Goal: Communication & Community: Answer question/provide support

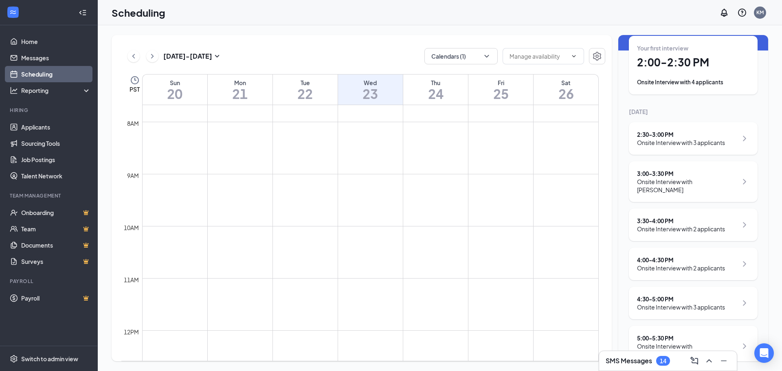
scroll to position [97, 0]
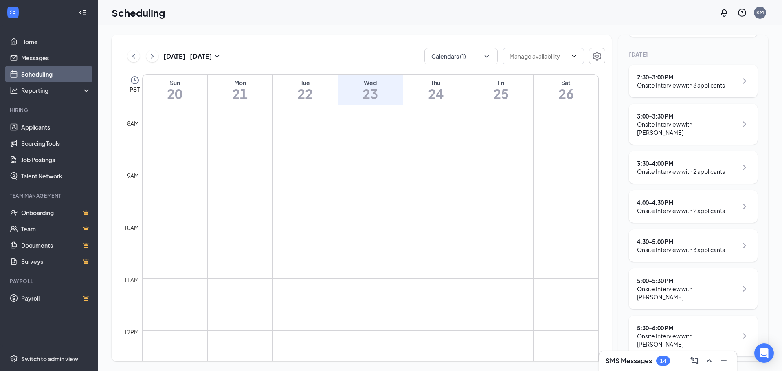
click at [170, 38] on div "[DATE] - [DATE] Calendars (1) PST Sun 20 Mon 21 Tue 22 Wed 23 Thu 24 Fri 25 Sat…" at bounding box center [362, 198] width 500 height 326
click at [178, 56] on h3 "[DATE] - [DATE]" at bounding box center [187, 56] width 49 height 9
type input "[DATE]"
click at [192, 140] on div "13" at bounding box center [190, 137] width 10 height 10
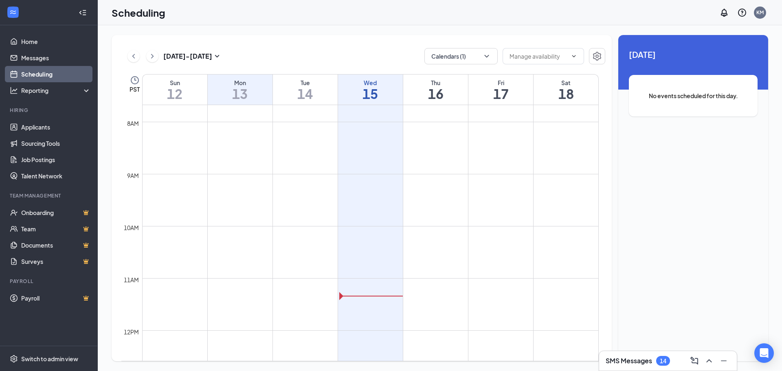
click at [363, 103] on div "Wed 15" at bounding box center [370, 90] width 65 height 30
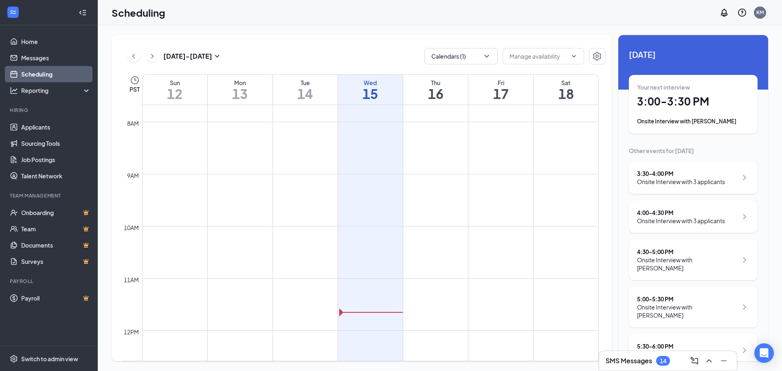
click at [606, 343] on div "[DATE] - [DATE] Calendars (1) PST Sun 12 Mon 13 Tue 14 Wed 15 Thu 16 Fri 17 Sat…" at bounding box center [362, 198] width 500 height 326
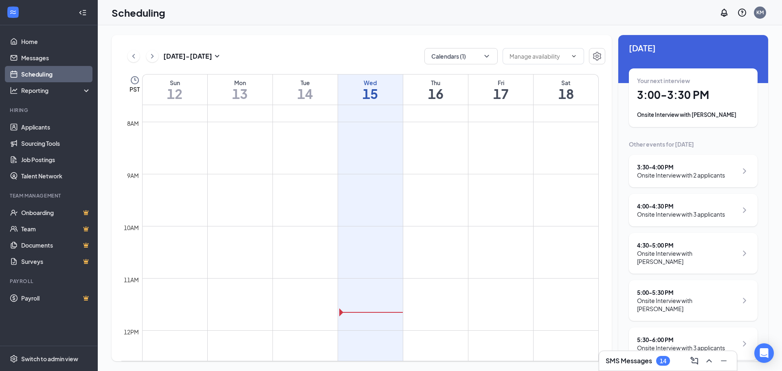
scroll to position [10, 0]
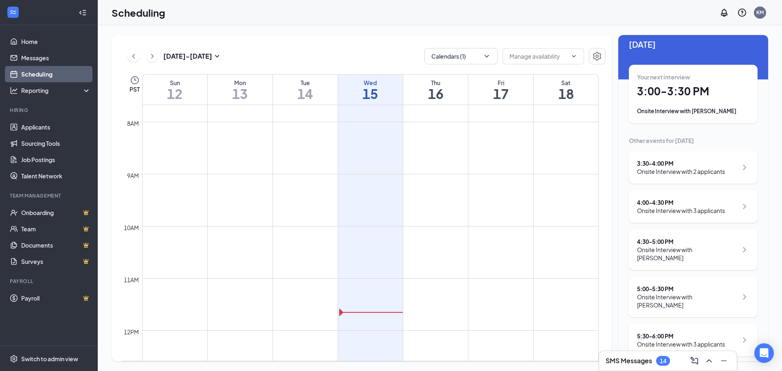
click at [675, 170] on div "Onsite Interview with 2 applicants" at bounding box center [681, 171] width 88 height 8
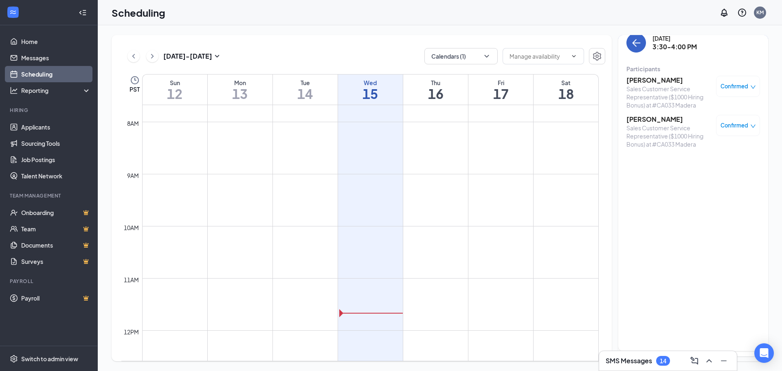
click at [636, 47] on icon "ArrowLeft" at bounding box center [637, 43] width 10 height 10
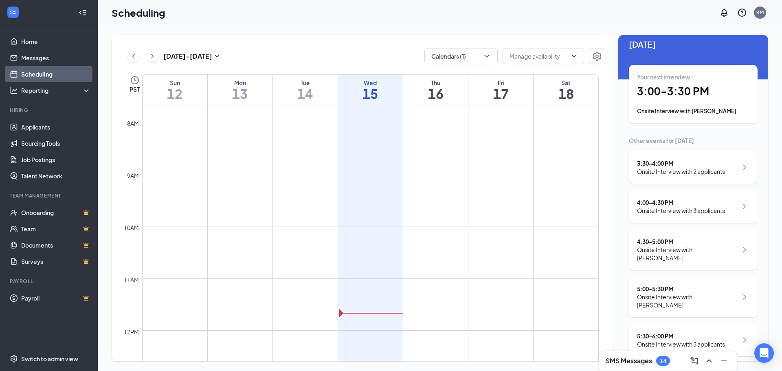
click at [662, 211] on div "Onsite Interview with 3 applicants" at bounding box center [681, 211] width 88 height 8
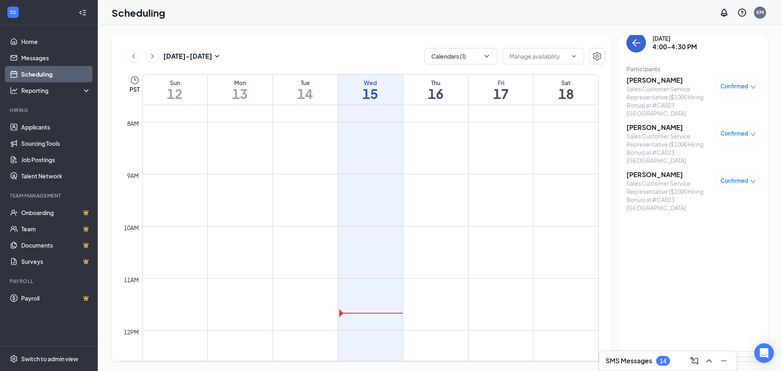
click at [638, 46] on icon "ArrowLeft" at bounding box center [637, 43] width 10 height 10
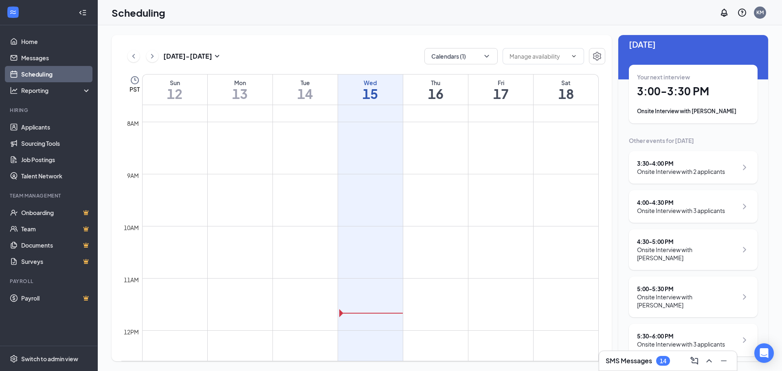
click at [658, 256] on div "Onsite Interview with [PERSON_NAME]" at bounding box center [687, 254] width 101 height 16
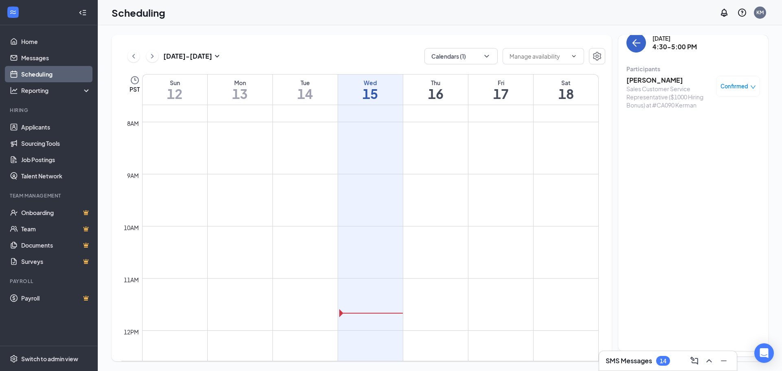
click at [630, 49] on button "back-button" at bounding box center [637, 43] width 20 height 20
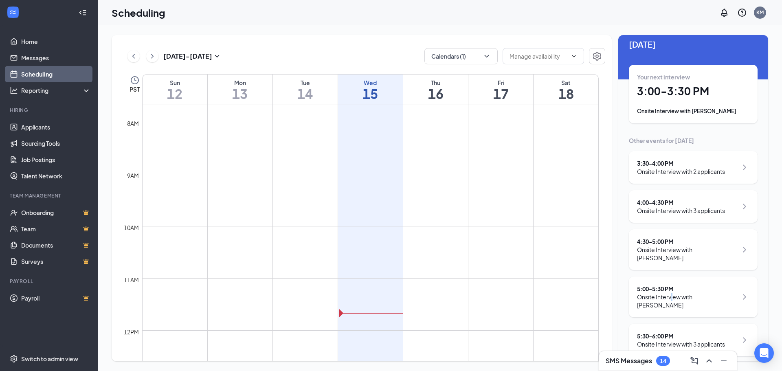
click at [672, 303] on div "5:00 - 5:30 PM Onsite Interview with [PERSON_NAME]" at bounding box center [693, 297] width 129 height 41
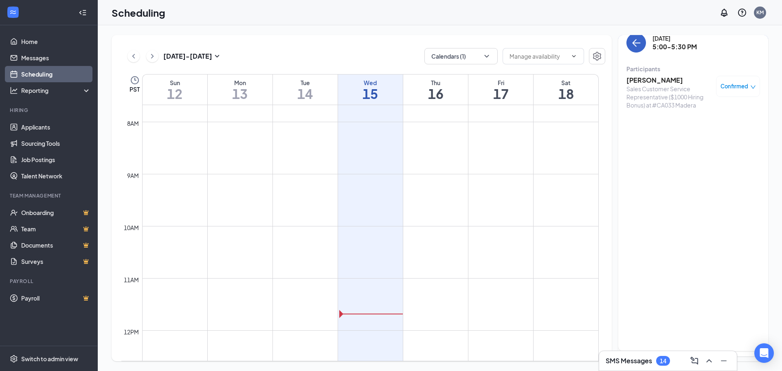
click at [636, 45] on icon "ArrowLeft" at bounding box center [637, 43] width 10 height 10
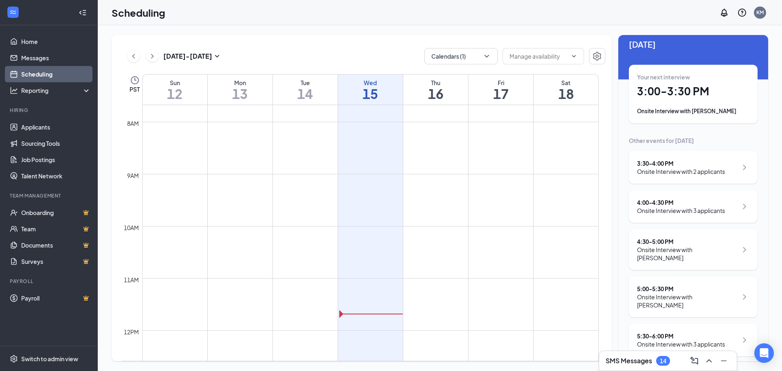
click at [650, 332] on div "5:30 - 6:00 PM" at bounding box center [681, 336] width 88 height 8
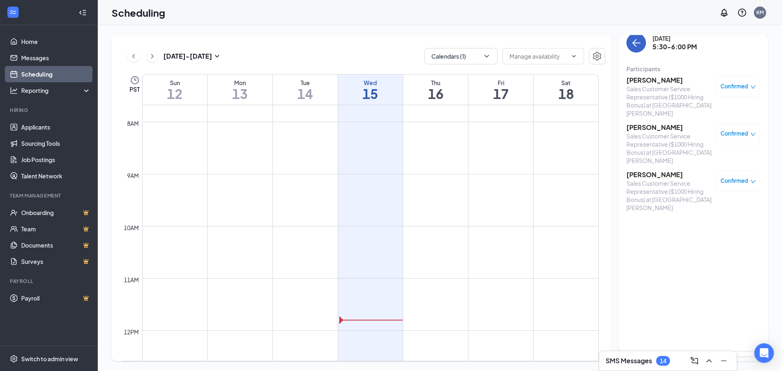
click at [632, 43] on icon "ArrowLeft" at bounding box center [637, 43] width 10 height 10
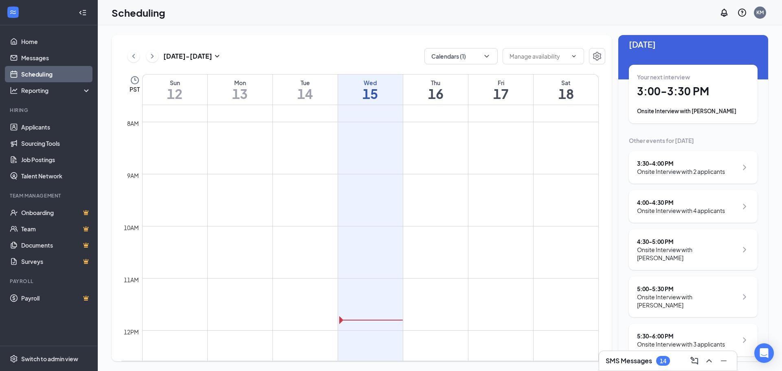
drag, startPoint x: 667, startPoint y: 106, endPoint x: 617, endPoint y: 266, distance: 168.4
click at [667, 106] on div "Your next interview 3:00 - 3:30 PM Onsite Interview with [PERSON_NAME]" at bounding box center [693, 94] width 112 height 42
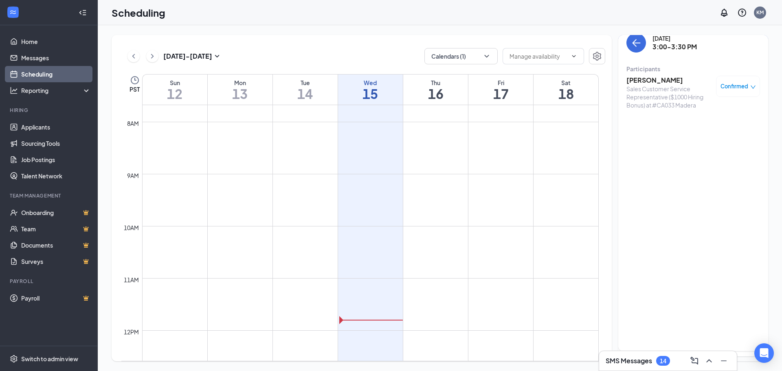
click at [656, 359] on div "SMS Messages 14" at bounding box center [638, 361] width 64 height 10
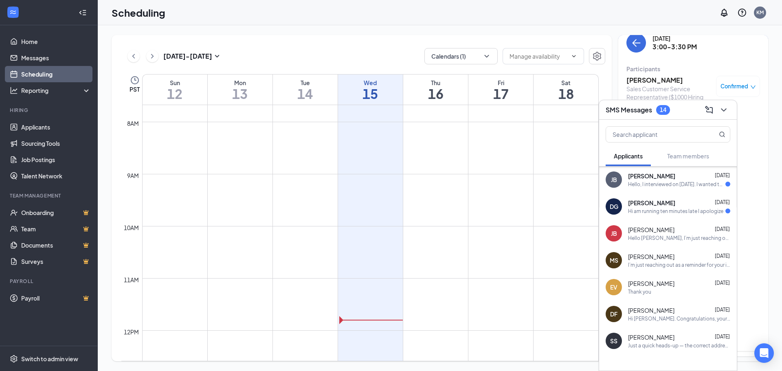
scroll to position [81, 0]
click at [653, 187] on div "Hello, I interviewed on [DATE]. I wanted to follow up and see if a decision had…" at bounding box center [676, 184] width 97 height 7
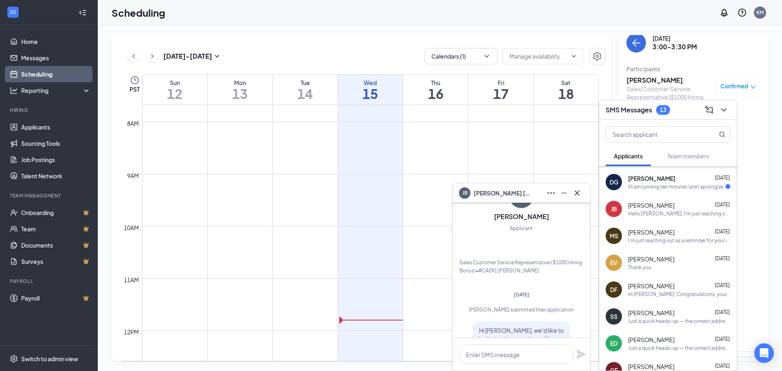
scroll to position [-941, 0]
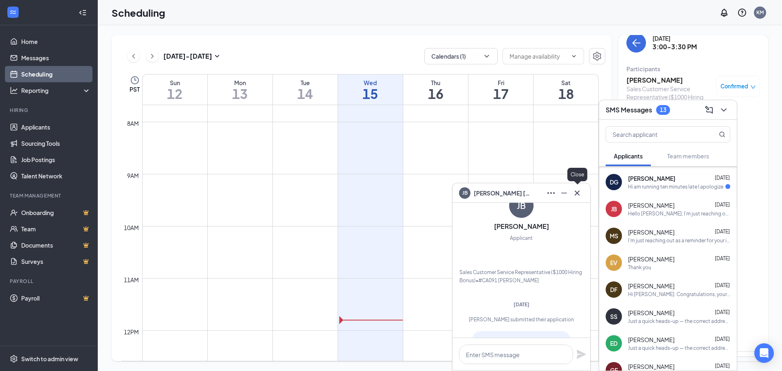
click at [576, 195] on icon "Cross" at bounding box center [577, 192] width 5 height 5
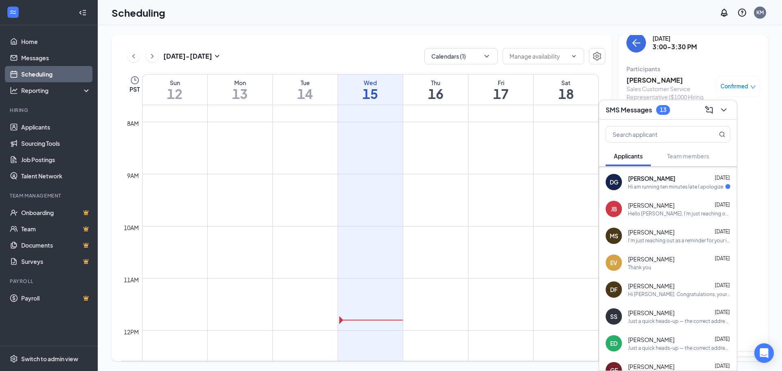
scroll to position [269, 0]
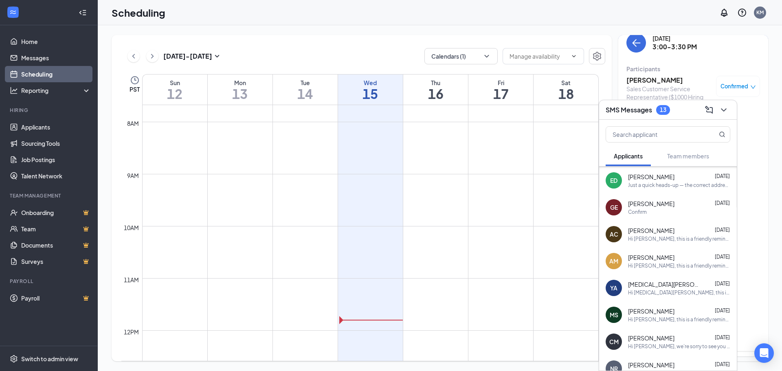
click at [652, 287] on span "[MEDICAL_DATA][PERSON_NAME]" at bounding box center [664, 284] width 73 height 8
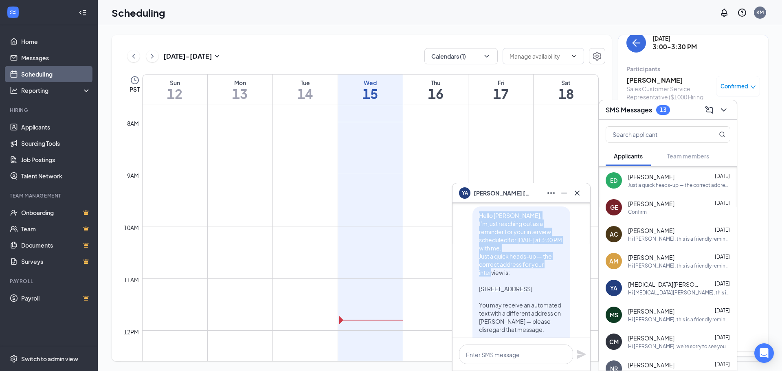
scroll to position [-204, 0]
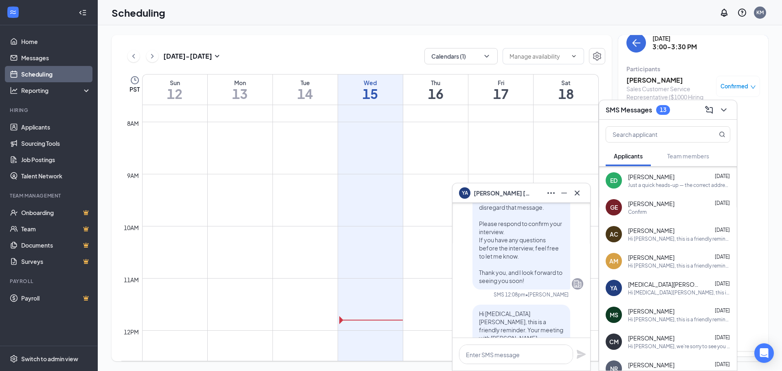
drag, startPoint x: 473, startPoint y: 224, endPoint x: 520, endPoint y: 299, distance: 88.1
click at [520, 285] on p "Hello [PERSON_NAME], I’m just reaching out as a reminder for your interview sch…" at bounding box center [521, 187] width 85 height 196
copy span "Hello [PERSON_NAME], I’m just reaching out as a reminder for your interview sch…"
click at [575, 196] on icon "Cross" at bounding box center [577, 193] width 10 height 10
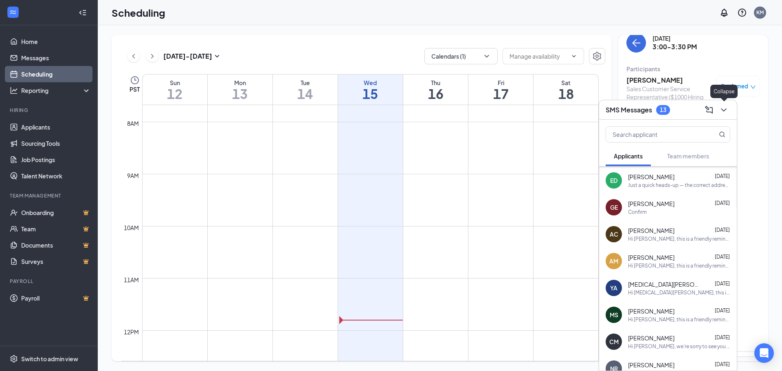
click at [727, 114] on icon "ChevronDown" at bounding box center [724, 110] width 10 height 10
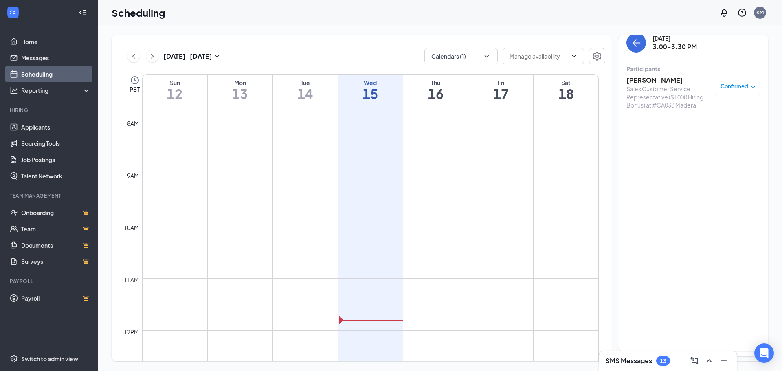
click at [653, 79] on h3 "[PERSON_NAME]" at bounding box center [670, 80] width 86 height 9
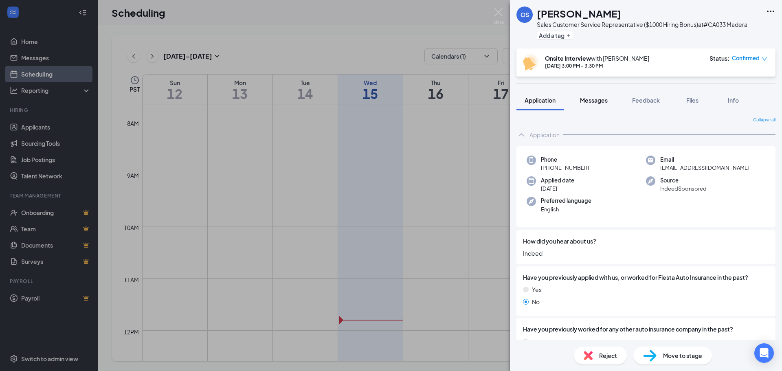
click at [599, 98] on span "Messages" at bounding box center [594, 100] width 28 height 7
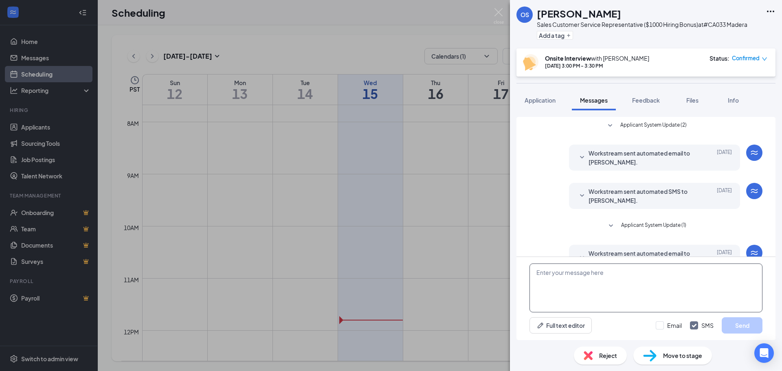
click at [586, 285] on textarea at bounding box center [646, 288] width 233 height 49
paste textarea "Hello [PERSON_NAME], I’m just reaching out as a reminder for your interview sch…"
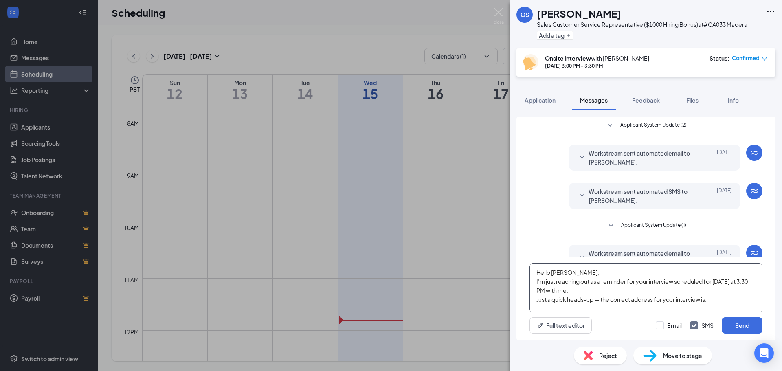
click at [560, 270] on textarea "Hello [PERSON_NAME], I’m just reaching out as a reminder for your interview sch…" at bounding box center [646, 288] width 233 height 49
click at [745, 281] on textarea "Hello [PERSON_NAME], I’m just reaching out as a reminder for your interview sch…" at bounding box center [646, 288] width 233 height 49
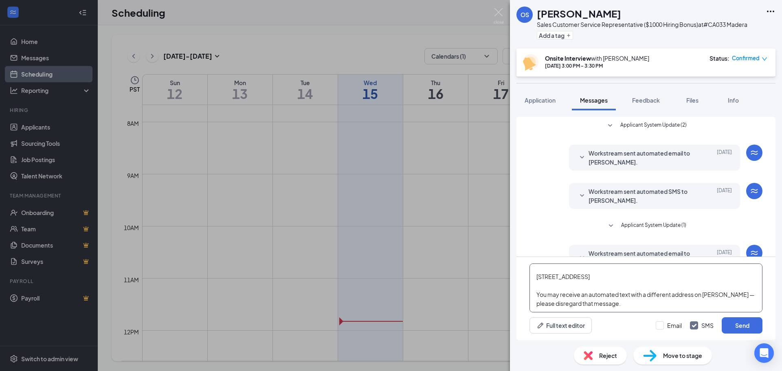
drag, startPoint x: 606, startPoint y: 278, endPoint x: 531, endPoint y: 277, distance: 74.6
click at [531, 277] on textarea "Hello [PERSON_NAME], I’m just reaching out as a reminder for your interview sch…" at bounding box center [646, 288] width 233 height 49
click at [582, 287] on textarea "Hello [PERSON_NAME], I’m just reaching out as a reminder for your interview sch…" at bounding box center [646, 288] width 233 height 49
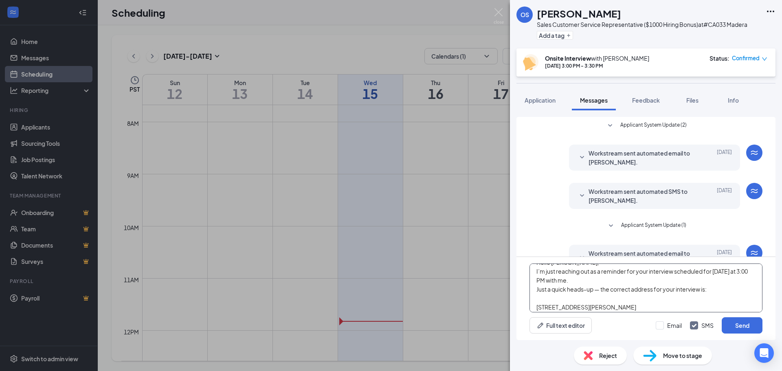
scroll to position [0, 0]
drag, startPoint x: 588, startPoint y: 262, endPoint x: 512, endPoint y: 231, distance: 82.6
click at [512, 231] on div "Applicant System Update (2) Workstream sent automated email to [PERSON_NAME]. […" at bounding box center [646, 225] width 272 height 230
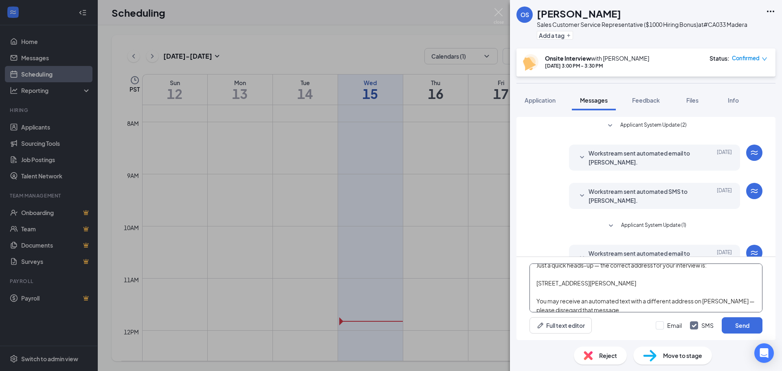
scroll to position [81, 0]
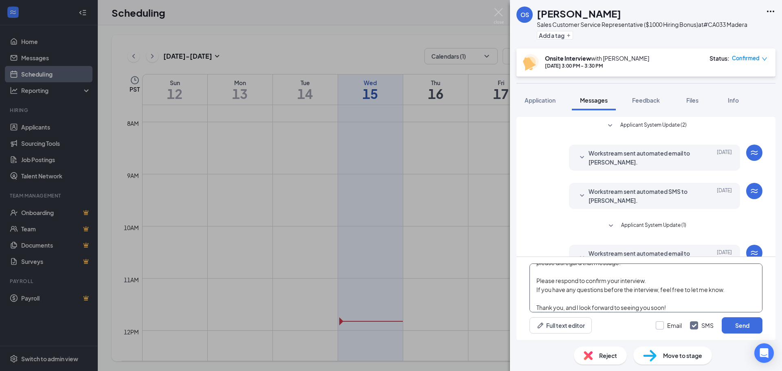
type textarea "Hello [PERSON_NAME], I’m just reaching out as a reminder for your interview sch…"
click at [661, 322] on input "Email" at bounding box center [669, 325] width 26 height 8
checkbox input "true"
click at [735, 324] on button "Send" at bounding box center [742, 325] width 41 height 16
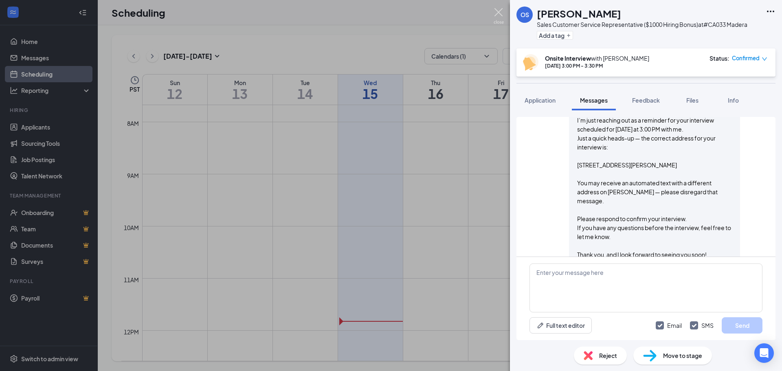
scroll to position [528, 0]
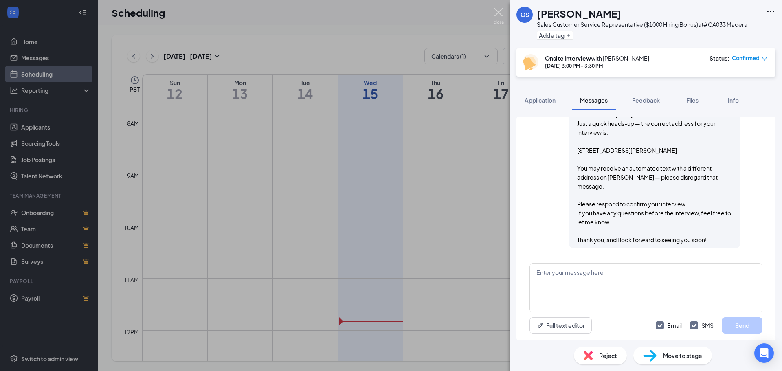
click at [502, 11] on img at bounding box center [499, 16] width 10 height 16
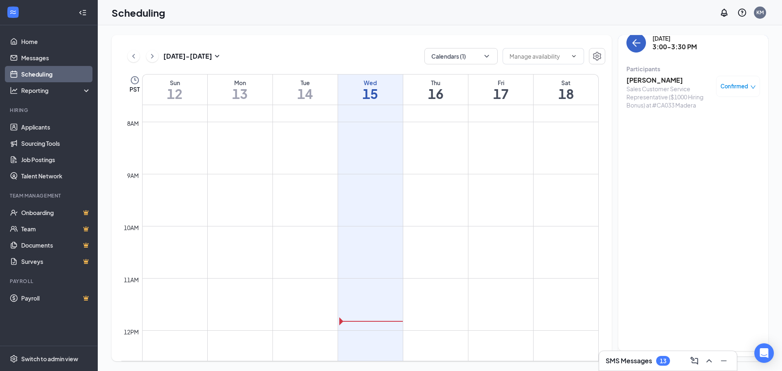
click at [640, 44] on icon "ArrowLeft" at bounding box center [637, 43] width 10 height 10
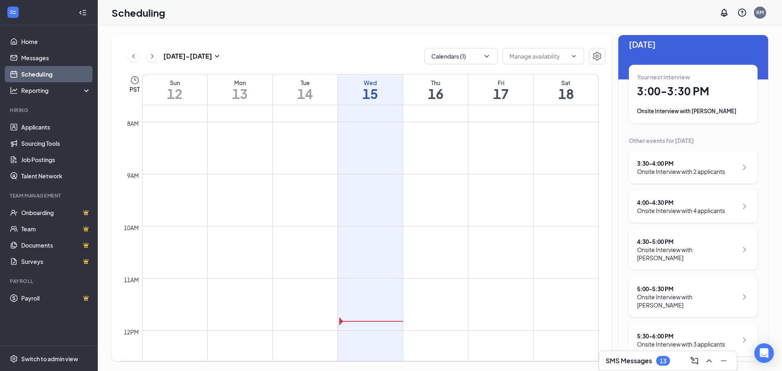
click at [674, 169] on div "Onsite Interview with 2 applicants" at bounding box center [681, 171] width 88 height 8
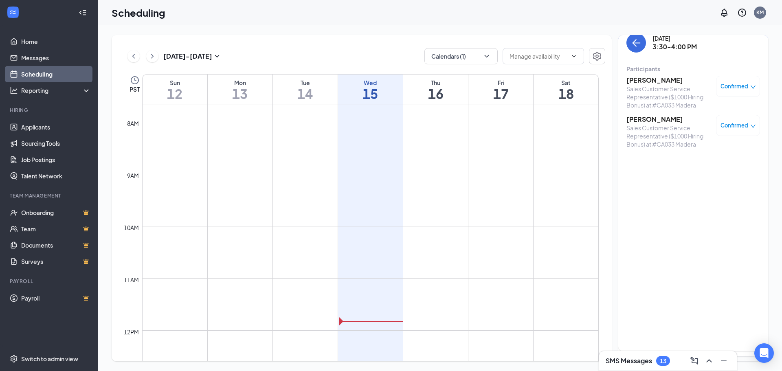
click at [655, 78] on h3 "[PERSON_NAME]" at bounding box center [670, 80] width 86 height 9
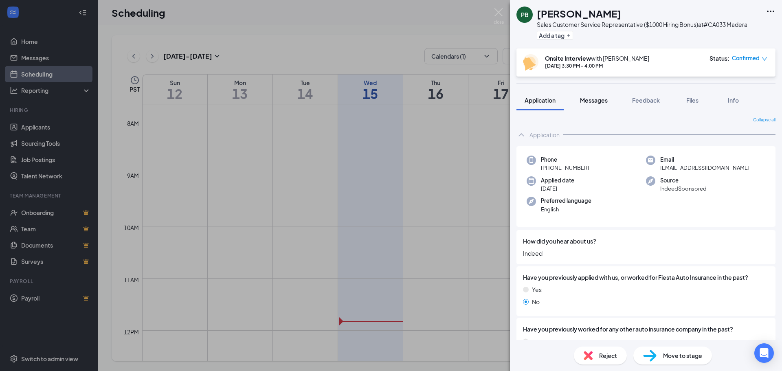
click at [603, 102] on span "Messages" at bounding box center [594, 100] width 28 height 7
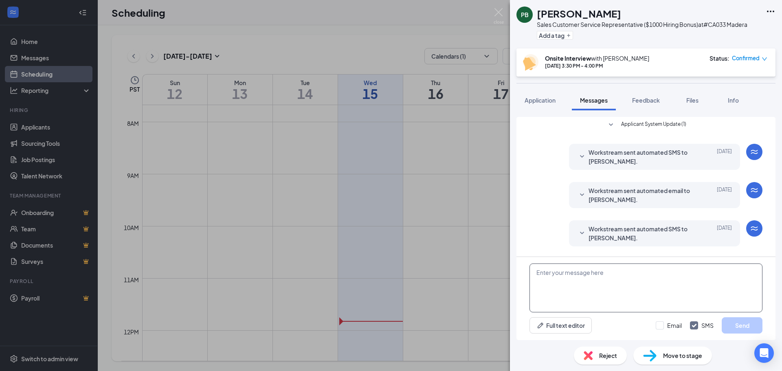
scroll to position [137, 0]
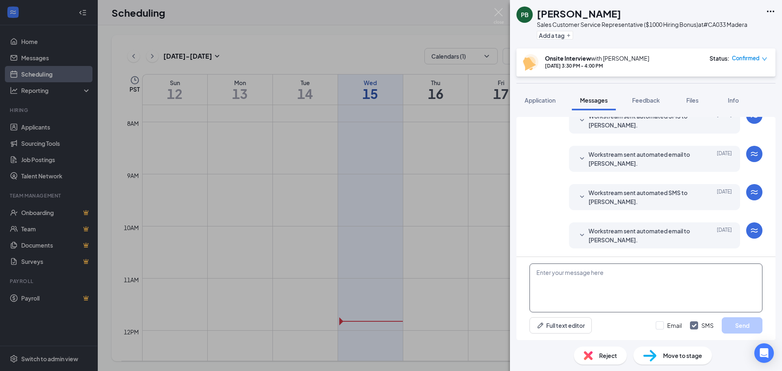
paste textarea "Hello [PERSON_NAME], I’m just reaching out as a reminder for your interview sch…"
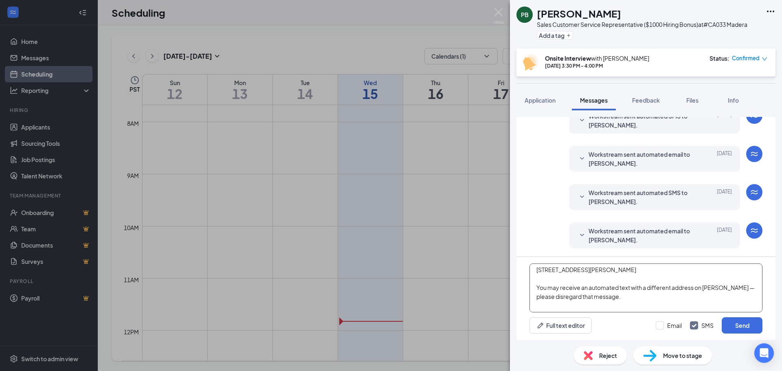
scroll to position [0, 0]
click at [557, 271] on textarea "Hello [PERSON_NAME], I’m just reaching out as a reminder for your interview sch…" at bounding box center [646, 288] width 233 height 49
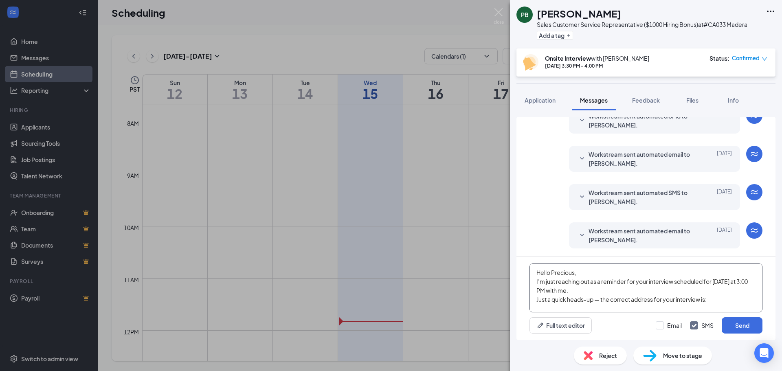
click at [744, 280] on textarea "Hello Precious, I’m just reaching out as a reminder for your interview schedule…" at bounding box center [646, 288] width 233 height 49
type textarea "Hello Precious, I’m just reaching out as a reminder for your interview schedule…"
click at [658, 326] on input "Email" at bounding box center [669, 325] width 26 height 8
checkbox input "true"
click at [744, 327] on button "Send" at bounding box center [742, 325] width 41 height 16
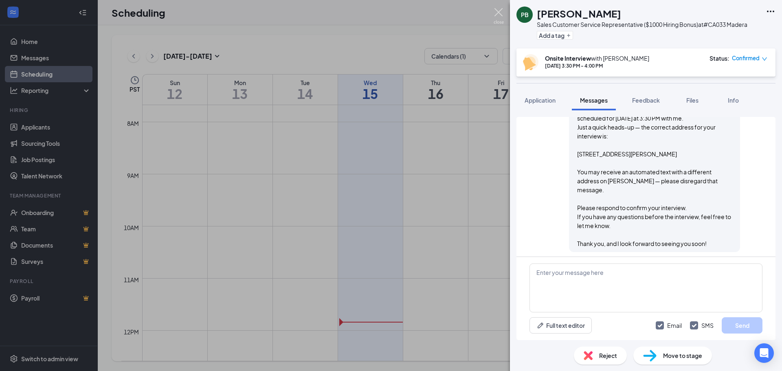
scroll to position [528, 0]
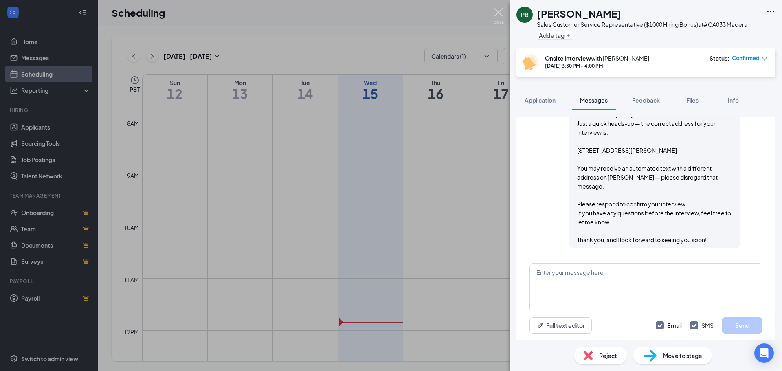
click at [496, 15] on img at bounding box center [499, 16] width 10 height 16
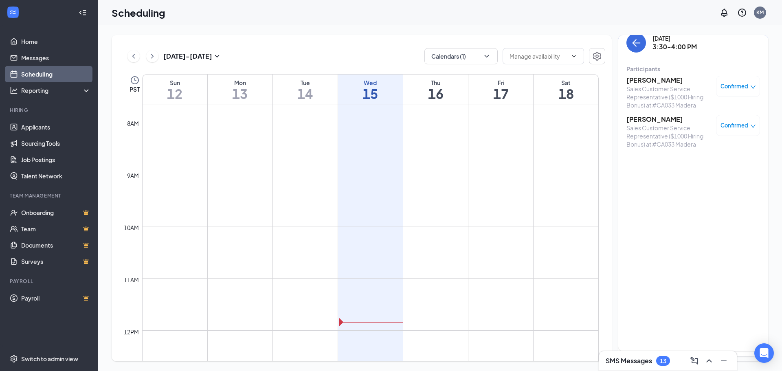
click at [660, 121] on h3 "[PERSON_NAME]" at bounding box center [670, 119] width 86 height 9
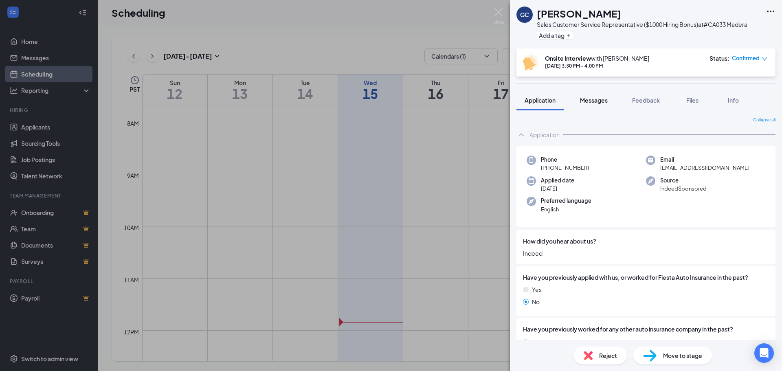
click at [605, 100] on span "Messages" at bounding box center [594, 100] width 28 height 7
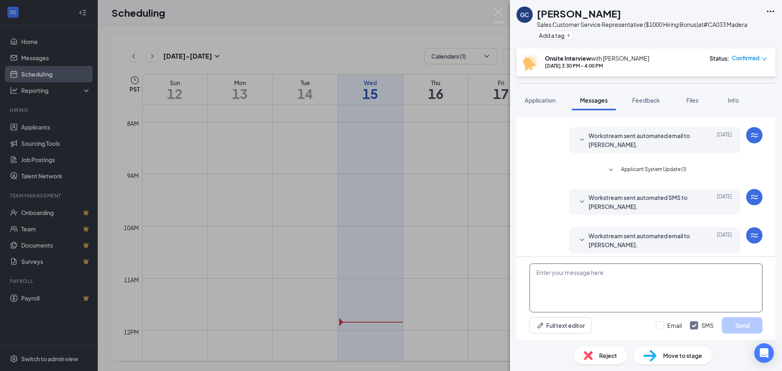
scroll to position [137, 0]
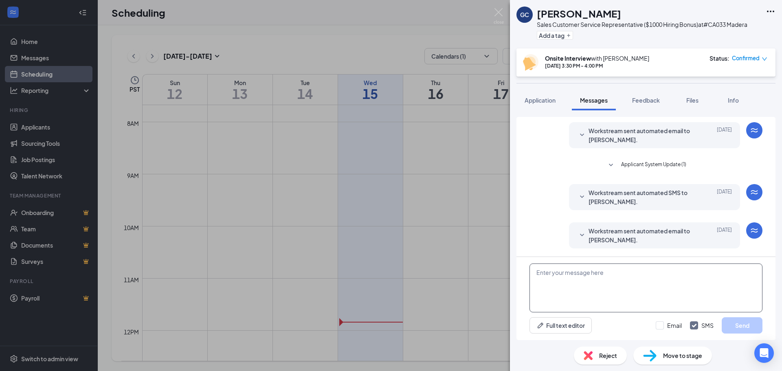
click at [619, 288] on textarea at bounding box center [646, 288] width 233 height 49
paste textarea "Hello [PERSON_NAME], I’m just reaching out as a reminder for your interview sch…"
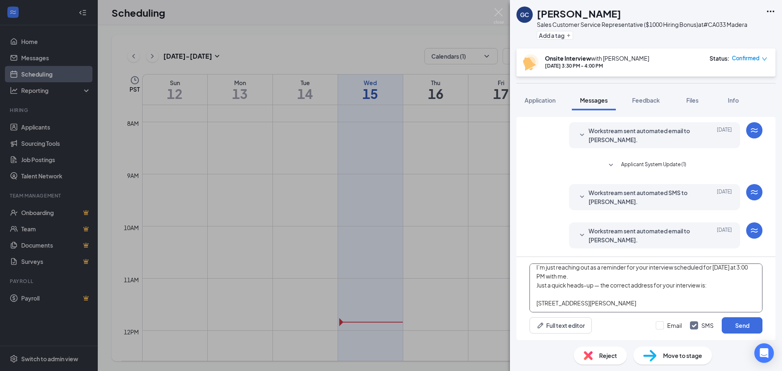
scroll to position [0, 0]
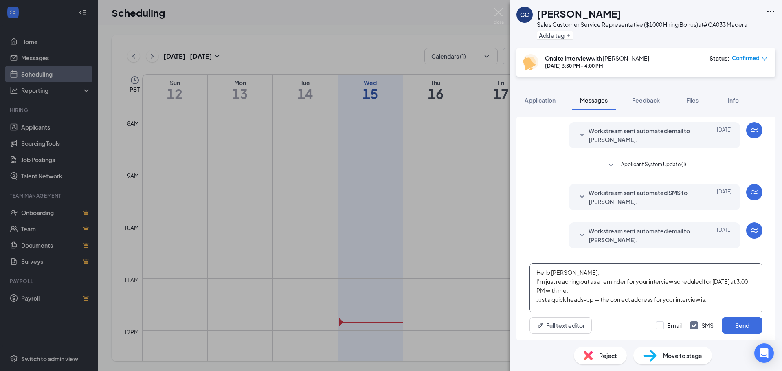
click at [745, 281] on textarea "Hello [PERSON_NAME], I’m just reaching out as a reminder for your interview sch…" at bounding box center [646, 288] width 233 height 49
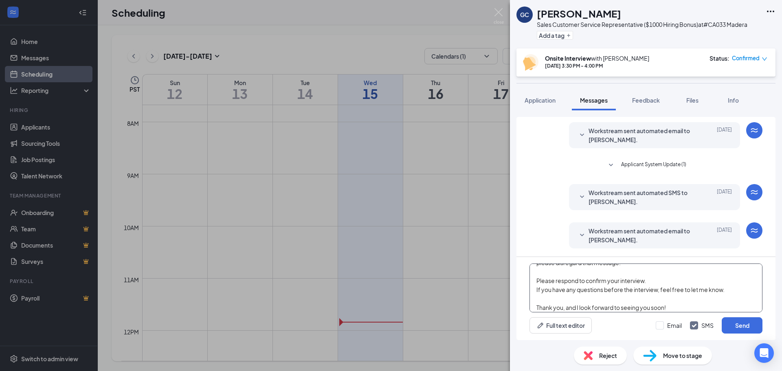
scroll to position [95, 0]
type textarea "Hello [PERSON_NAME], I’m just reaching out as a reminder for your interview sch…"
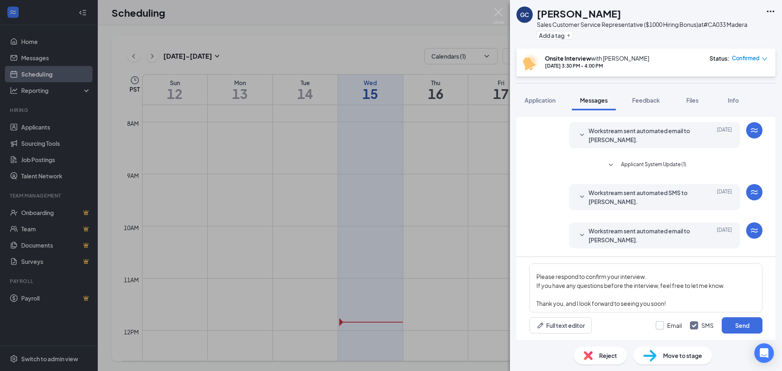
click at [659, 327] on input "Email" at bounding box center [669, 325] width 26 height 8
checkbox input "true"
click at [557, 270] on textarea "Hello [PERSON_NAME], I’m just reaching out as a reminder for your interview sch…" at bounding box center [646, 288] width 233 height 49
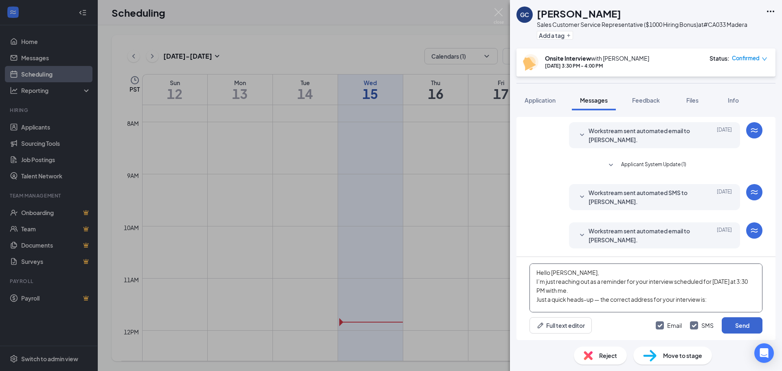
type textarea "Hello [PERSON_NAME], I’m just reaching out as a reminder for your interview sch…"
click at [728, 323] on button "Send" at bounding box center [742, 325] width 41 height 16
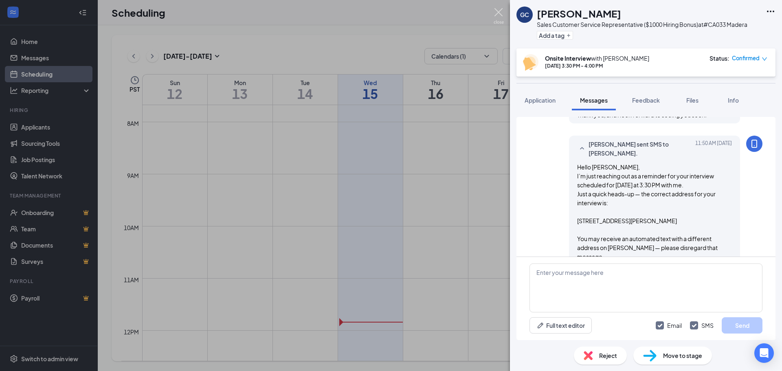
scroll to position [511, 0]
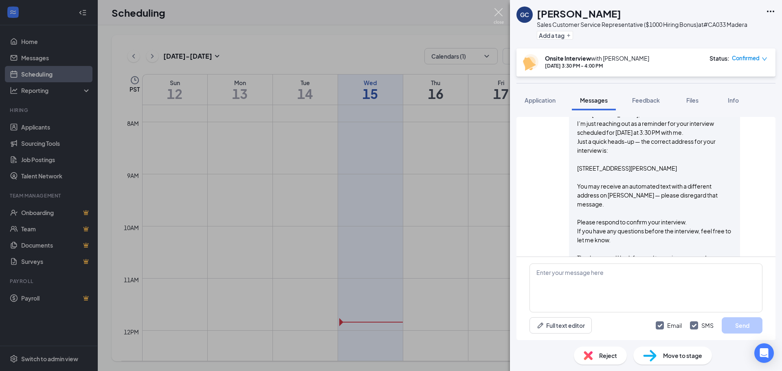
drag, startPoint x: 494, startPoint y: 13, endPoint x: 514, endPoint y: 26, distance: 23.8
click at [494, 13] on img at bounding box center [499, 16] width 10 height 16
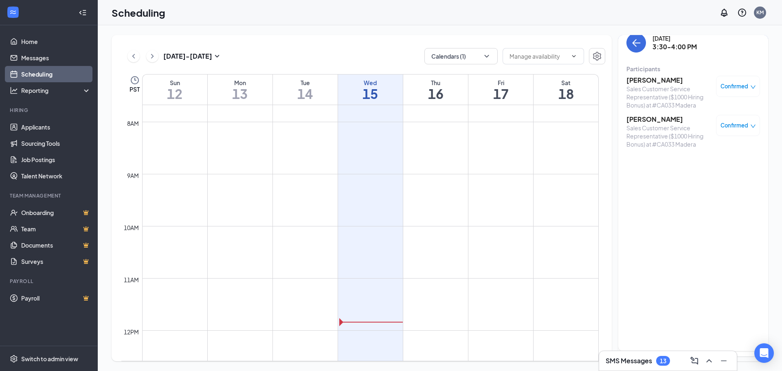
click at [649, 77] on h3 "[PERSON_NAME]" at bounding box center [670, 80] width 86 height 9
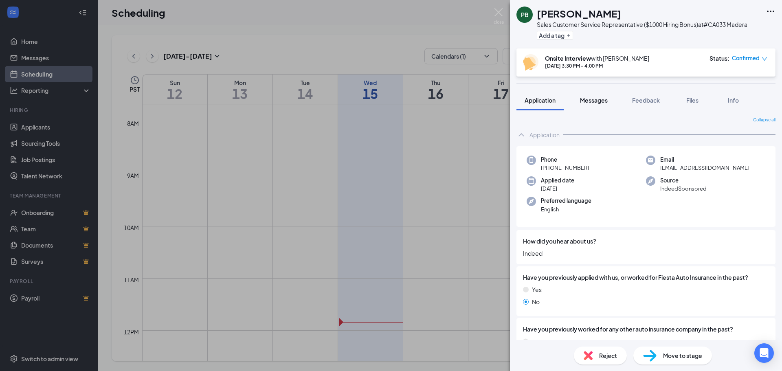
click at [605, 101] on span "Messages" at bounding box center [594, 100] width 28 height 7
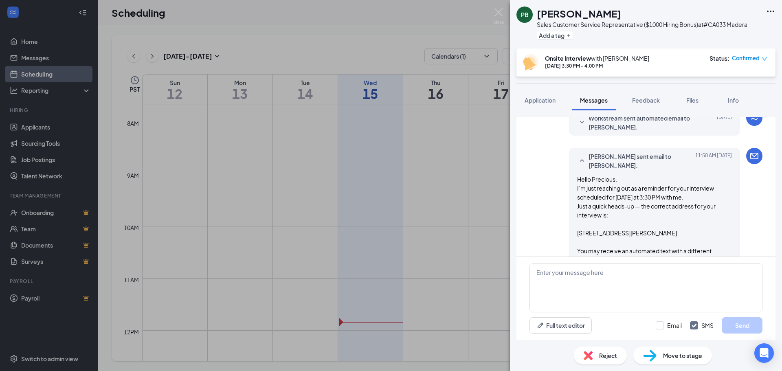
scroll to position [269, 0]
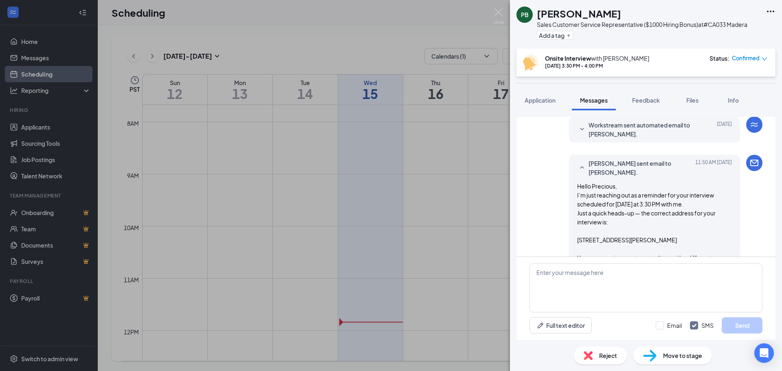
click at [498, 13] on img at bounding box center [499, 16] width 10 height 16
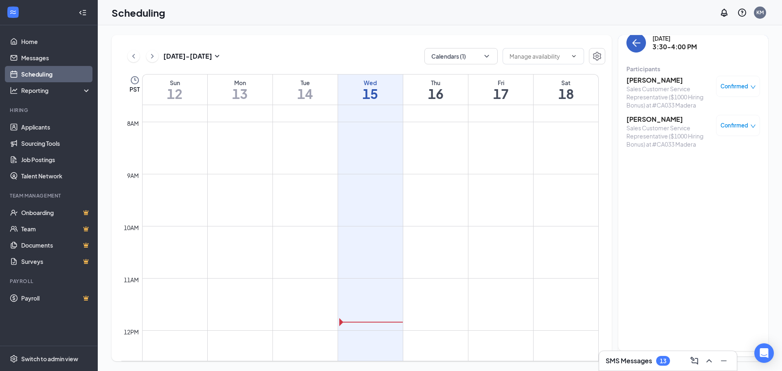
click at [629, 42] on button "back-button" at bounding box center [637, 43] width 20 height 20
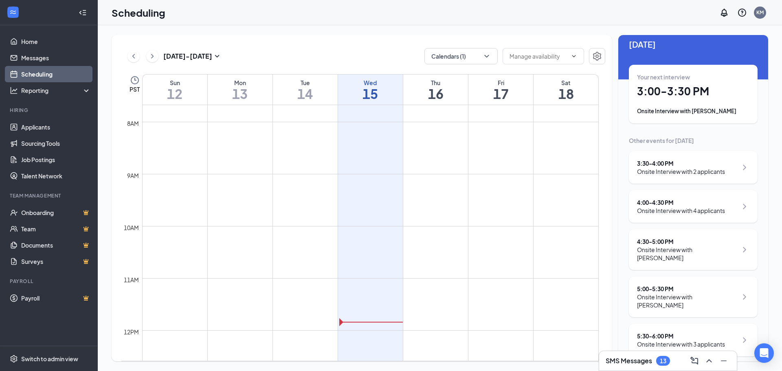
click at [674, 205] on div "4:00 - 4:30 PM" at bounding box center [681, 202] width 88 height 8
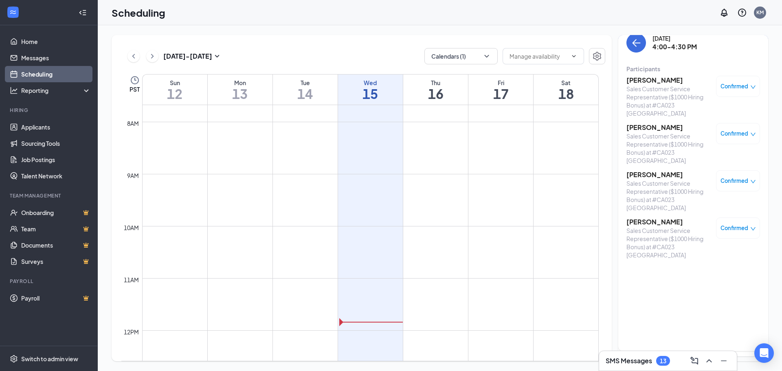
click at [653, 77] on h3 "[PERSON_NAME]" at bounding box center [670, 80] width 86 height 9
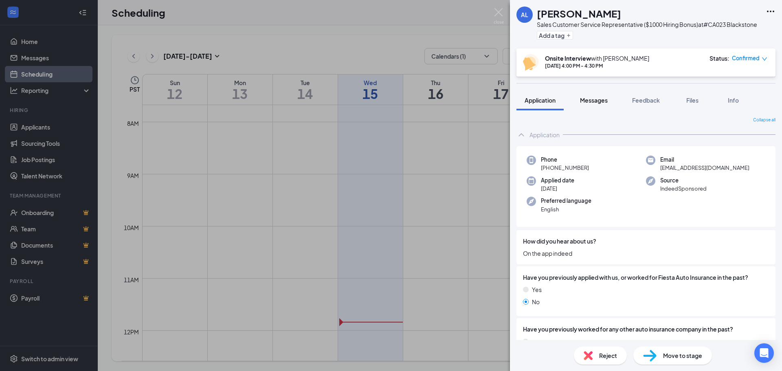
click at [593, 100] on span "Messages" at bounding box center [594, 100] width 28 height 7
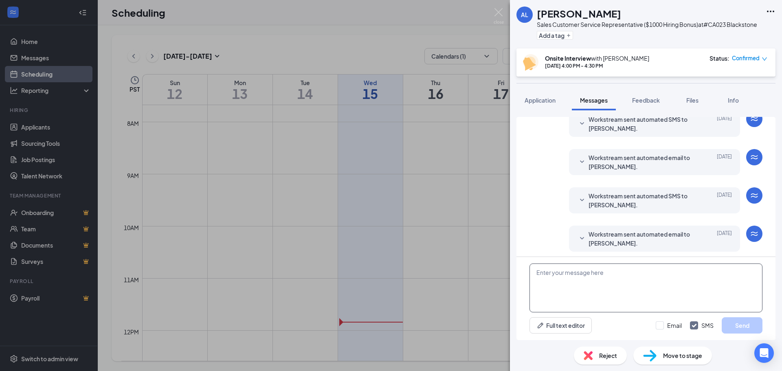
scroll to position [137, 0]
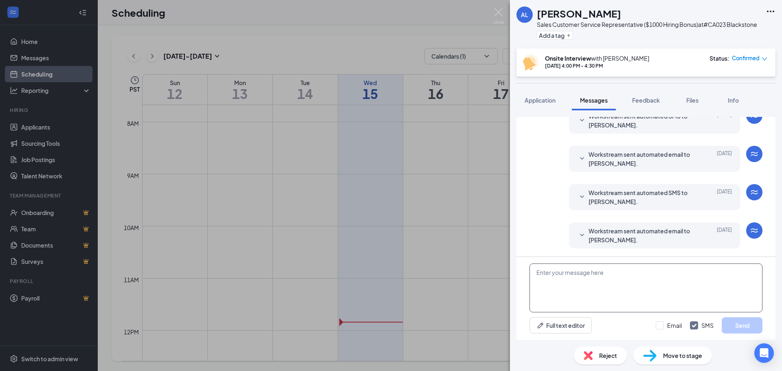
paste textarea "Hello [PERSON_NAME], I’m just reaching out as a reminder for your interview sch…"
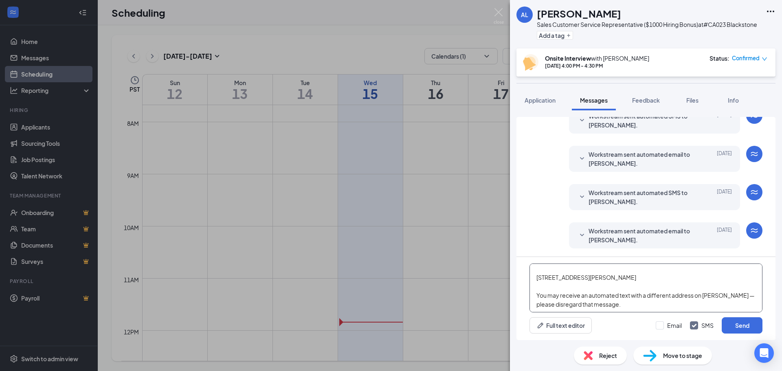
scroll to position [0, 0]
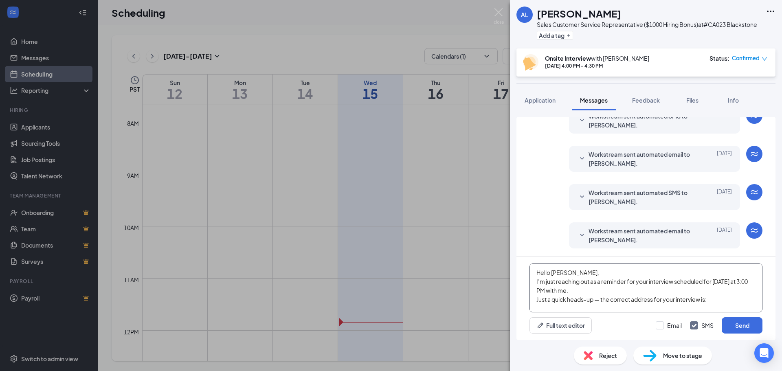
click at [558, 272] on textarea "Hello [PERSON_NAME], I’m just reaching out as a reminder for your interview sch…" at bounding box center [646, 288] width 233 height 49
click at [744, 282] on textarea "Hello [PERSON_NAME], I’m just reaching out as a reminder for your interview sch…" at bounding box center [646, 288] width 233 height 49
type textarea "Hello [PERSON_NAME], I’m just reaching out as a reminder for your interview sch…"
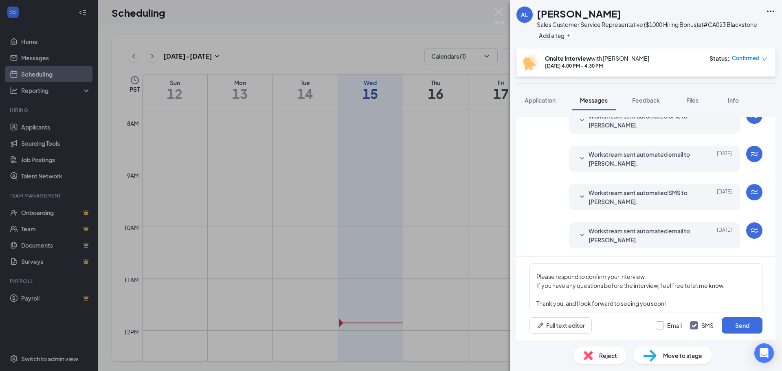
click at [659, 327] on input "Email" at bounding box center [669, 325] width 26 height 8
checkbox input "true"
click at [739, 326] on button "Send" at bounding box center [742, 325] width 41 height 16
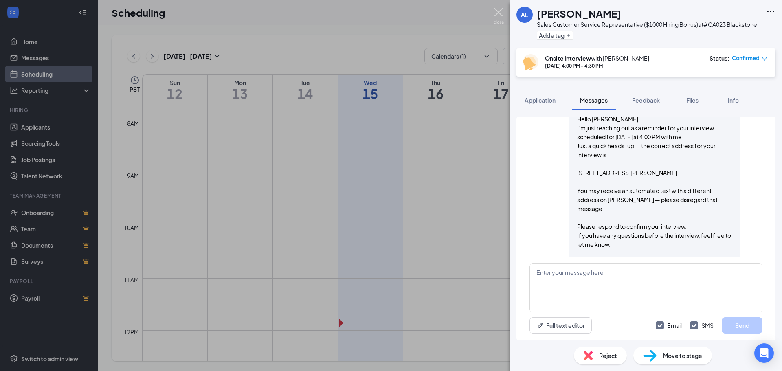
scroll to position [528, 0]
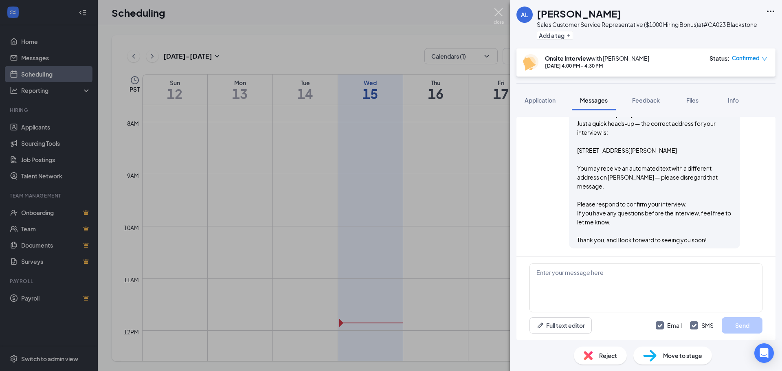
click at [500, 13] on img at bounding box center [499, 16] width 10 height 16
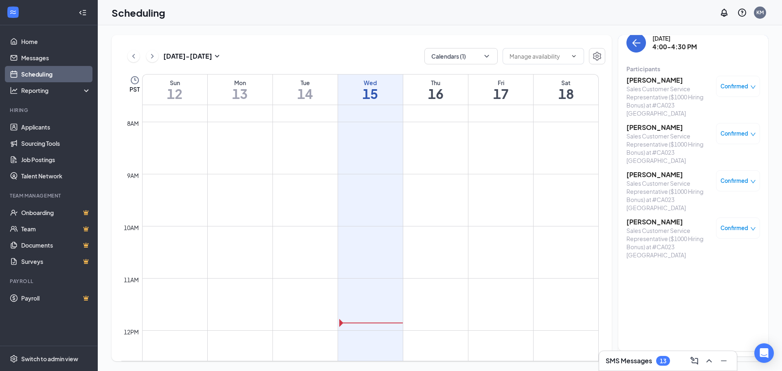
click at [646, 123] on h3 "[PERSON_NAME]" at bounding box center [670, 127] width 86 height 9
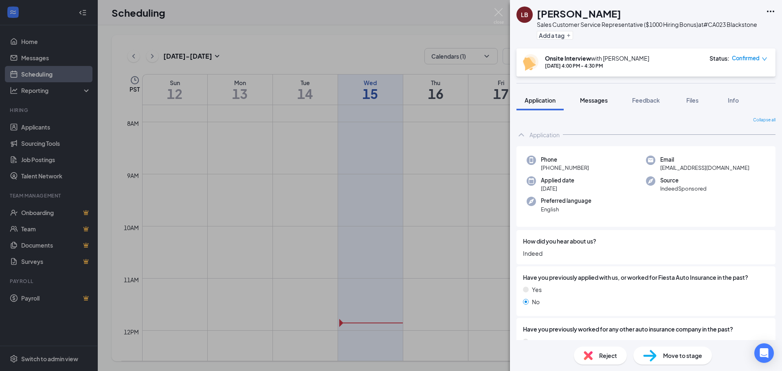
click at [594, 105] on button "Messages" at bounding box center [594, 100] width 44 height 20
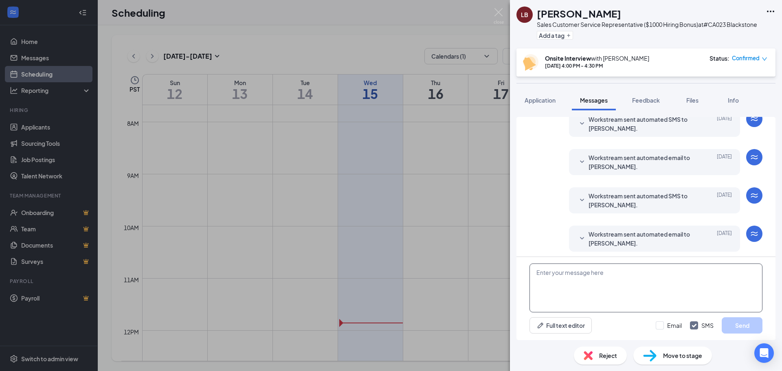
scroll to position [137, 0]
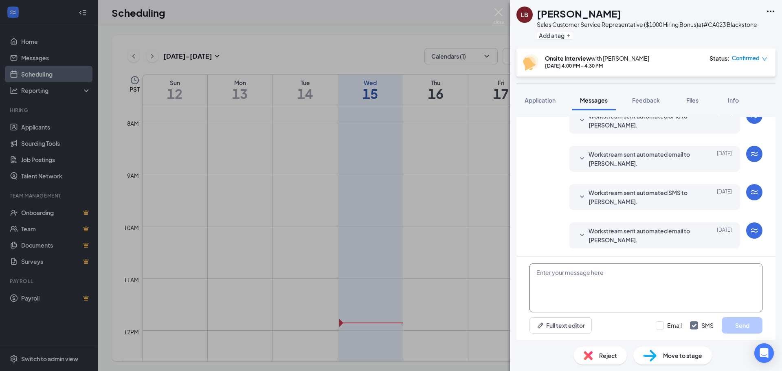
paste textarea "Hello [PERSON_NAME], I’m just reaching out as a reminder for your interview sch…"
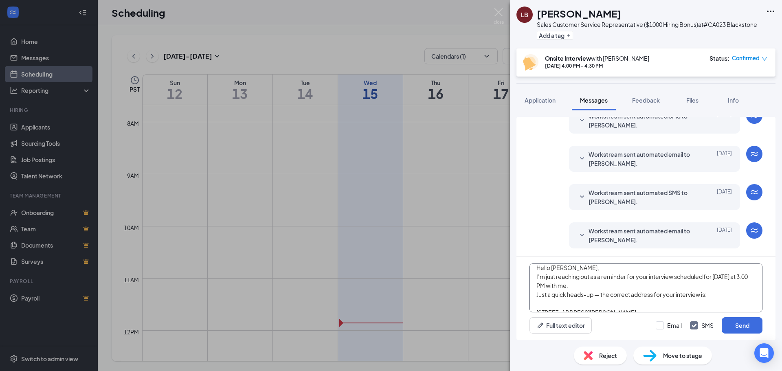
scroll to position [0, 0]
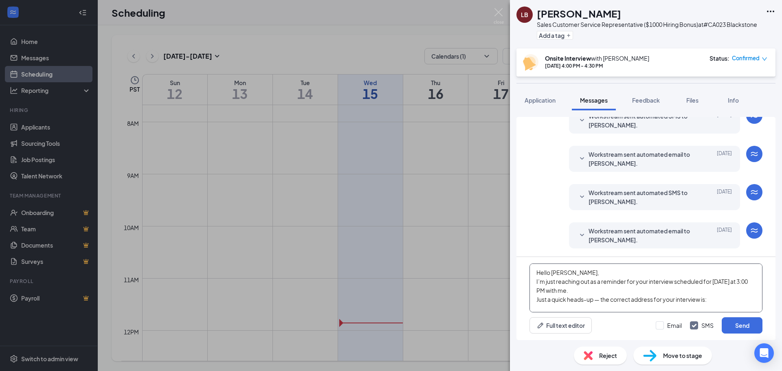
click at [562, 271] on textarea "Hello [PERSON_NAME], I’m just reaching out as a reminder for your interview sch…" at bounding box center [646, 288] width 233 height 49
click at [740, 282] on textarea "Hello [PERSON_NAME], I’m just reaching out as a reminder for your interview sch…" at bounding box center [646, 288] width 233 height 49
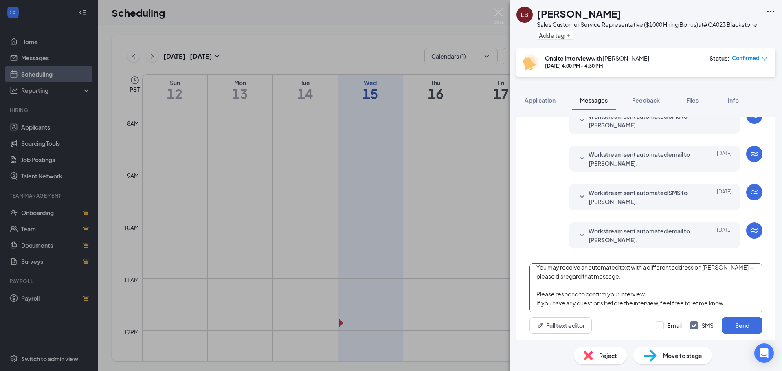
scroll to position [54, 0]
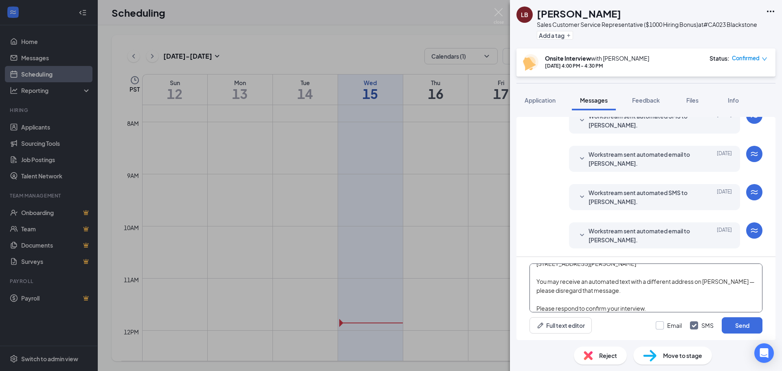
type textarea "Hello [PERSON_NAME], I’m just reaching out as a reminder for your interview sch…"
click at [668, 324] on input "Email" at bounding box center [669, 325] width 26 height 8
checkbox input "true"
click at [737, 330] on button "Send" at bounding box center [742, 325] width 41 height 16
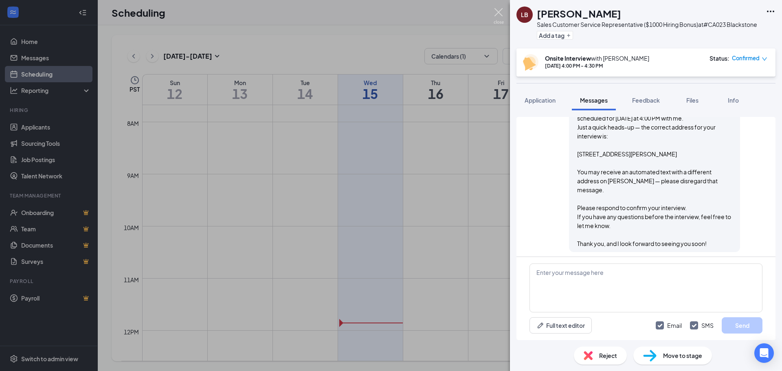
scroll to position [528, 0]
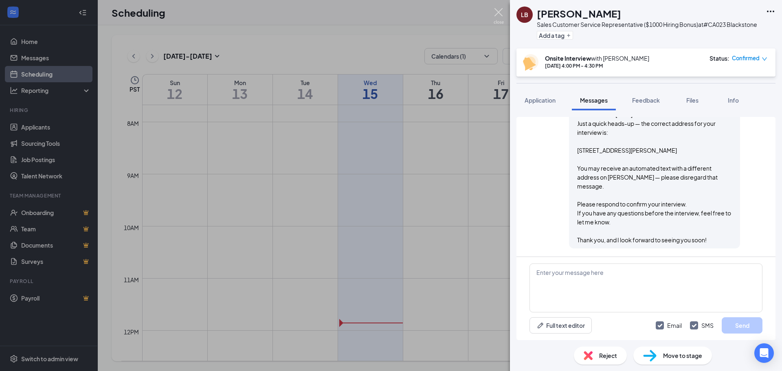
click at [499, 11] on img at bounding box center [499, 16] width 10 height 16
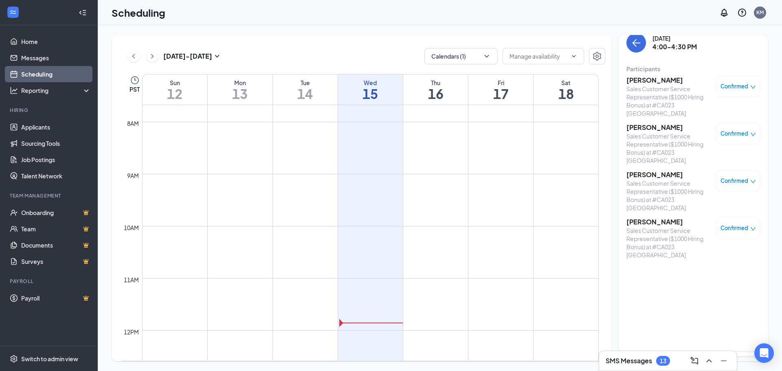
click at [661, 170] on h3 "[PERSON_NAME]" at bounding box center [670, 174] width 86 height 9
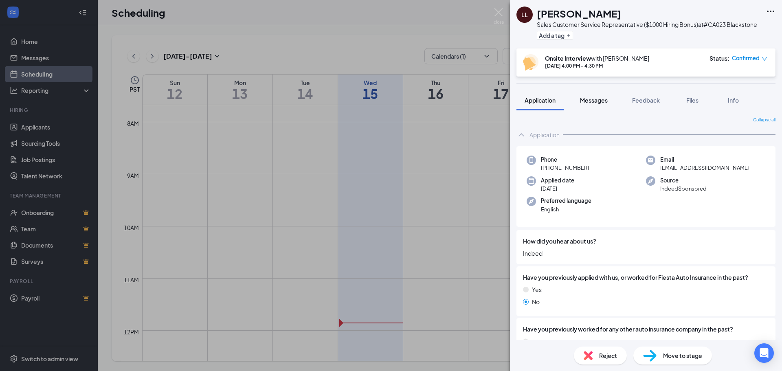
click at [592, 101] on span "Messages" at bounding box center [594, 100] width 28 height 7
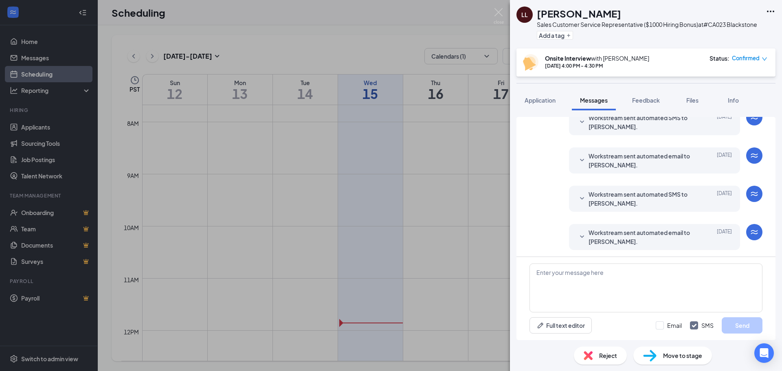
scroll to position [240, 0]
click at [583, 277] on textarea at bounding box center [646, 288] width 233 height 49
paste textarea "Hello [PERSON_NAME], I’m just reaching out as a reminder for your interview sch…"
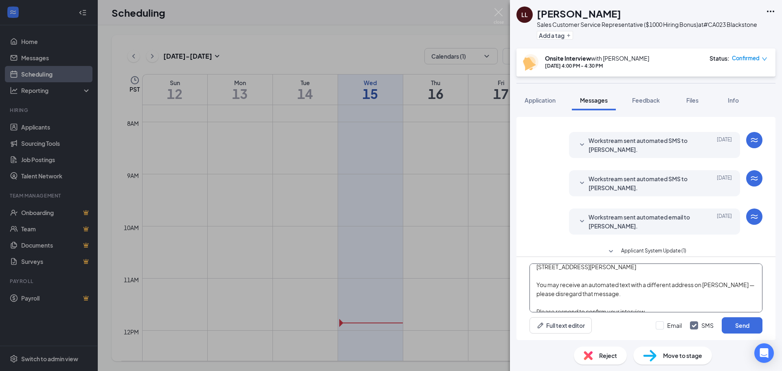
scroll to position [0, 0]
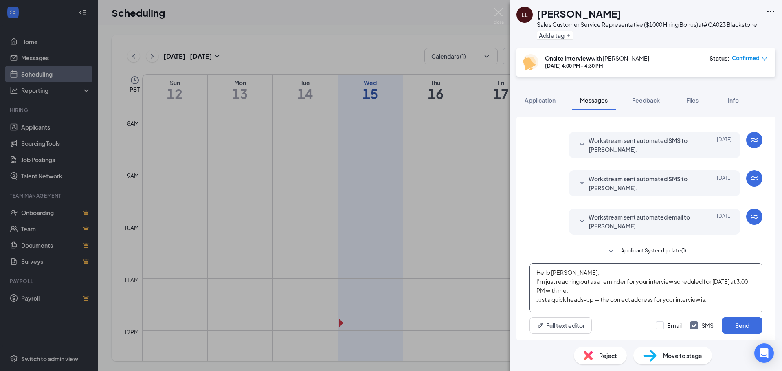
click at [560, 274] on textarea "Hello [PERSON_NAME], I’m just reaching out as a reminder for your interview sch…" at bounding box center [646, 288] width 233 height 49
click at [740, 283] on textarea "Hello [PERSON_NAME], I’m just reaching out as a reminder for your interview sch…" at bounding box center [646, 288] width 233 height 49
type textarea "Hello [PERSON_NAME], I’m just reaching out as a reminder for your interview sch…"
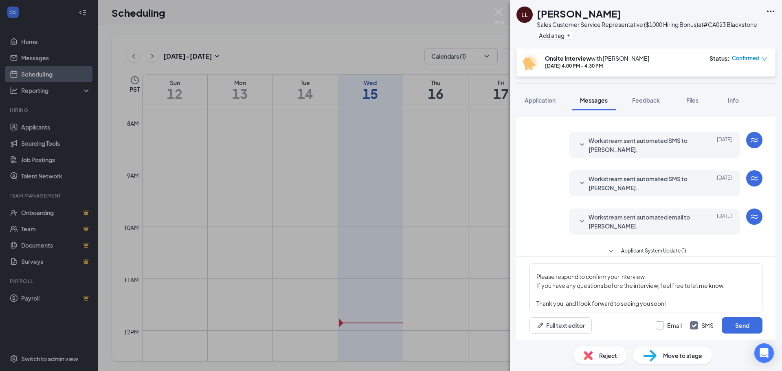
click at [664, 325] on input "Email" at bounding box center [669, 325] width 26 height 8
checkbox input "true"
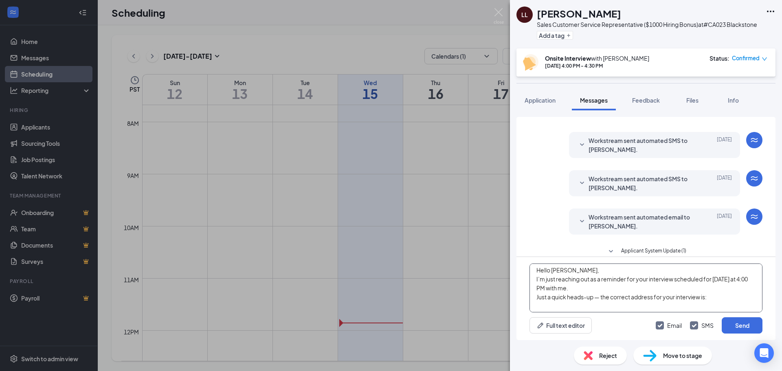
scroll to position [0, 0]
click at [742, 330] on button "Send" at bounding box center [742, 325] width 41 height 16
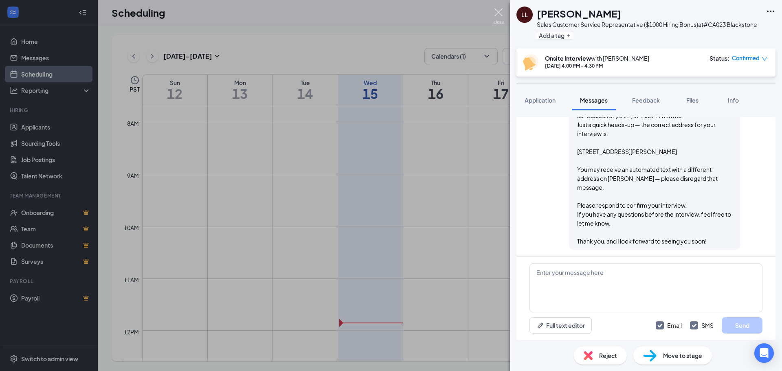
scroll to position [631, 0]
click at [500, 14] on img at bounding box center [499, 16] width 10 height 16
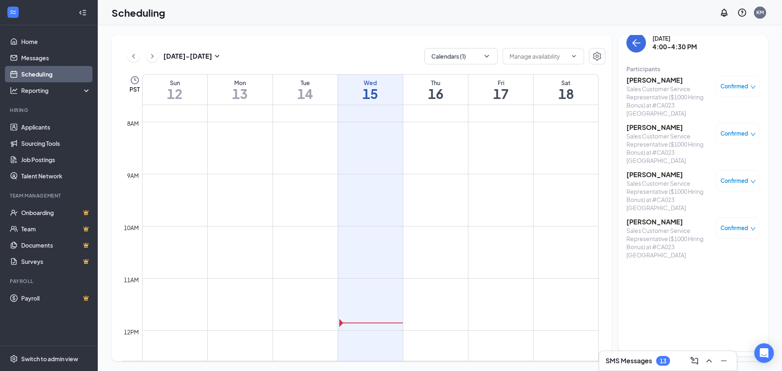
click at [647, 218] on h3 "[PERSON_NAME]" at bounding box center [670, 222] width 86 height 9
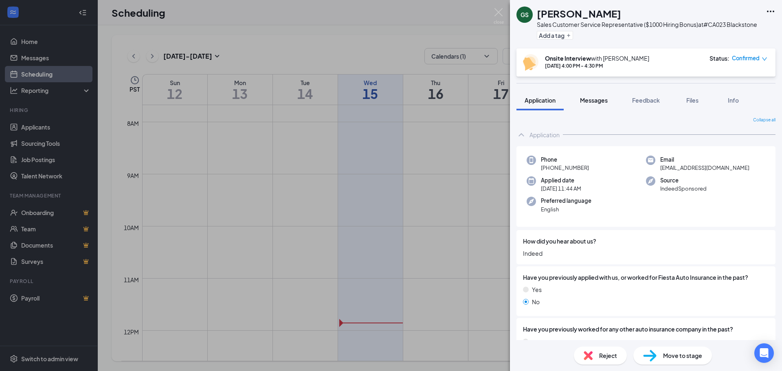
click at [596, 105] on button "Messages" at bounding box center [594, 100] width 44 height 20
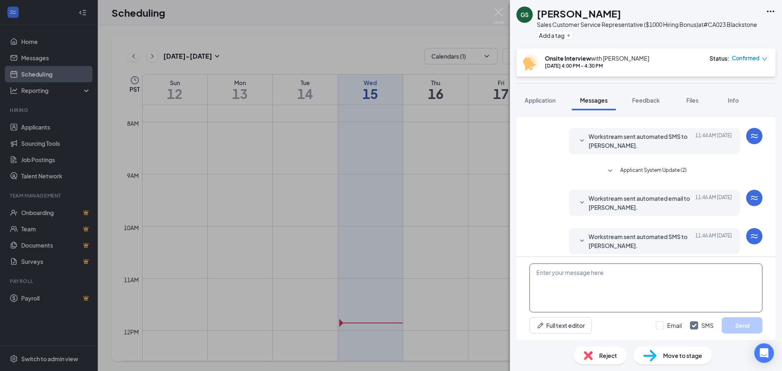
scroll to position [61, 0]
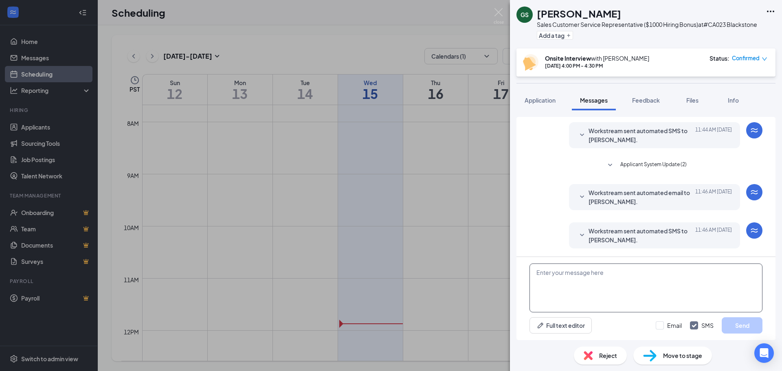
click at [619, 288] on textarea at bounding box center [646, 288] width 233 height 49
paste textarea "Hello [PERSON_NAME], I’m just reaching out as a reminder for your interview sch…"
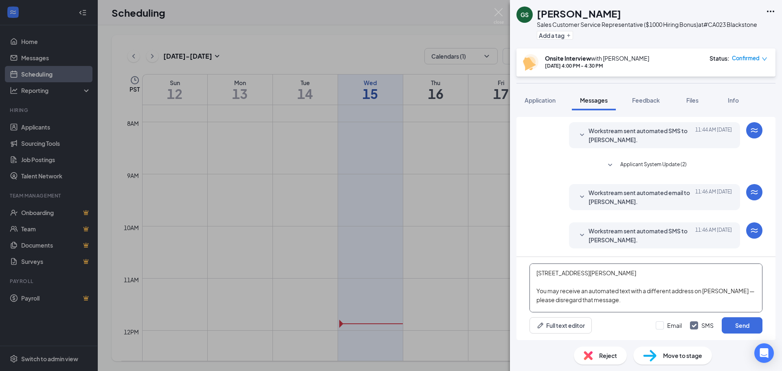
scroll to position [0, 0]
click at [557, 270] on textarea "Hello [PERSON_NAME], I’m just reaching out as a reminder for your interview sch…" at bounding box center [646, 288] width 233 height 49
click at [740, 280] on textarea "Hello [PERSON_NAME], I’m just reaching out as a reminder for your interview sch…" at bounding box center [646, 288] width 233 height 49
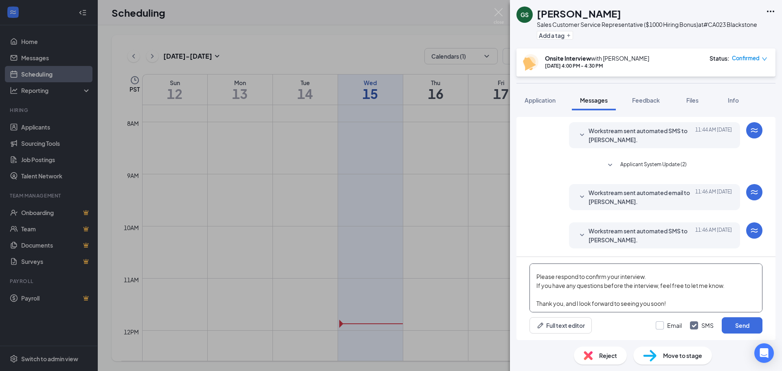
type textarea "Hello [PERSON_NAME], I’m just reaching out as a reminder for your interview sch…"
click at [666, 324] on input "Email" at bounding box center [669, 325] width 26 height 8
checkbox input "true"
click at [733, 327] on button "Send" at bounding box center [742, 325] width 41 height 16
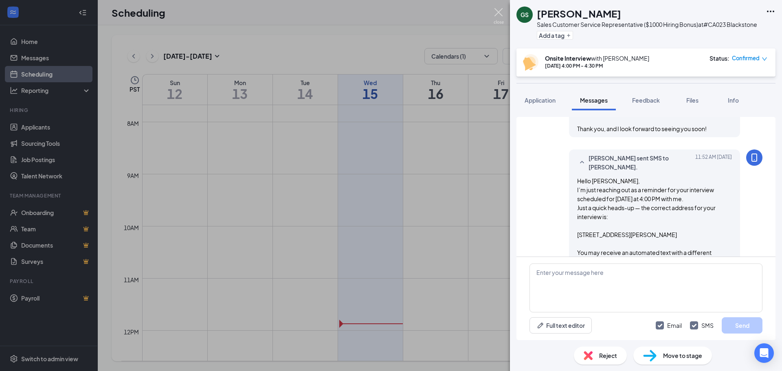
scroll to position [429, 0]
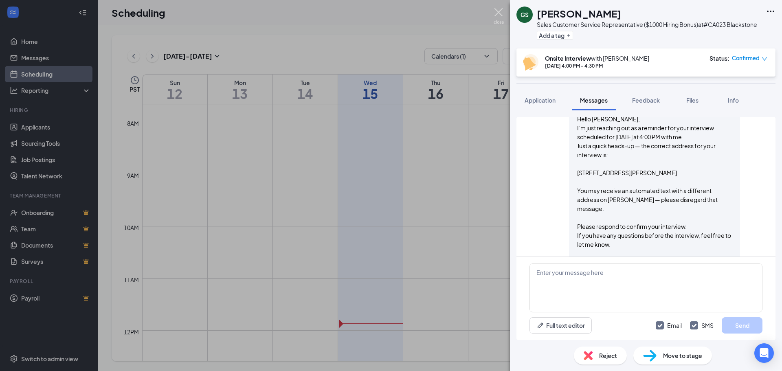
click at [502, 11] on img at bounding box center [499, 16] width 10 height 16
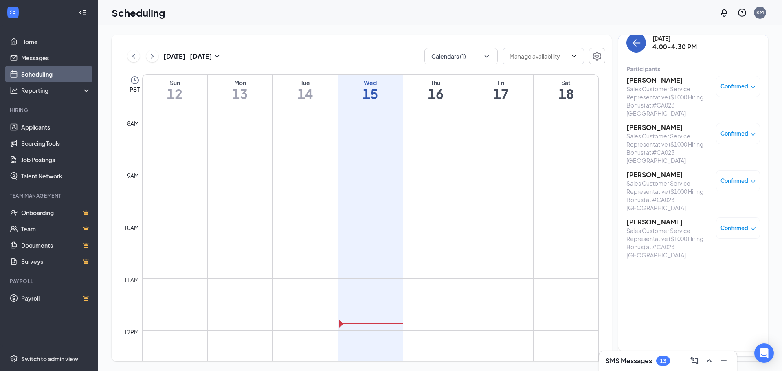
click at [636, 45] on icon "ArrowLeft" at bounding box center [637, 43] width 10 height 10
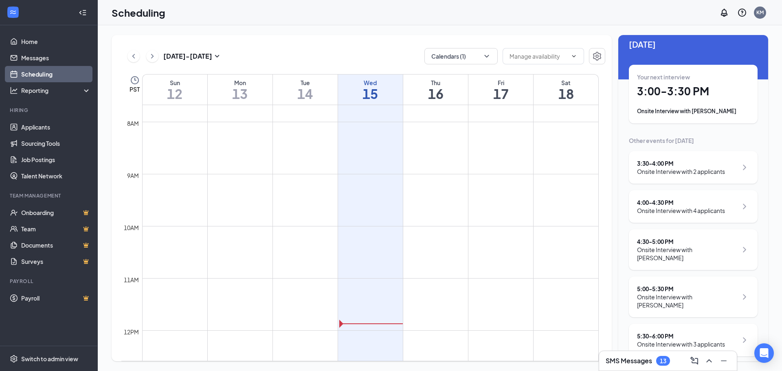
click at [676, 258] on div "Onsite Interview with [PERSON_NAME]" at bounding box center [687, 254] width 101 height 16
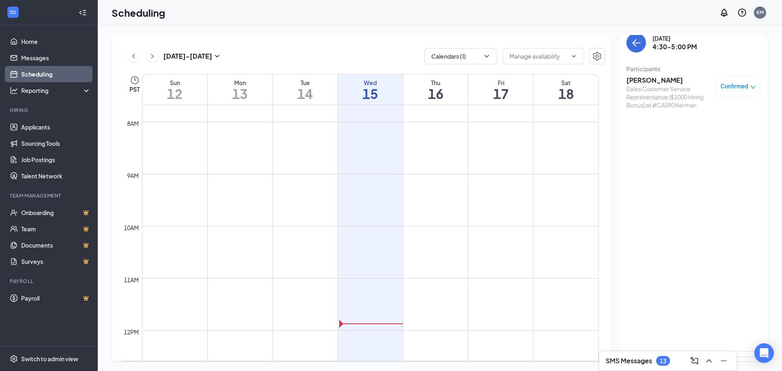
click at [660, 84] on h3 "[PERSON_NAME]" at bounding box center [670, 80] width 86 height 9
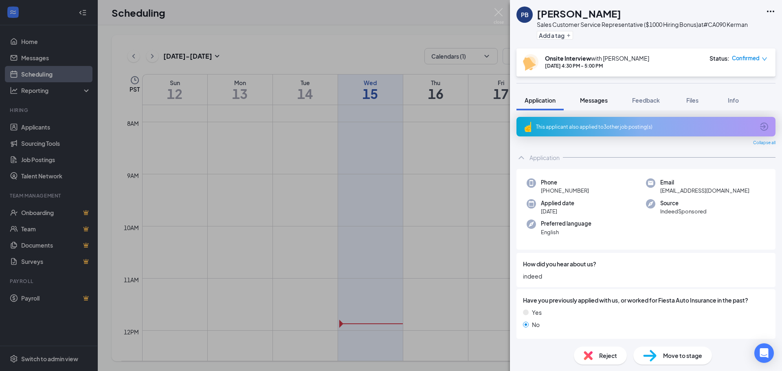
click at [593, 101] on span "Messages" at bounding box center [594, 100] width 28 height 7
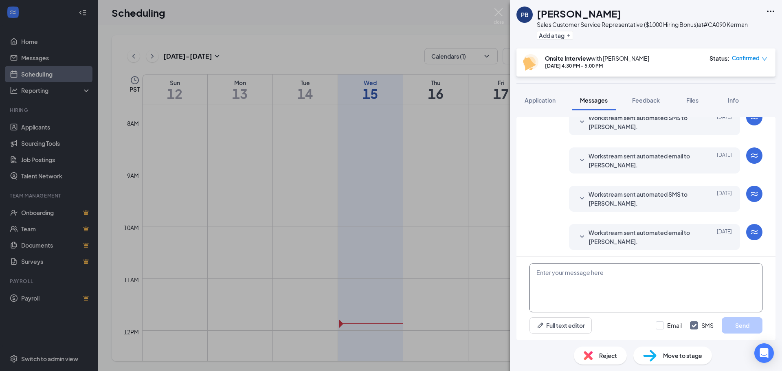
scroll to position [240, 0]
click at [607, 286] on textarea at bounding box center [646, 288] width 233 height 49
paste textarea "Hello [PERSON_NAME], I’m just reaching out as a reminder for your interview sch…"
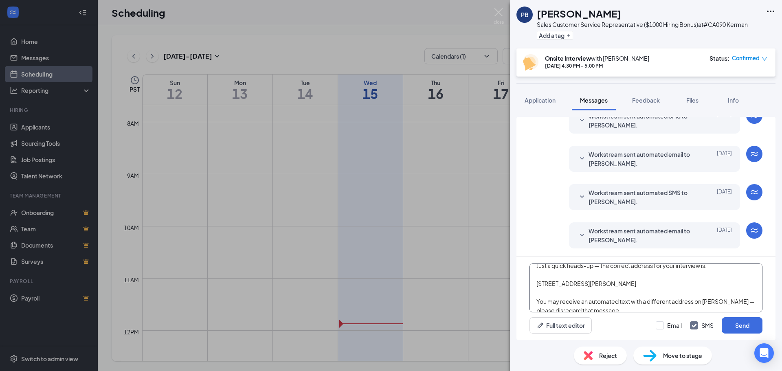
scroll to position [0, 0]
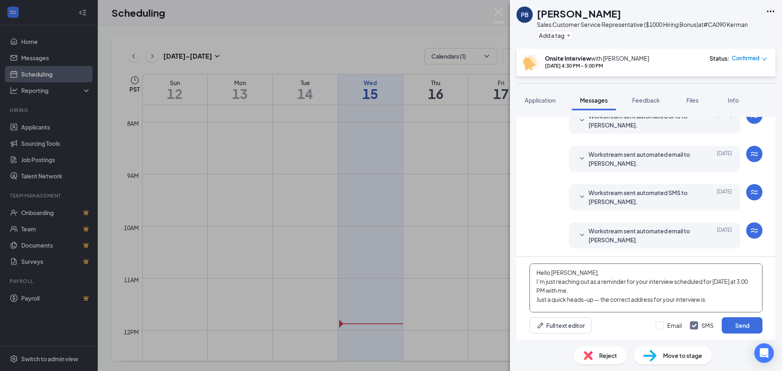
click at [562, 274] on textarea "Hello [PERSON_NAME], I’m just reaching out as a reminder for your interview sch…" at bounding box center [646, 288] width 233 height 49
click at [739, 282] on textarea "Hello [PERSON_NAME], I’m just reaching out as a reminder for your interview sch…" at bounding box center [646, 288] width 233 height 49
type textarea "Hello [PERSON_NAME], I’m just reaching out as a reminder for your interview sch…"
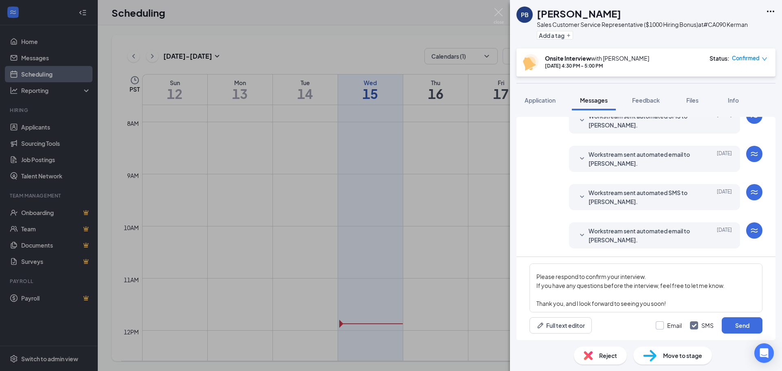
click at [660, 326] on input "Email" at bounding box center [669, 325] width 26 height 8
checkbox input "true"
click at [738, 321] on button "Send" at bounding box center [742, 325] width 41 height 16
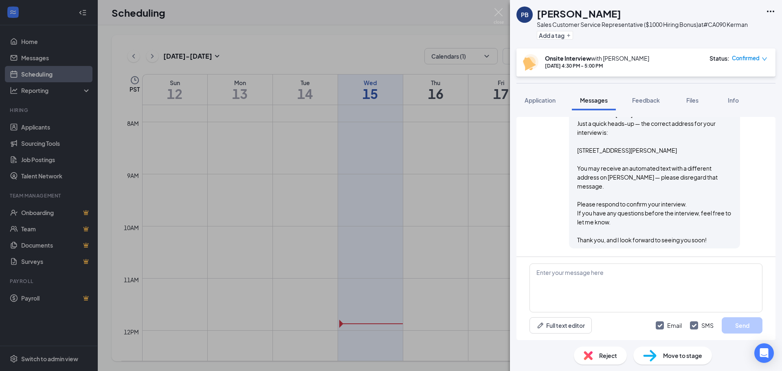
scroll to position [590, 0]
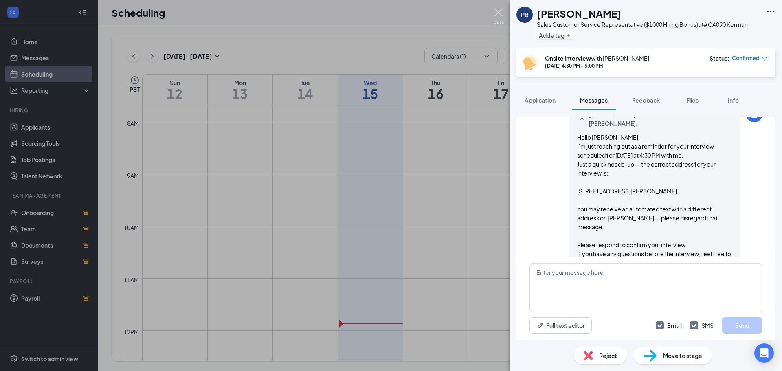
click at [503, 9] on img at bounding box center [499, 16] width 10 height 16
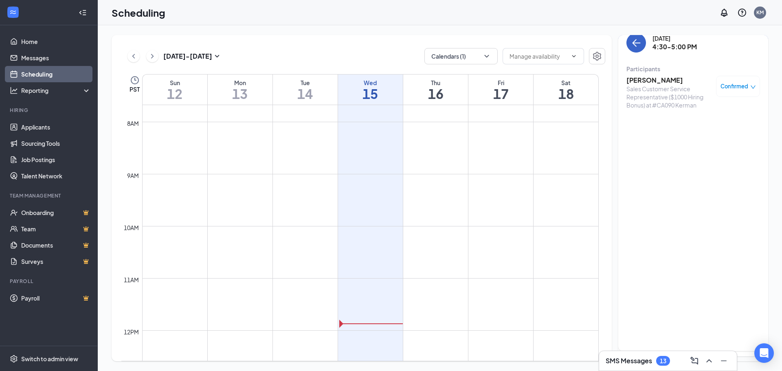
click at [634, 44] on icon "ArrowLeft" at bounding box center [635, 43] width 4 height 8
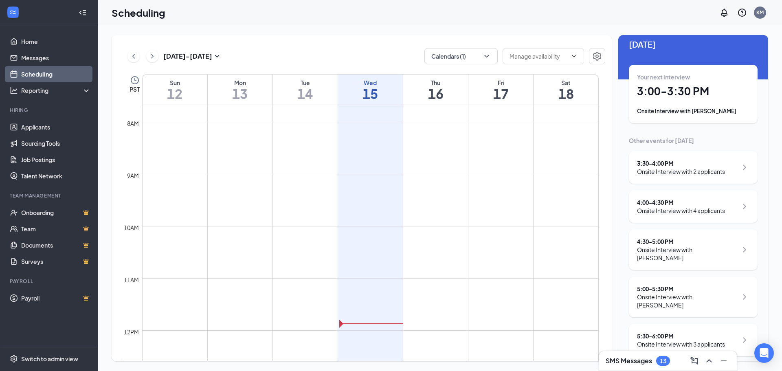
click at [676, 297] on div "Onsite Interview with [PERSON_NAME]" at bounding box center [687, 301] width 101 height 16
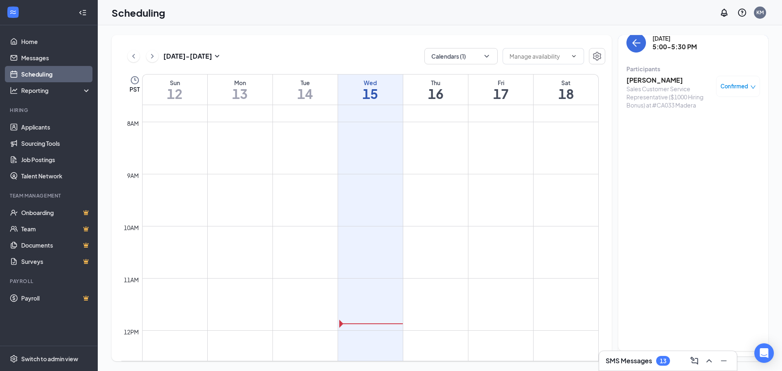
click at [639, 75] on div "[PERSON_NAME] Sales Customer Service Representative ($1000 Hiring Bonus) at #CA…" at bounding box center [694, 92] width 134 height 39
click at [639, 79] on h3 "[PERSON_NAME]" at bounding box center [670, 80] width 86 height 9
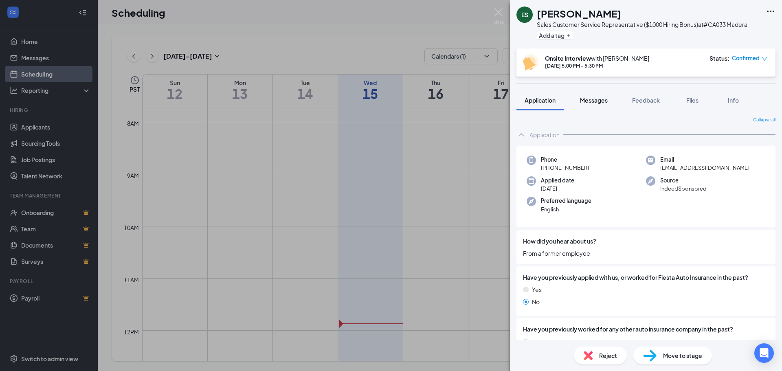
click at [594, 103] on span "Messages" at bounding box center [594, 100] width 28 height 7
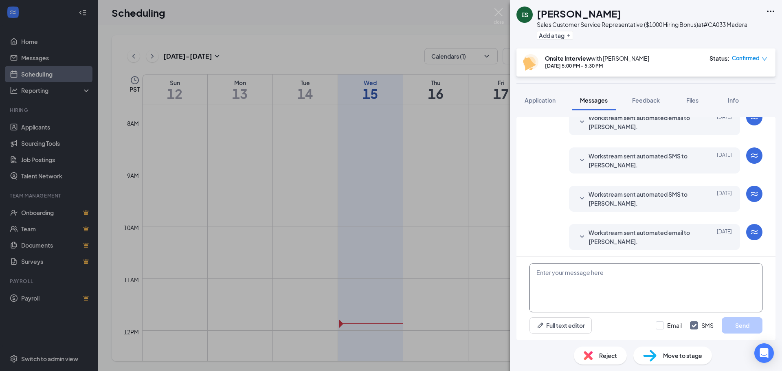
scroll to position [240, 0]
paste textarea "Hello [PERSON_NAME], I’m just reaching out as a reminder for your interview sch…"
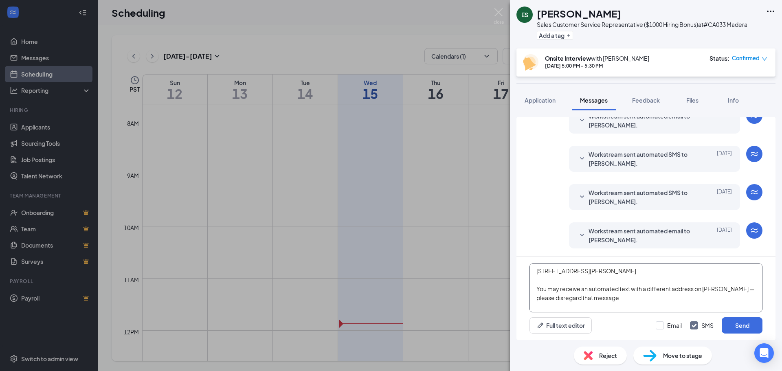
scroll to position [0, 0]
click at [559, 273] on textarea "Hello [PERSON_NAME], I’m just reaching out as a reminder for your interview sch…" at bounding box center [646, 288] width 233 height 49
click at [739, 282] on textarea "Hello [PERSON_NAME], I’m just reaching out as a reminder for your interview sch…" at bounding box center [646, 288] width 233 height 49
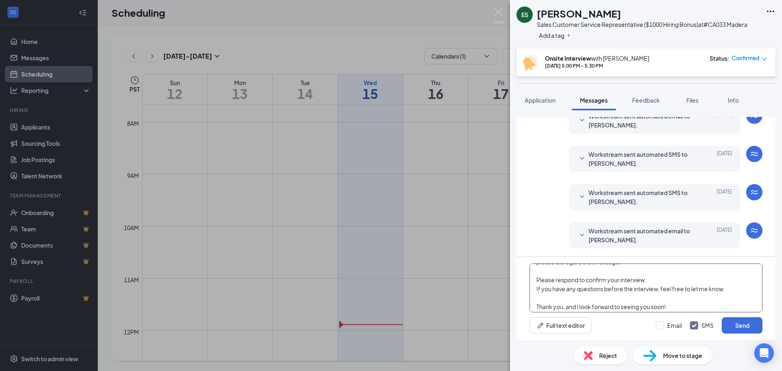
scroll to position [95, 0]
type textarea "Hello [PERSON_NAME], I’m just reaching out as a reminder for your interview sch…"
click at [672, 326] on input "Email" at bounding box center [669, 325] width 26 height 8
checkbox input "true"
drag, startPoint x: 745, startPoint y: 328, endPoint x: 619, endPoint y: 176, distance: 196.7
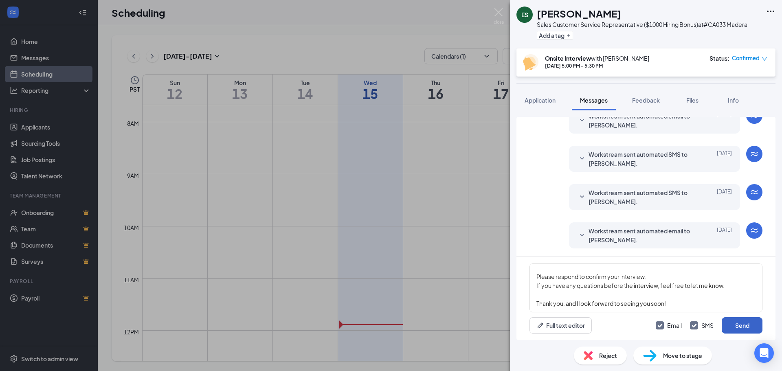
click at [745, 327] on button "Send" at bounding box center [742, 325] width 41 height 16
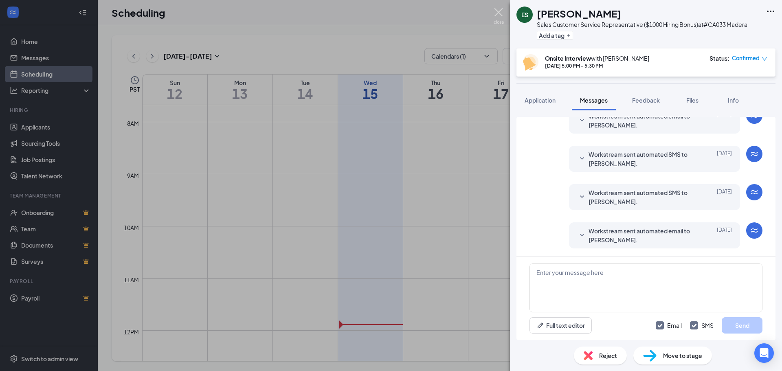
scroll to position [560, 0]
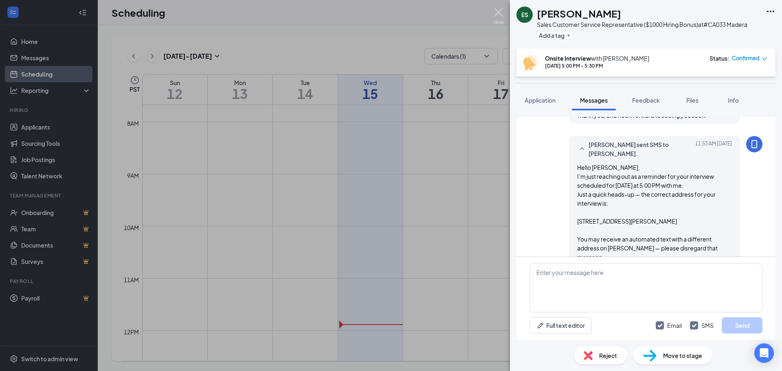
click at [499, 11] on img at bounding box center [499, 16] width 10 height 16
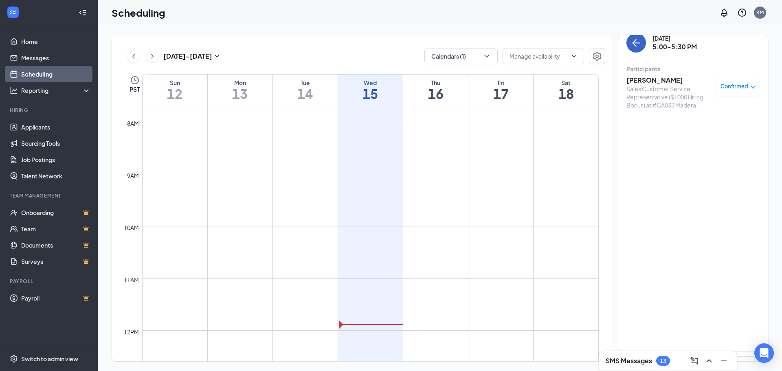
click at [628, 43] on button "back-button" at bounding box center [637, 43] width 20 height 20
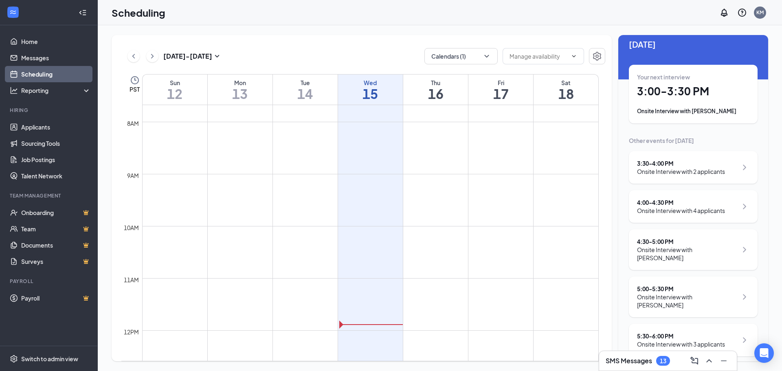
click at [663, 332] on div "5:30 - 6:00 PM" at bounding box center [681, 336] width 88 height 8
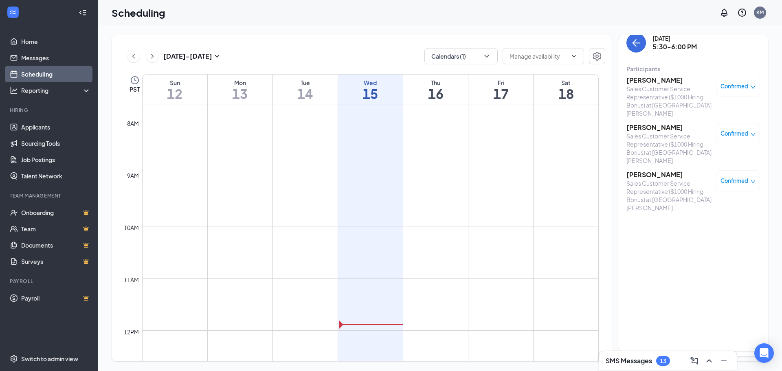
click at [652, 83] on h3 "[PERSON_NAME]" at bounding box center [670, 80] width 86 height 9
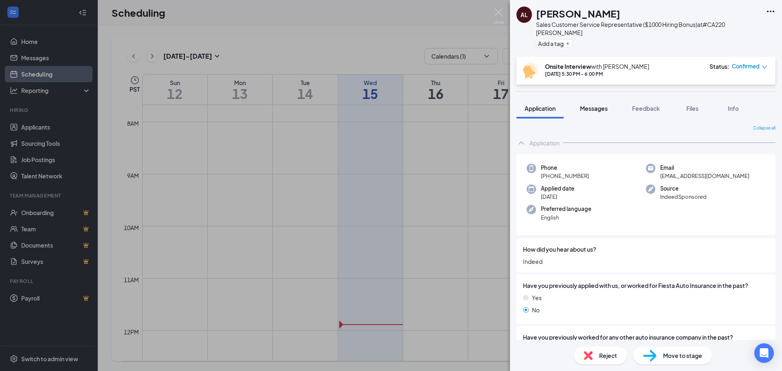
click at [591, 105] on span "Messages" at bounding box center [594, 108] width 28 height 7
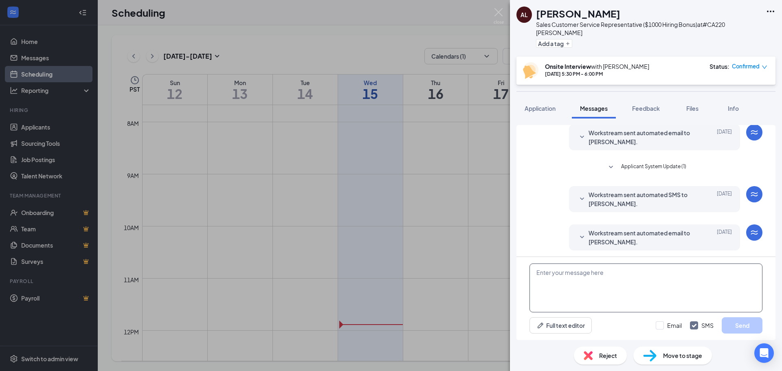
click at [598, 291] on textarea at bounding box center [646, 288] width 233 height 49
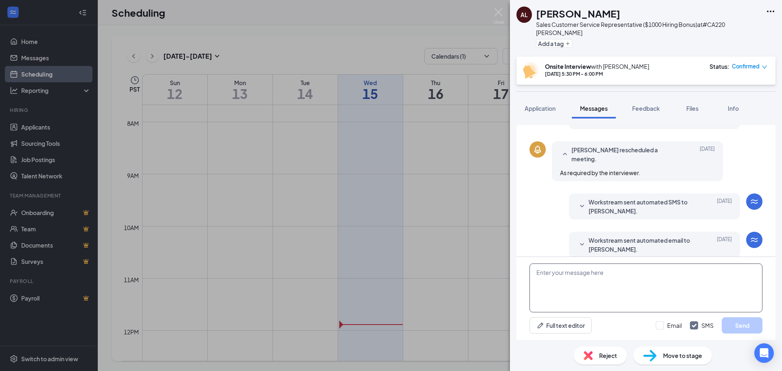
scroll to position [254, 0]
paste textarea "Hello [PERSON_NAME], I’m just reaching out as a reminder for your interview sch…"
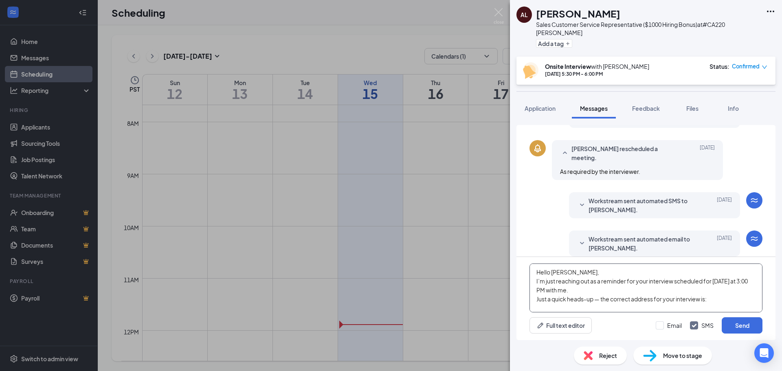
scroll to position [0, 0]
click at [553, 274] on textarea "Hello [PERSON_NAME], I’m just reaching out as a reminder for your interview sch…" at bounding box center [646, 288] width 233 height 49
click at [740, 283] on textarea "Hello [PERSON_NAME], I’m just reaching out as a reminder for your interview sch…" at bounding box center [646, 288] width 233 height 49
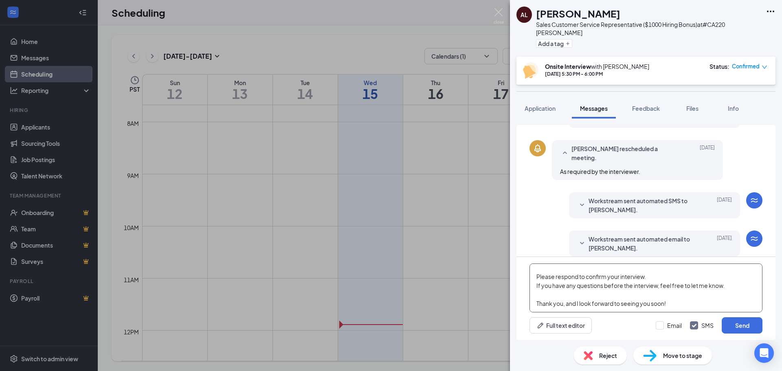
type textarea "Hello [PERSON_NAME], I’m just reaching out as a reminder for your interview sch…"
click at [656, 328] on div "Full text editor Email SMS Send" at bounding box center [646, 325] width 233 height 16
click at [659, 328] on input "Email" at bounding box center [669, 325] width 26 height 8
checkbox input "true"
click at [731, 327] on button "Send" at bounding box center [742, 325] width 41 height 16
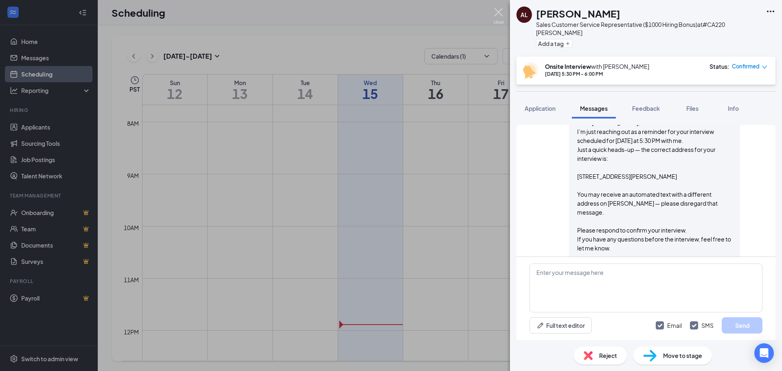
scroll to position [645, 0]
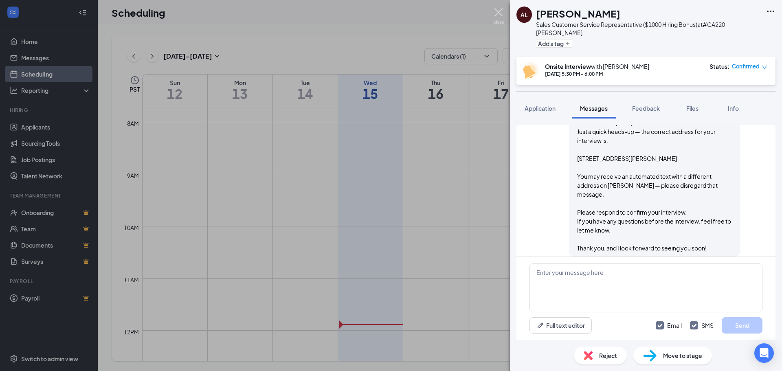
click at [503, 13] on img at bounding box center [499, 16] width 10 height 16
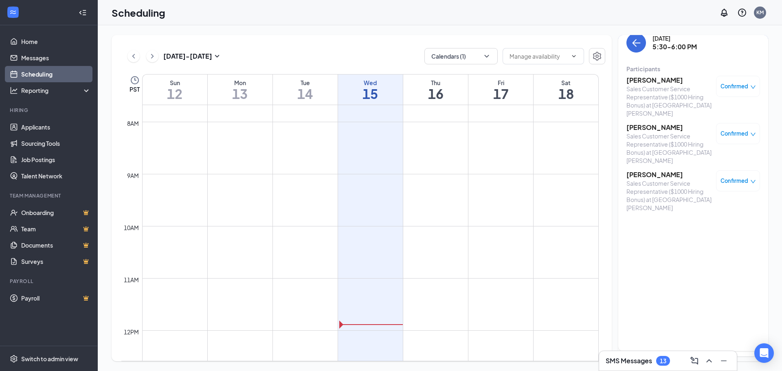
click at [648, 123] on h3 "[PERSON_NAME]" at bounding box center [670, 127] width 86 height 9
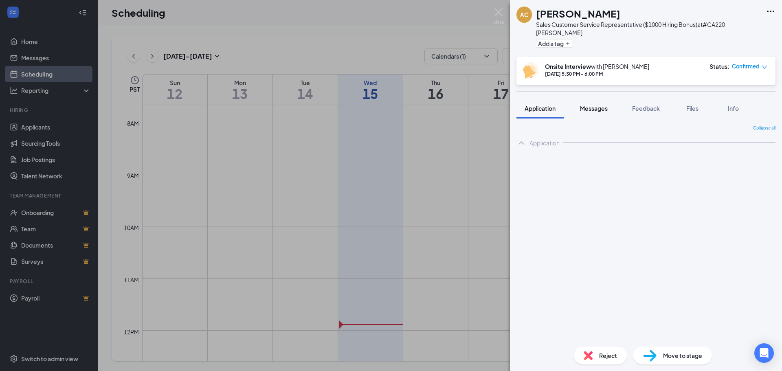
click at [586, 105] on span "Messages" at bounding box center [594, 108] width 28 height 7
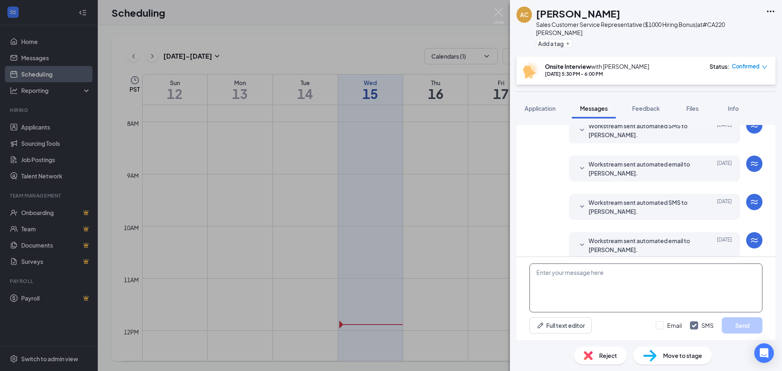
scroll to position [137, 0]
click at [637, 294] on textarea at bounding box center [646, 288] width 233 height 49
paste textarea "Hello [PERSON_NAME], I’m just reaching out as a reminder for your interview sch…"
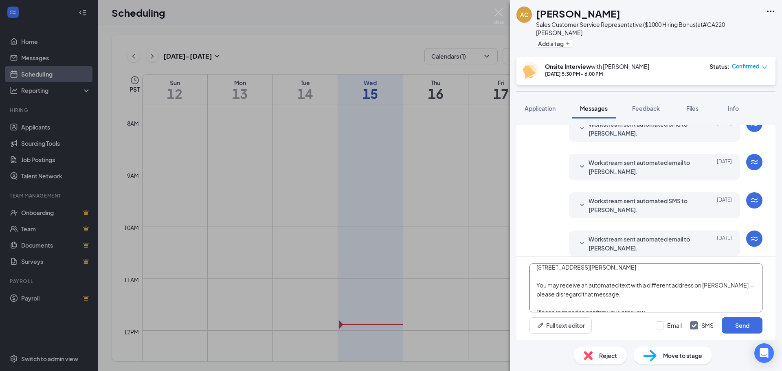
scroll to position [0, 0]
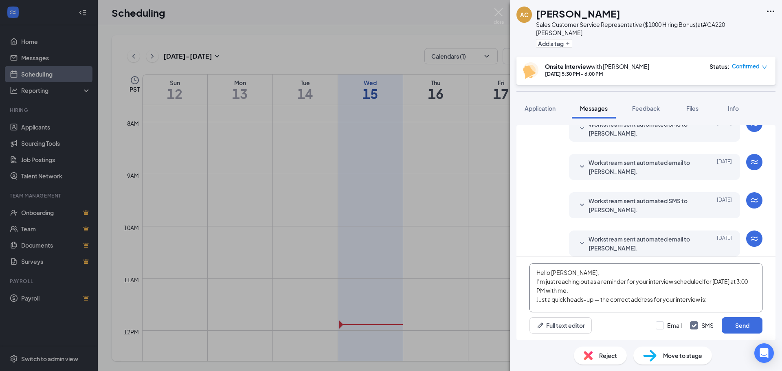
click at [563, 272] on textarea "Hello [PERSON_NAME], I’m just reaching out as a reminder for your interview sch…" at bounding box center [646, 288] width 233 height 49
click at [739, 278] on textarea "Hello [PERSON_NAME], I’m just reaching out as a reminder for your interview sch…" at bounding box center [646, 288] width 233 height 49
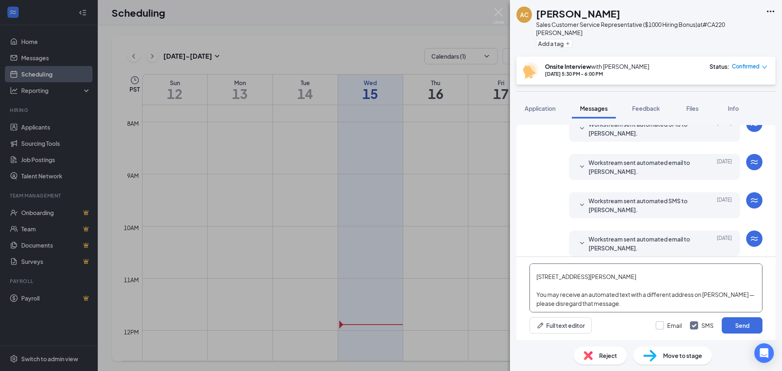
type textarea "Hello [PERSON_NAME], I’m just reaching out as a reminder for your interview sch…"
click at [666, 325] on input "Email" at bounding box center [669, 325] width 26 height 8
checkbox input "true"
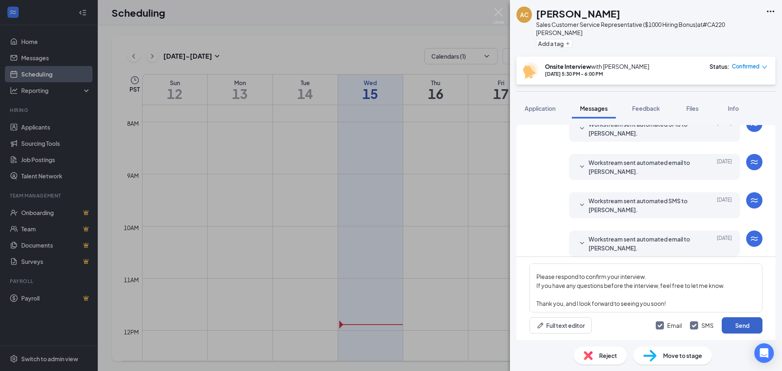
click at [748, 322] on button "Send" at bounding box center [742, 325] width 41 height 16
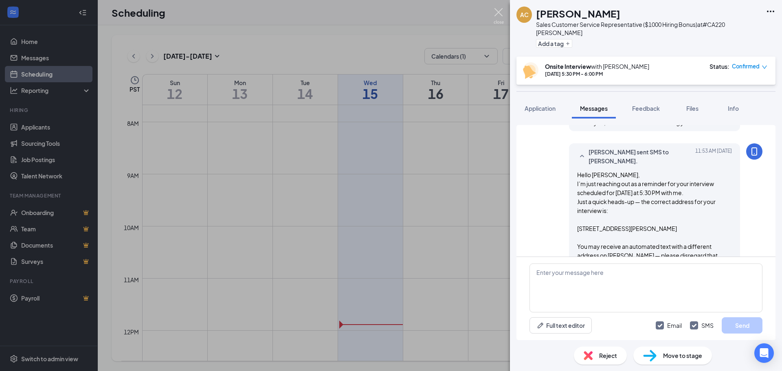
scroll to position [526, 0]
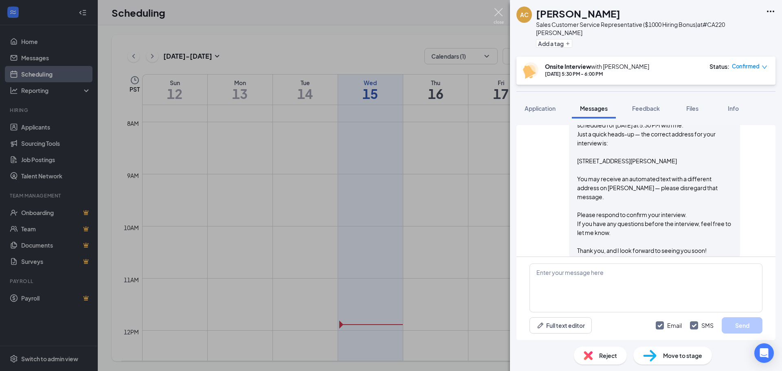
click at [498, 13] on img at bounding box center [499, 16] width 10 height 16
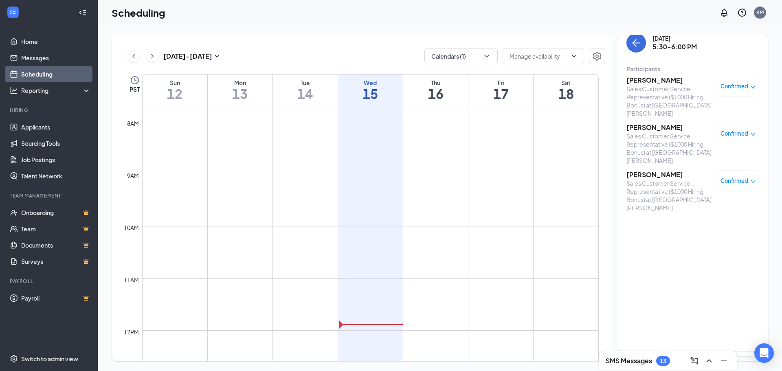
click at [641, 170] on h3 "[PERSON_NAME]" at bounding box center [670, 174] width 86 height 9
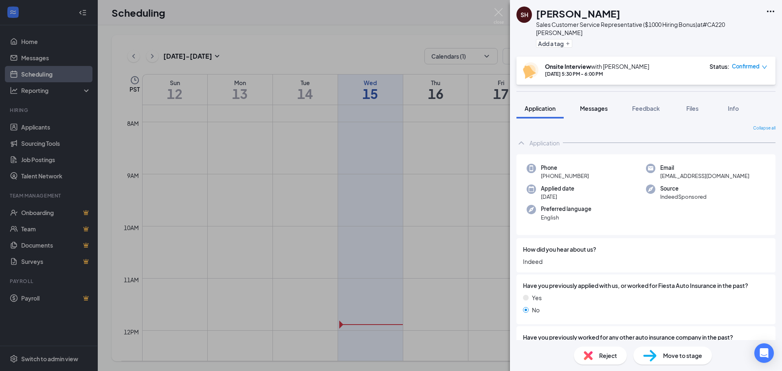
click at [596, 105] on span "Messages" at bounding box center [594, 108] width 28 height 7
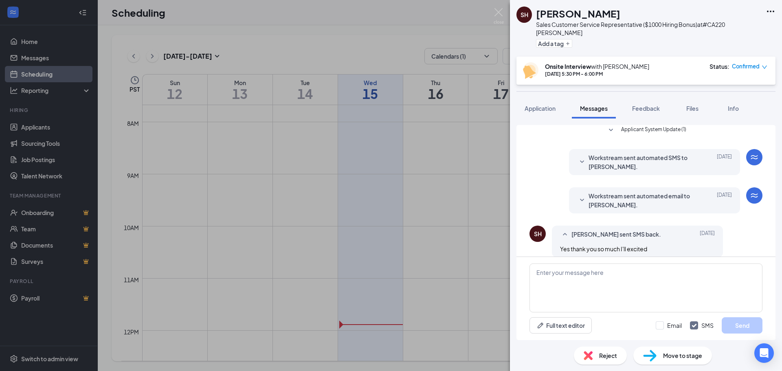
scroll to position [105, 0]
click at [590, 280] on textarea at bounding box center [646, 288] width 233 height 49
paste textarea "Hello [PERSON_NAME], I’m just reaching out as a reminder for your interview sch…"
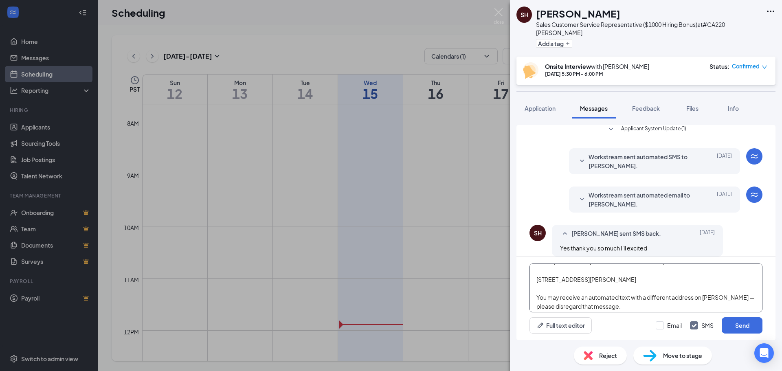
scroll to position [0, 0]
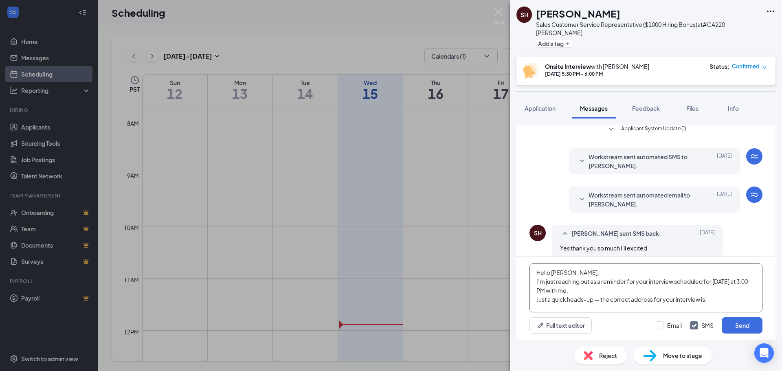
click at [557, 273] on textarea "Hello [PERSON_NAME], I’m just reaching out as a reminder for your interview sch…" at bounding box center [646, 288] width 233 height 49
click at [740, 280] on textarea "Hello [PERSON_NAME], I’m just reaching out as a reminder for your interview sch…" at bounding box center [646, 288] width 233 height 49
type textarea "Hello [PERSON_NAME], I’m just reaching out as a reminder for your interview sch…"
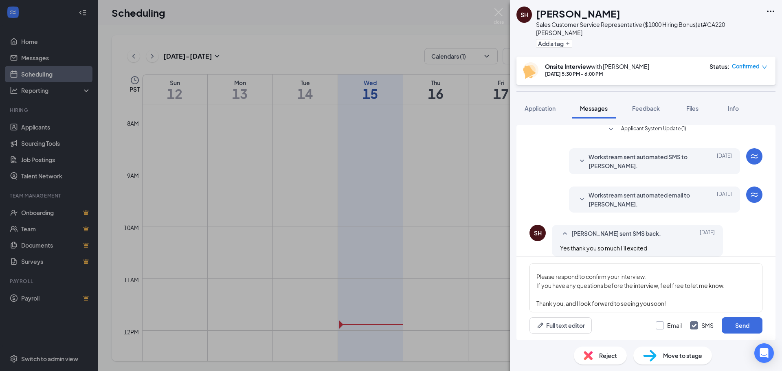
click at [660, 327] on input "Email" at bounding box center [669, 325] width 26 height 8
checkbox input "true"
click at [735, 328] on button "Send" at bounding box center [742, 325] width 41 height 16
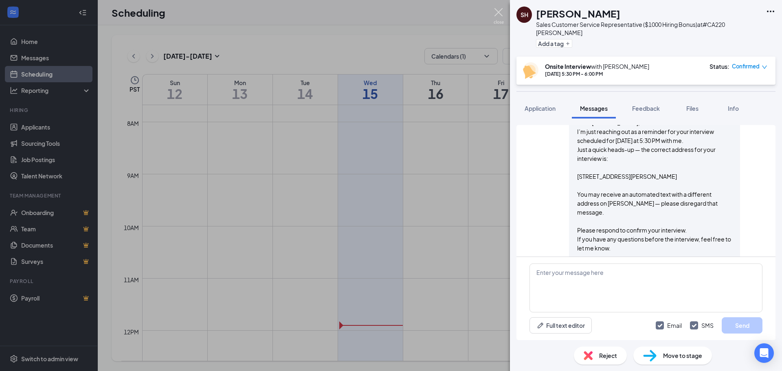
scroll to position [496, 0]
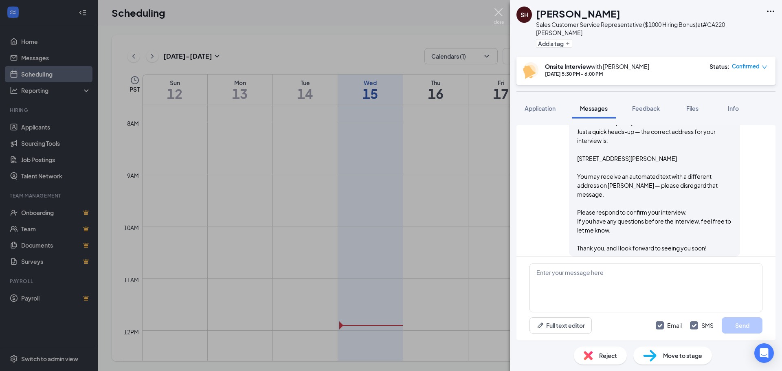
click at [503, 12] on img at bounding box center [499, 16] width 10 height 16
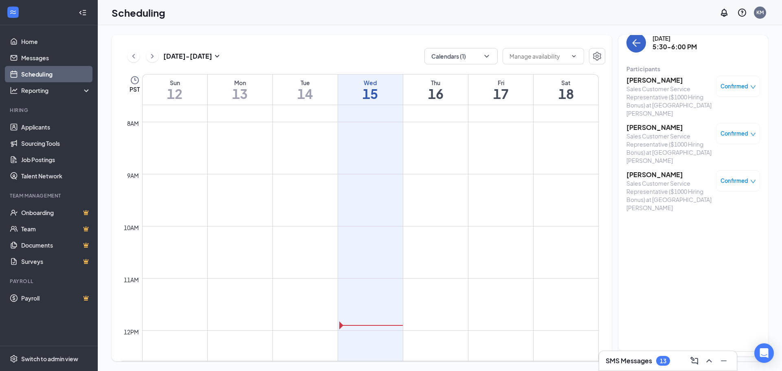
click at [635, 45] on icon "ArrowLeft" at bounding box center [635, 43] width 4 height 8
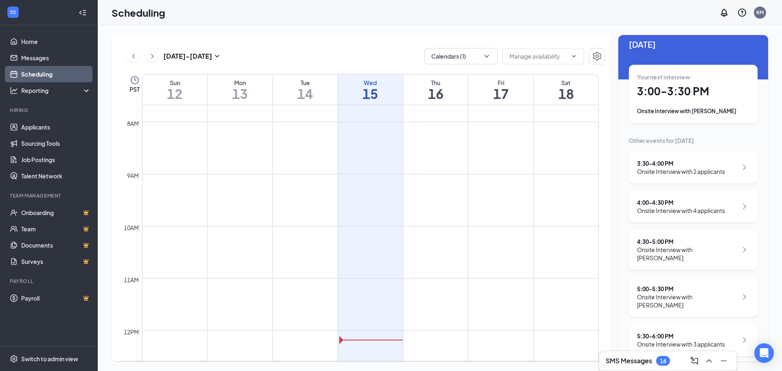
click at [654, 363] on div "SMS Messages 16" at bounding box center [638, 361] width 64 height 10
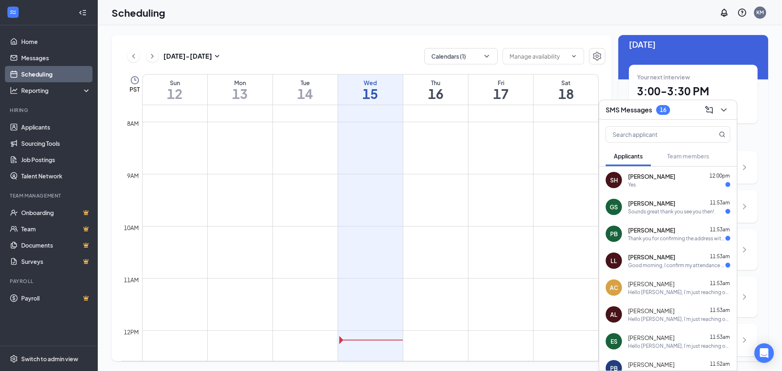
click at [643, 263] on div "Good morning, I confirm my attendance at the interview." at bounding box center [676, 265] width 97 height 7
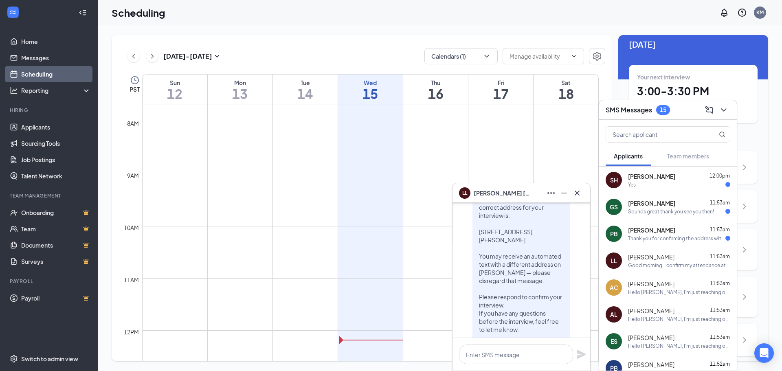
scroll to position [-122, 0]
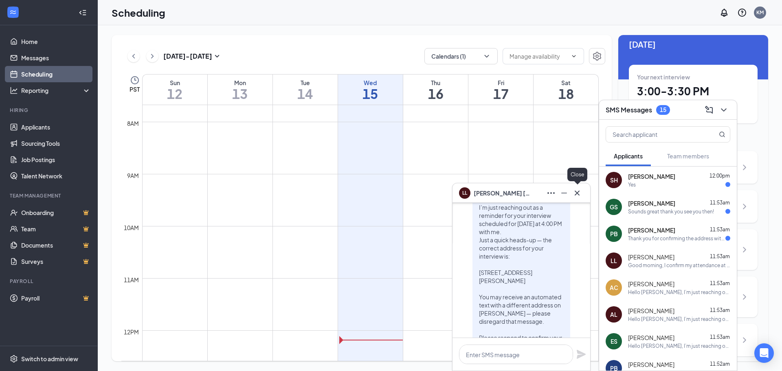
drag, startPoint x: 577, startPoint y: 197, endPoint x: 602, endPoint y: 189, distance: 26.5
click at [577, 198] on icon "Cross" at bounding box center [577, 193] width 10 height 10
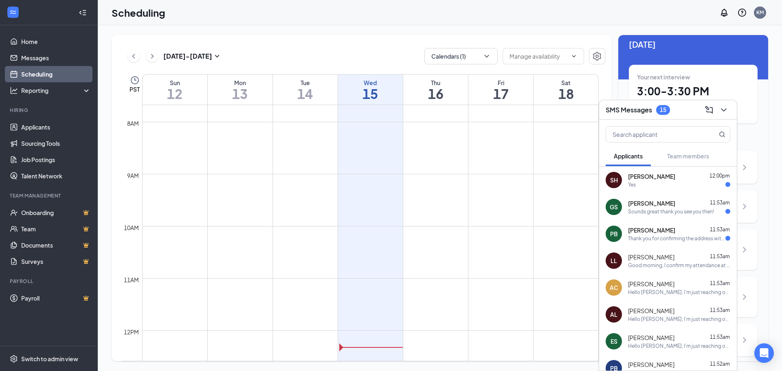
click at [671, 264] on div "Good morning, I confirm my attendance at the interview." at bounding box center [679, 265] width 102 height 7
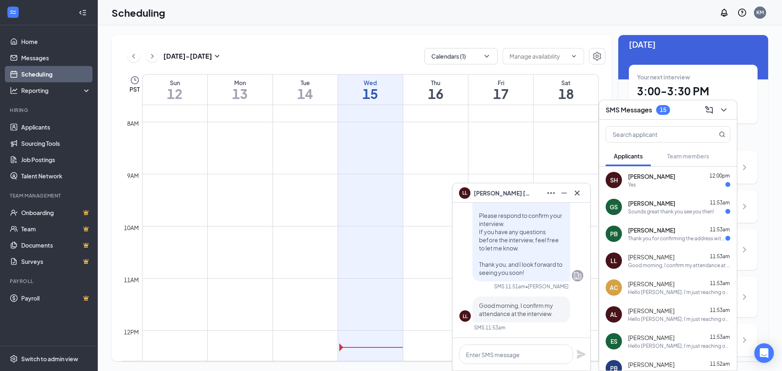
click at [675, 237] on div "Thank you for confirming the address with me" at bounding box center [676, 238] width 97 height 7
click at [648, 203] on span "[PERSON_NAME]" at bounding box center [651, 203] width 47 height 8
click at [645, 185] on div "Yes" at bounding box center [679, 184] width 102 height 7
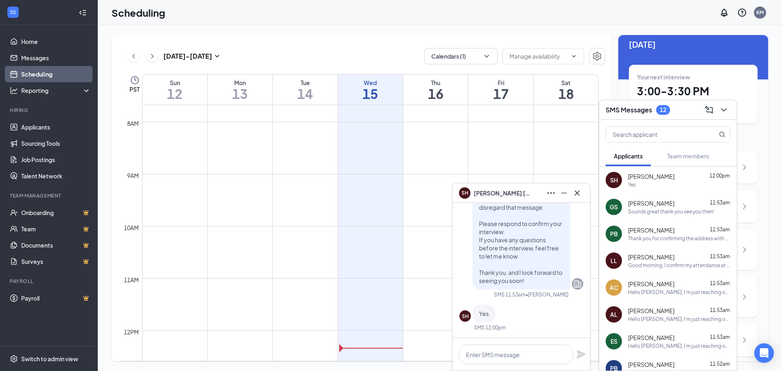
click at [584, 194] on div "SH [PERSON_NAME]" at bounding box center [522, 193] width 138 height 20
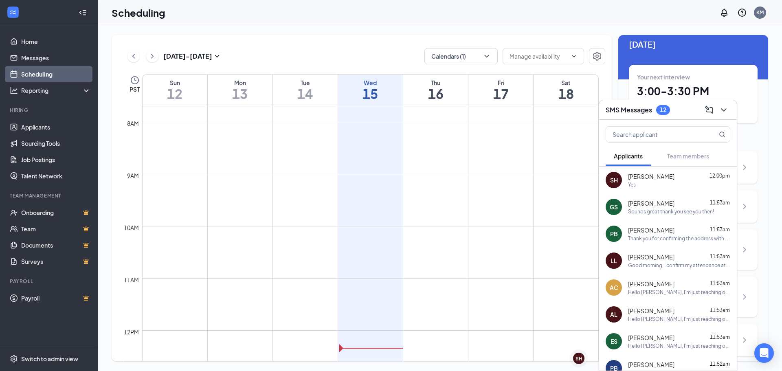
click at [645, 265] on div "Good morning, I confirm my attendance at the interview." at bounding box center [679, 265] width 102 height 7
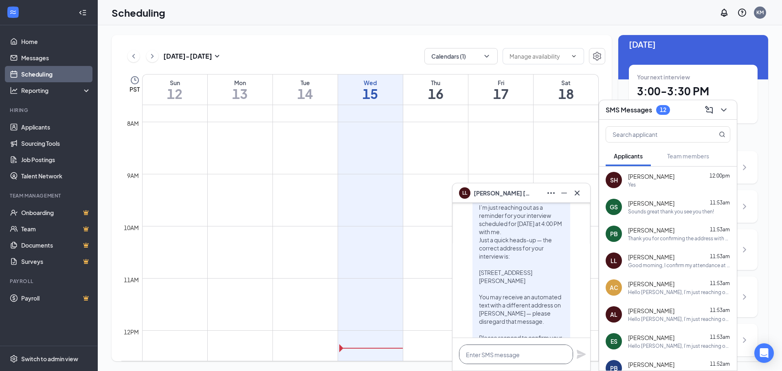
click at [487, 352] on textarea at bounding box center [516, 355] width 114 height 20
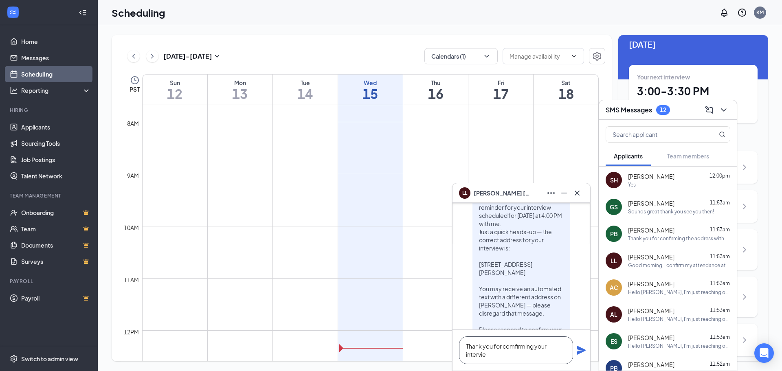
scroll to position [-130, 0]
click at [518, 348] on textarea "Thank you for comfirming your interview!" at bounding box center [516, 351] width 114 height 28
click at [495, 355] on textarea "Thank you for confirming your interview!" at bounding box center [516, 351] width 114 height 28
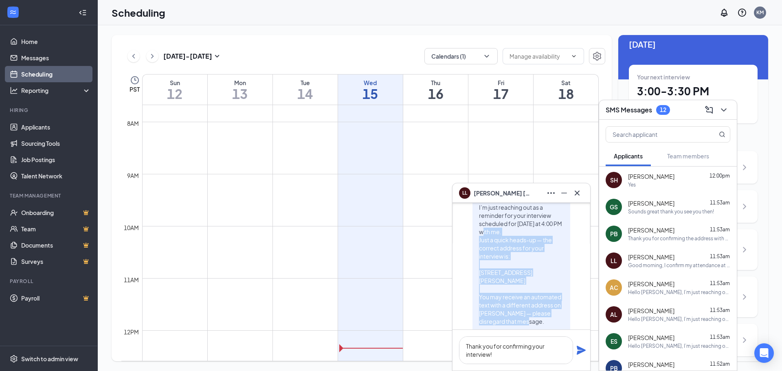
drag, startPoint x: 473, startPoint y: 241, endPoint x: 531, endPoint y: 320, distance: 97.5
click at [531, 320] on p "Hello [PERSON_NAME], I’m just reaching out as a reminder for your interview sch…" at bounding box center [521, 297] width 85 height 204
copy span "Just a quick heads-up — the correct address for your interview is: [STREET_ADDR…"
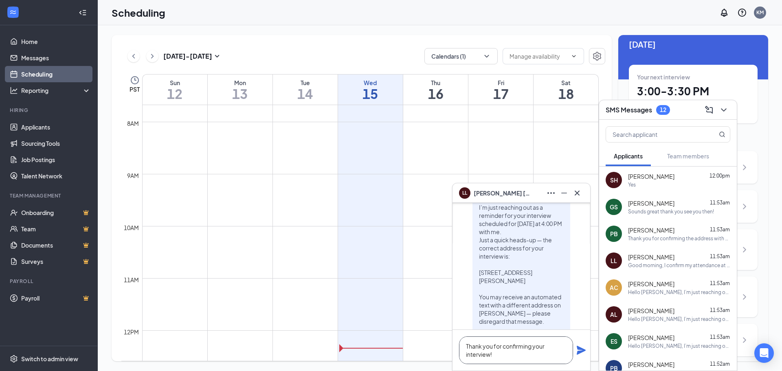
click at [505, 361] on textarea "Thank you for confirming your interview!" at bounding box center [516, 351] width 114 height 28
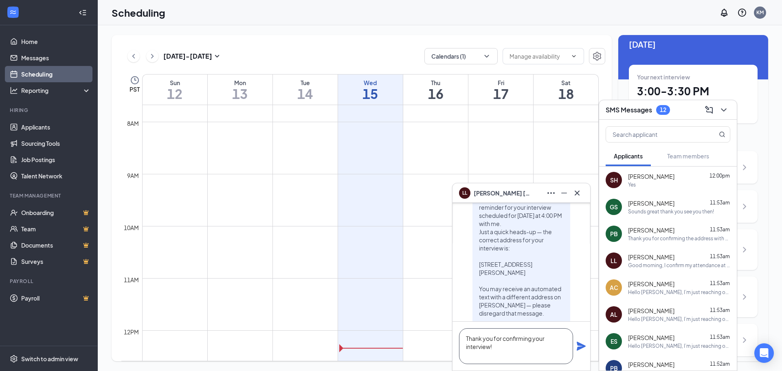
scroll to position [-139, 0]
paste textarea "Just a quick heads-up — the correct address for your interview is: [STREET_ADDR…"
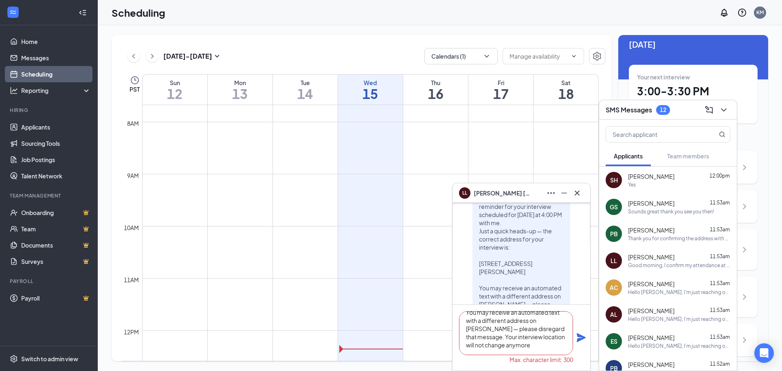
scroll to position [-156, 0]
click at [472, 328] on textarea "Thank you for confirming your interview! Just a quick heads-up — the correct ad…" at bounding box center [516, 333] width 114 height 44
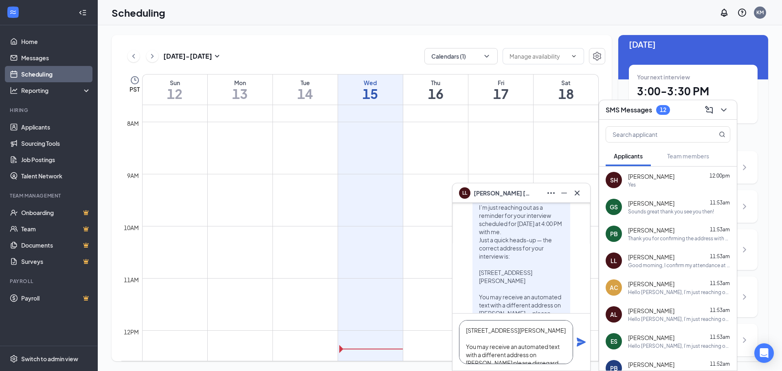
scroll to position [0, 0]
click at [467, 346] on textarea "Thank you for confirming your interview! Just a quick heads-up — the correct ad…" at bounding box center [516, 342] width 114 height 44
click at [558, 341] on textarea "Thank you for confirming your interview! Just a quick heads-up — the correct ad…" at bounding box center [516, 342] width 114 height 44
click at [515, 355] on textarea "Thank you for confirming your interview! Just a quick heads-up the correct addr…" at bounding box center [516, 342] width 114 height 44
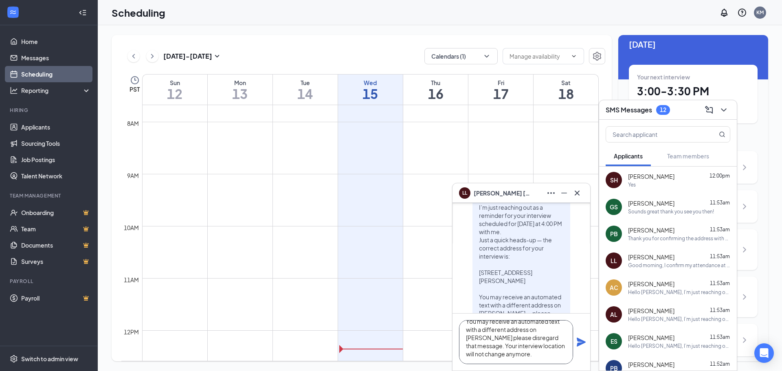
type textarea "Thank you for confirming your interview! Just a quick heads-up the correct addr…"
click at [578, 343] on icon "Plane" at bounding box center [581, 342] width 9 height 9
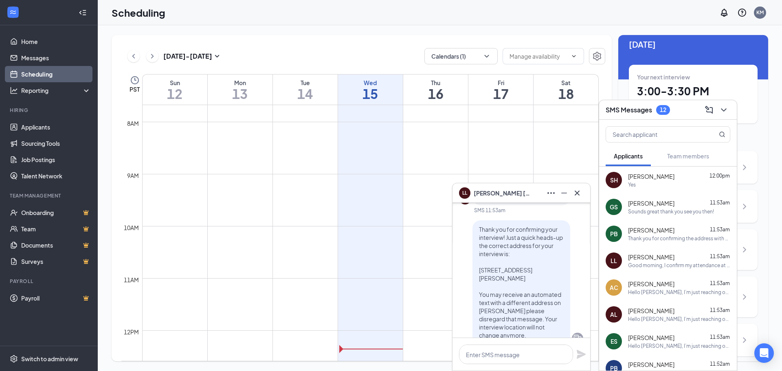
scroll to position [-41, 0]
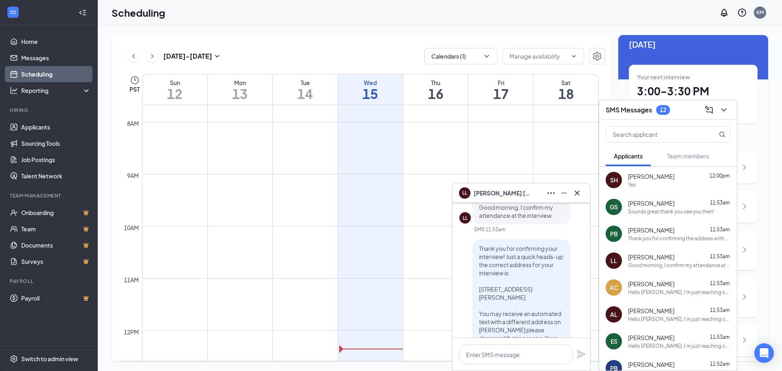
drag, startPoint x: 506, startPoint y: 319, endPoint x: 470, endPoint y: 246, distance: 81.8
click at [473, 245] on div "Thank you for confirming your interview! Just a quick heads-up the correct addr…" at bounding box center [522, 302] width 98 height 124
copy span "Thank you for confirming your interview! Just a quick heads-up the correct addr…"
click at [574, 194] on icon "Cross" at bounding box center [577, 193] width 10 height 10
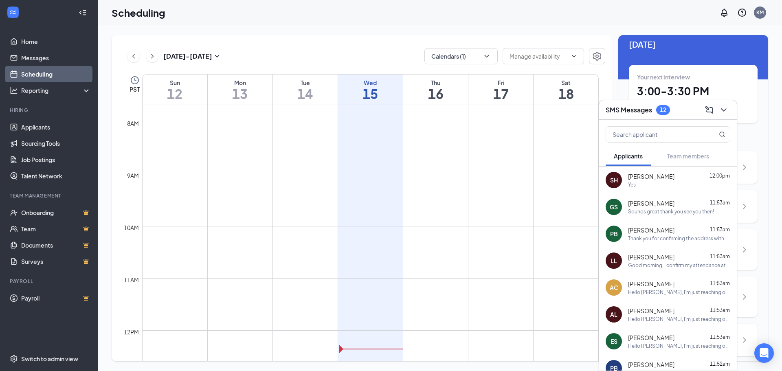
click at [638, 238] on div "Thank you for confirming the address with me" at bounding box center [679, 238] width 102 height 7
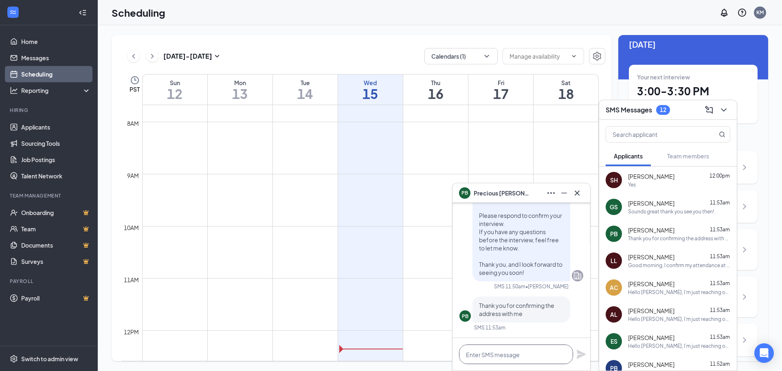
click at [498, 348] on textarea at bounding box center [516, 355] width 114 height 20
paste textarea "Thank you for confirming your interview! Just a quick heads-up the correct addr…"
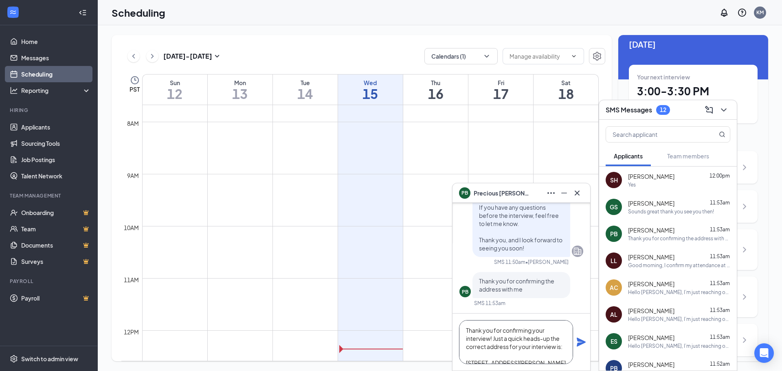
scroll to position [66, 0]
type textarea "Thank you for confirming your interview! Just a quick heads-up the correct addr…"
click at [579, 343] on icon "Plane" at bounding box center [581, 342] width 9 height 9
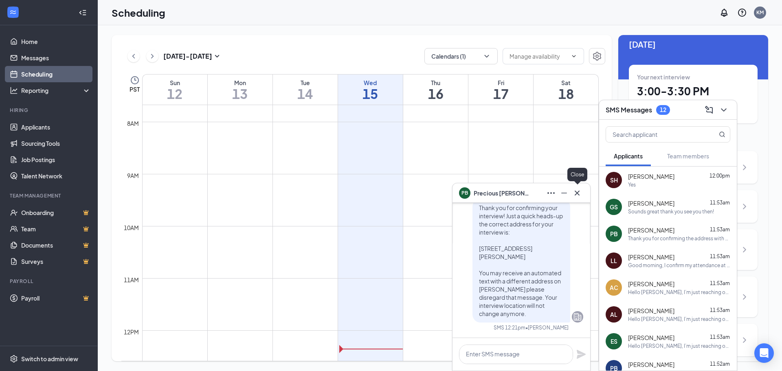
scroll to position [0, 0]
click at [578, 194] on icon "Cross" at bounding box center [577, 193] width 10 height 10
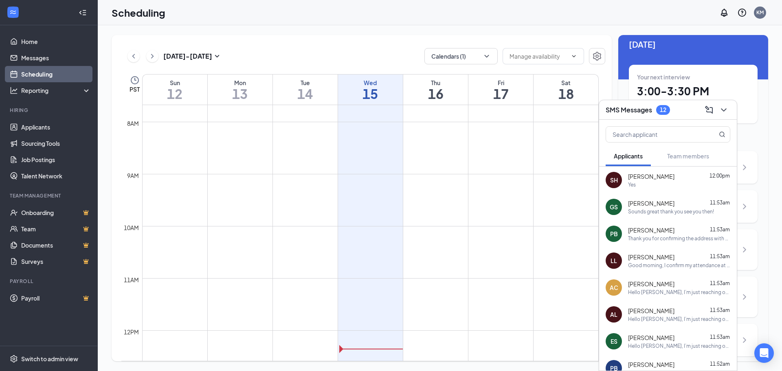
click at [656, 212] on div "Sounds great thank you see you then!" at bounding box center [671, 211] width 86 height 7
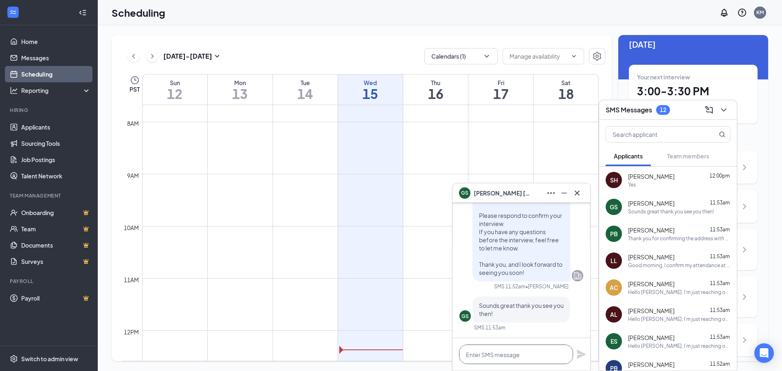
paste textarea "Thank you for confirming your interview! Just a quick heads-up the correct addr…"
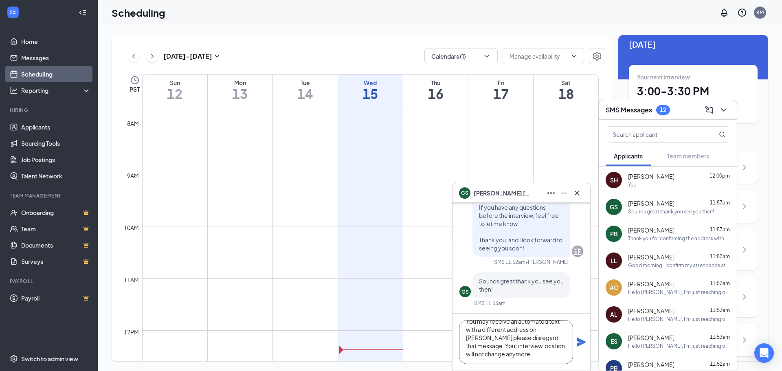
type textarea "Thank you for confirming your interview! Just a quick heads-up the correct addr…"
click at [579, 339] on icon "Plane" at bounding box center [581, 342] width 9 height 9
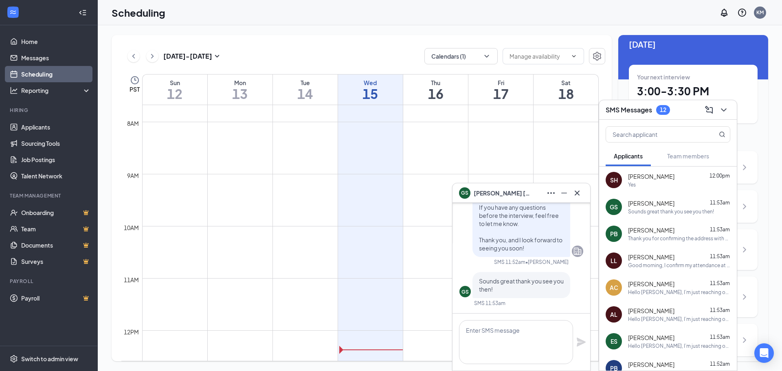
scroll to position [0, 0]
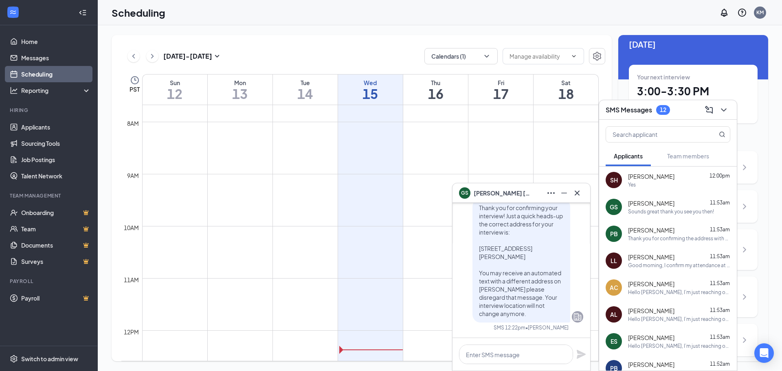
click at [646, 185] on div "Yes" at bounding box center [679, 184] width 102 height 7
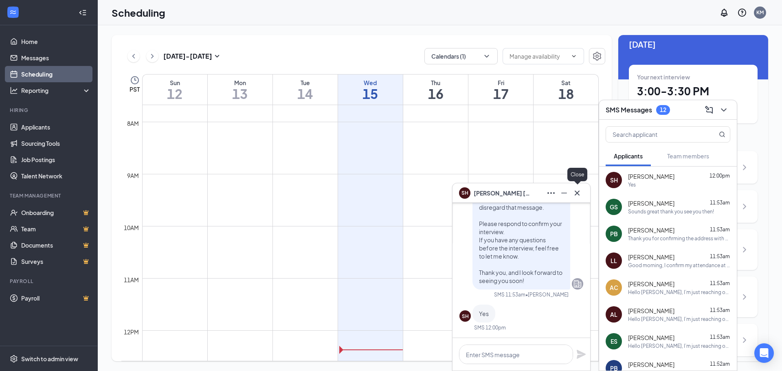
click at [577, 196] on icon "Cross" at bounding box center [577, 193] width 10 height 10
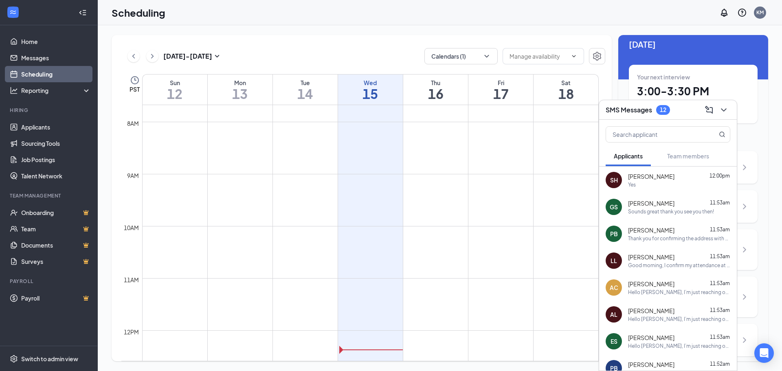
click at [658, 212] on div "Sounds great thank you see you then!" at bounding box center [671, 211] width 86 height 7
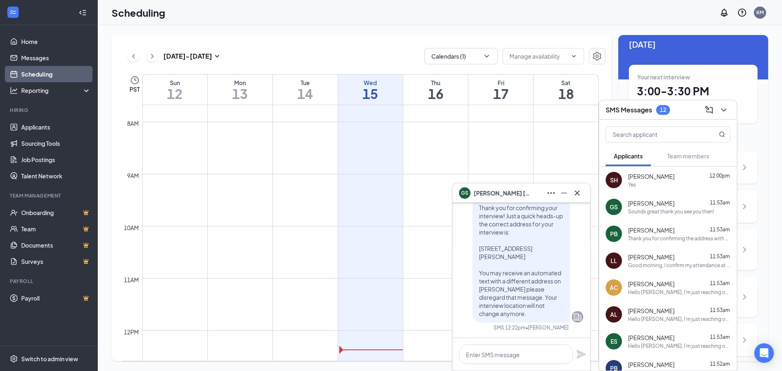
scroll to position [-41, 0]
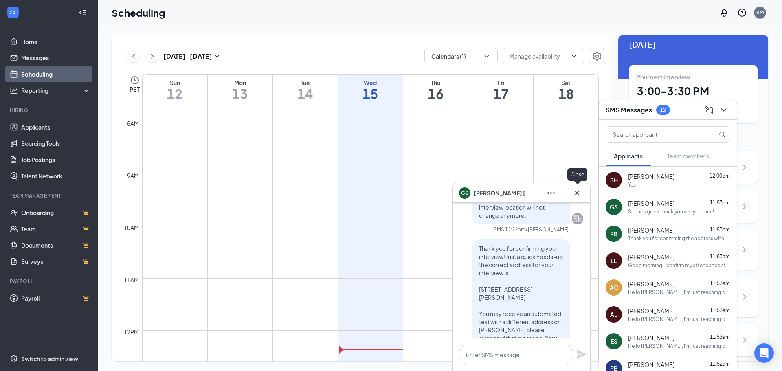
click at [579, 193] on icon "Cross" at bounding box center [577, 193] width 10 height 10
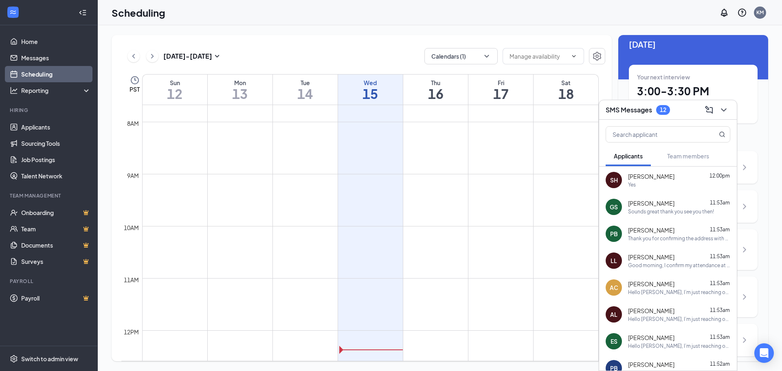
click at [653, 262] on div "Good morning, I confirm my attendance at the interview." at bounding box center [679, 265] width 102 height 7
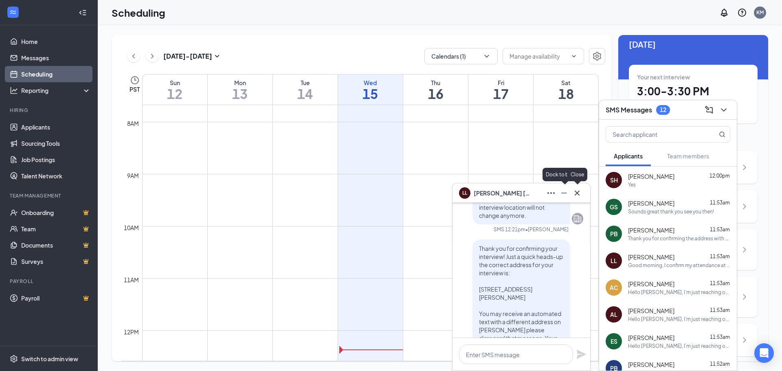
click at [578, 194] on icon "Cross" at bounding box center [577, 192] width 5 height 5
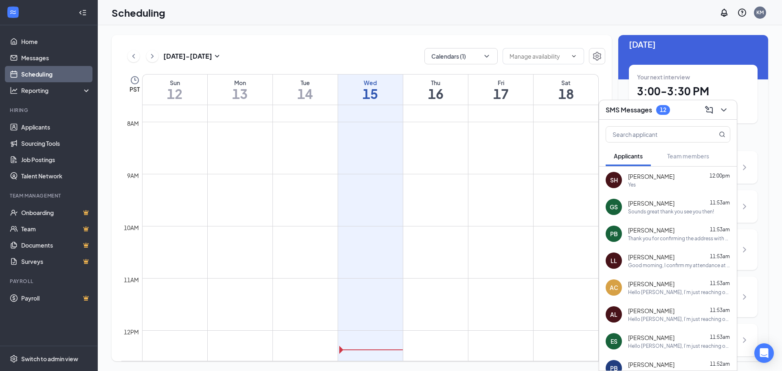
click at [645, 188] on div "SH [PERSON_NAME] 12:00pm Yes" at bounding box center [668, 180] width 138 height 27
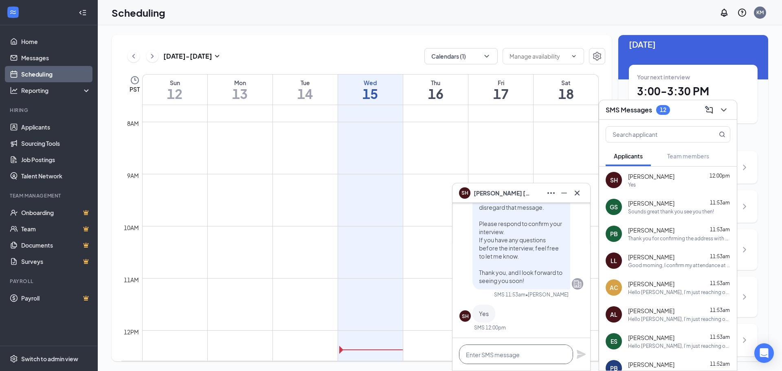
paste textarea "Thank you for confirming your interview! Just a quick heads-up the correct addr…"
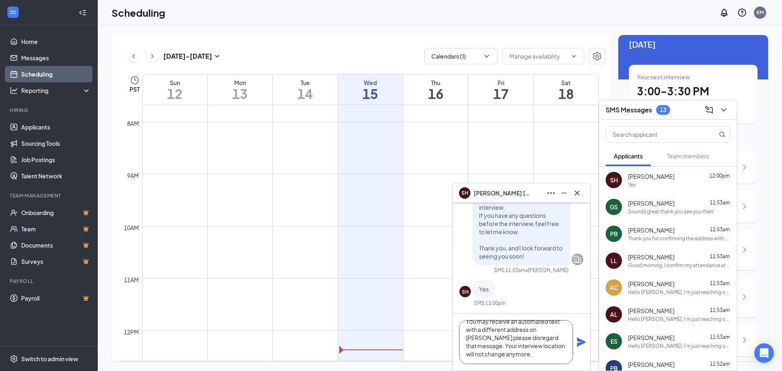
type textarea "Thank you for confirming your interview! Just a quick heads-up the correct addr…"
click at [580, 344] on icon "Plane" at bounding box center [581, 342] width 9 height 9
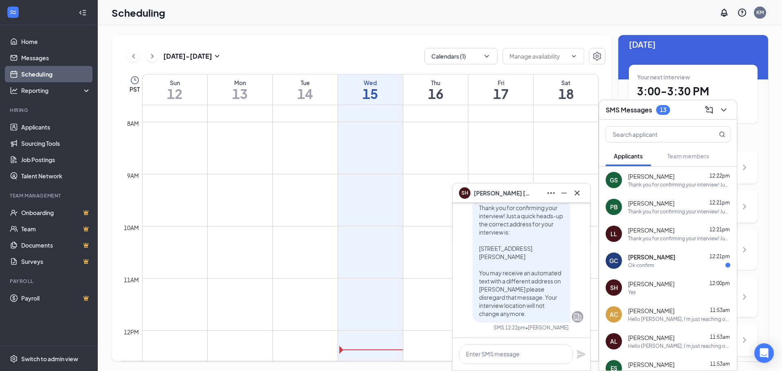
scroll to position [0, 0]
click at [580, 192] on icon "Cross" at bounding box center [577, 193] width 10 height 10
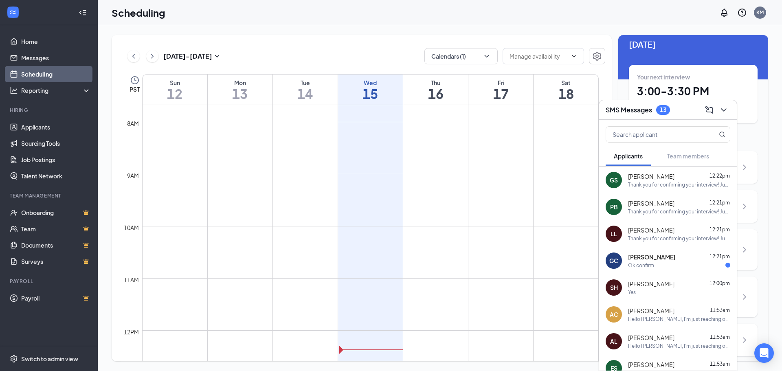
click at [652, 259] on span "[PERSON_NAME]" at bounding box center [651, 257] width 47 height 8
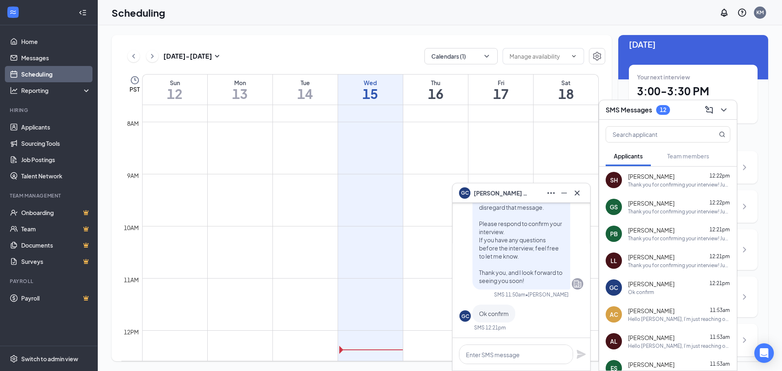
click at [665, 285] on div "[PERSON_NAME] 12:21pm" at bounding box center [679, 284] width 102 height 8
click at [688, 286] on div "[PERSON_NAME] 12:21pm" at bounding box center [679, 284] width 102 height 8
click at [578, 194] on icon "Cross" at bounding box center [577, 193] width 10 height 10
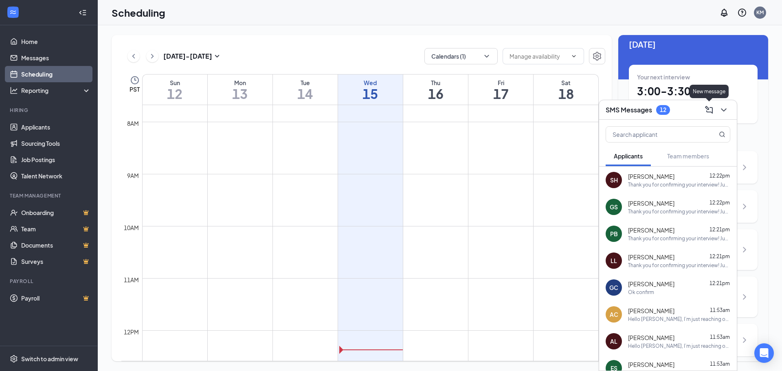
click at [728, 111] on icon "ChevronDown" at bounding box center [724, 110] width 10 height 10
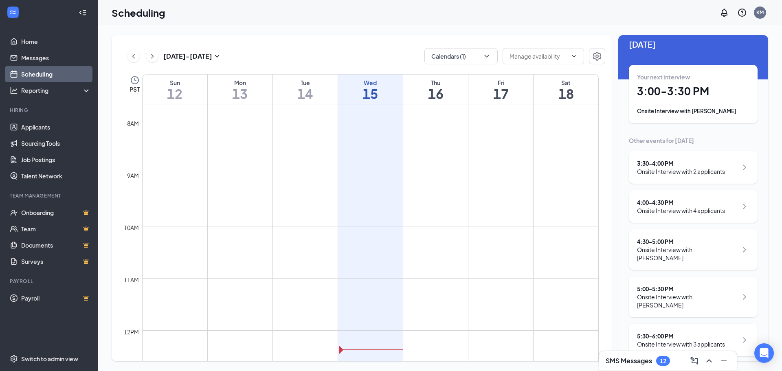
click at [696, 103] on div "Your next interview 3:00 - 3:30 PM Onsite Interview with [PERSON_NAME]" at bounding box center [693, 94] width 112 height 42
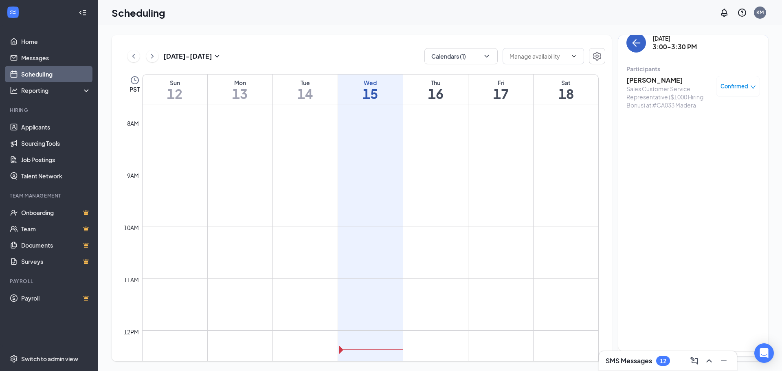
click at [634, 48] on button "back-button" at bounding box center [637, 43] width 20 height 20
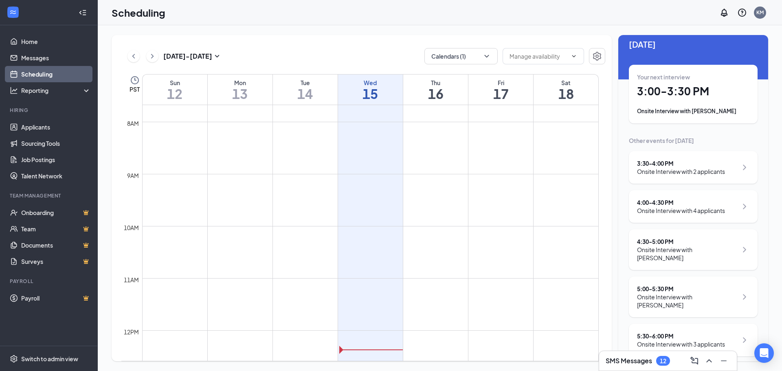
click at [685, 171] on div "Onsite Interview with 2 applicants" at bounding box center [681, 171] width 88 height 8
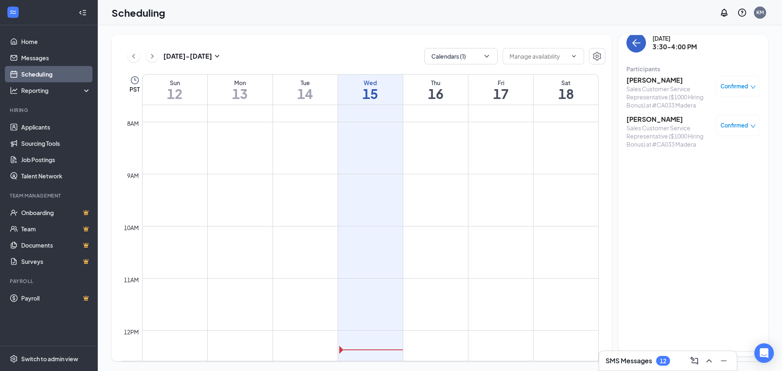
click at [638, 44] on icon "ArrowLeft" at bounding box center [637, 43] width 10 height 10
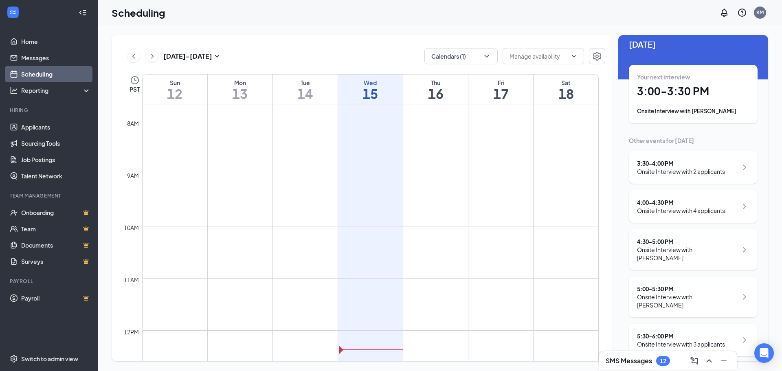
click at [681, 214] on div "Onsite Interview with 4 applicants" at bounding box center [681, 211] width 88 height 8
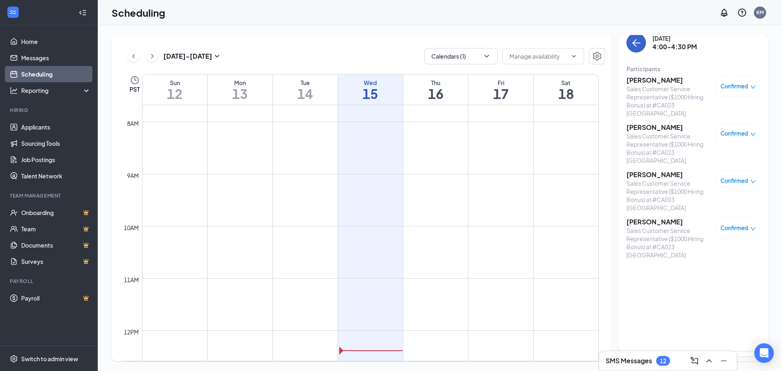
click at [632, 46] on icon "ArrowLeft" at bounding box center [637, 43] width 10 height 10
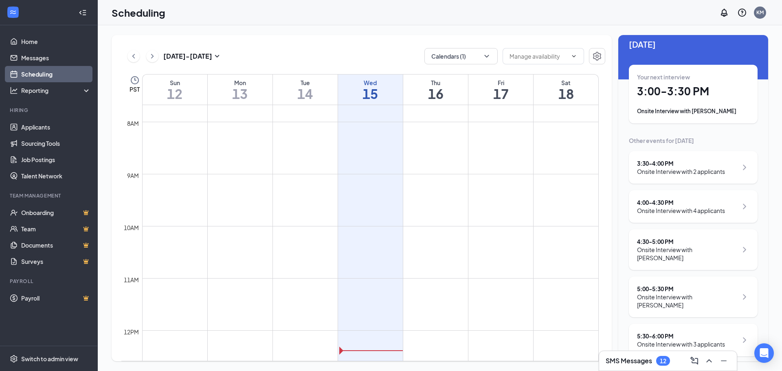
click at [619, 359] on h3 "SMS Messages" at bounding box center [629, 361] width 46 height 9
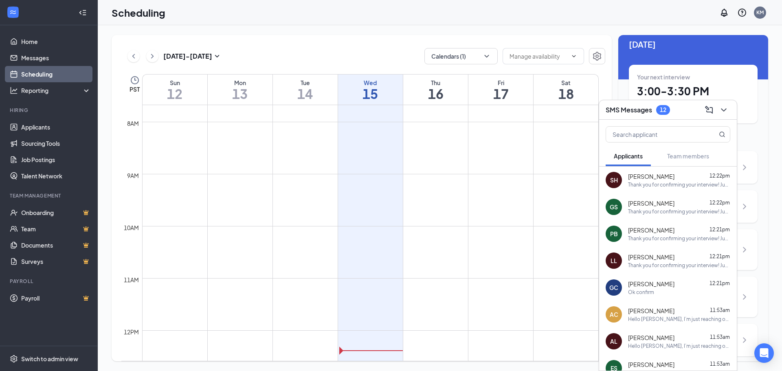
click at [640, 210] on div "Thank you for confirming your interview! Just a quick heads-up the correct addr…" at bounding box center [679, 211] width 102 height 7
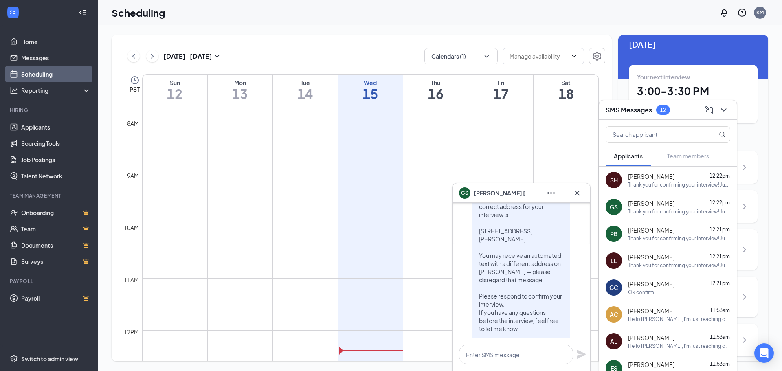
scroll to position [-367, 0]
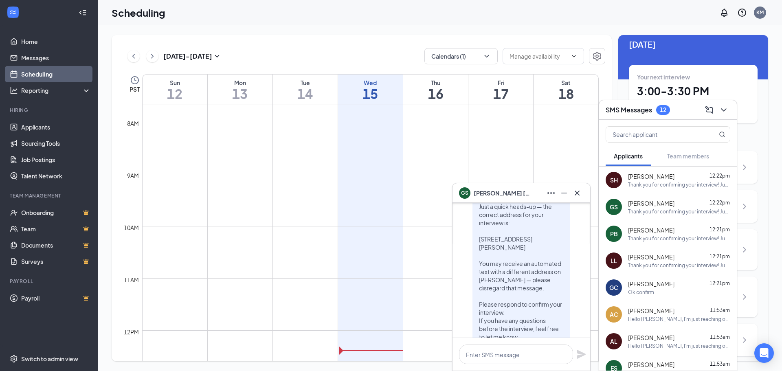
click at [582, 192] on button at bounding box center [577, 193] width 13 height 13
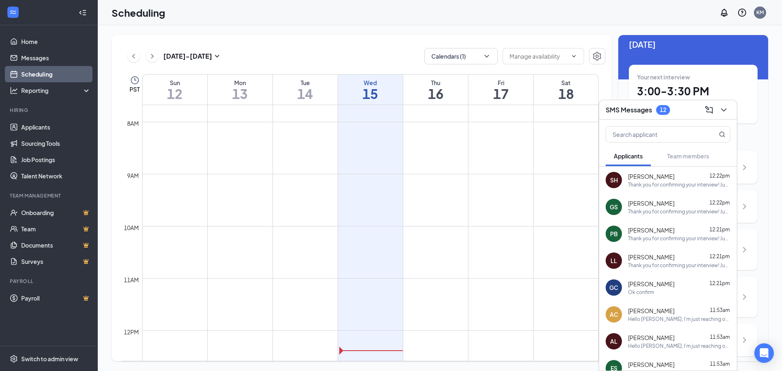
click at [648, 284] on span "[PERSON_NAME]" at bounding box center [651, 284] width 46 height 8
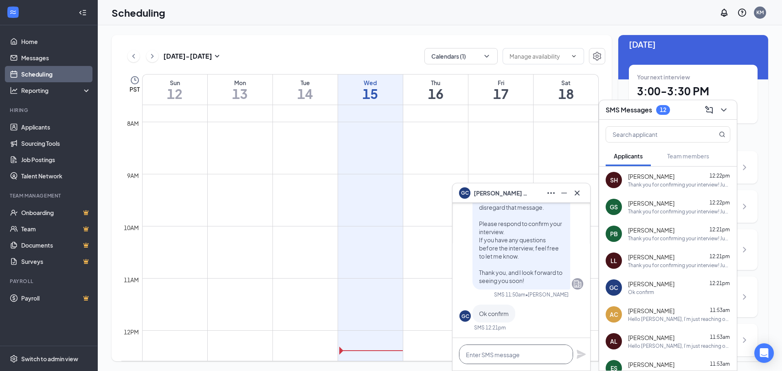
paste textarea "Thank you for confirming your interview! Just a quick heads-up the correct addr…"
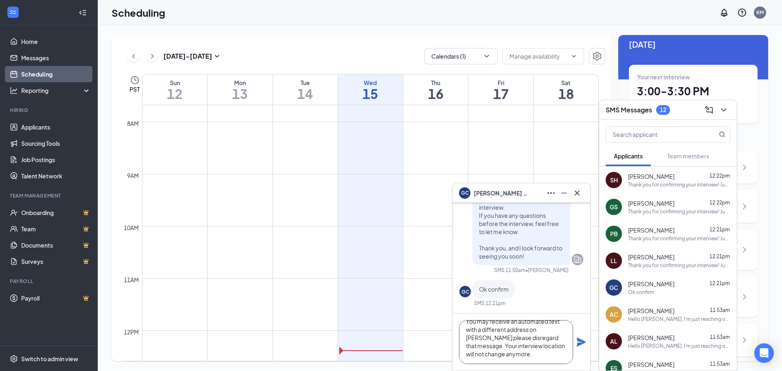
type textarea "Thank you for confirming your interview! Just a quick heads-up the correct addr…"
click at [581, 339] on icon "Plane" at bounding box center [582, 342] width 10 height 10
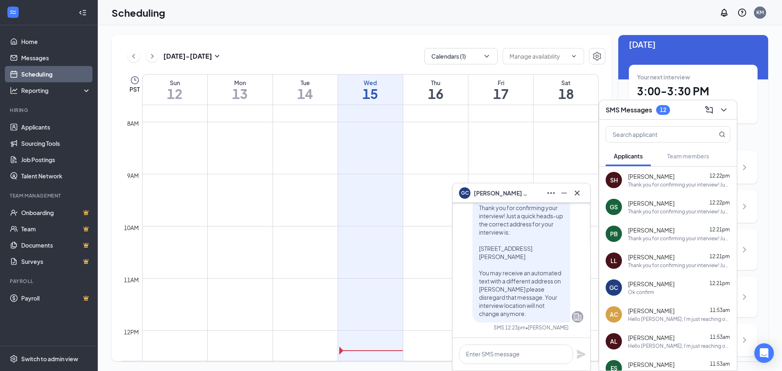
scroll to position [0, 0]
click at [578, 195] on icon "Cross" at bounding box center [577, 193] width 10 height 10
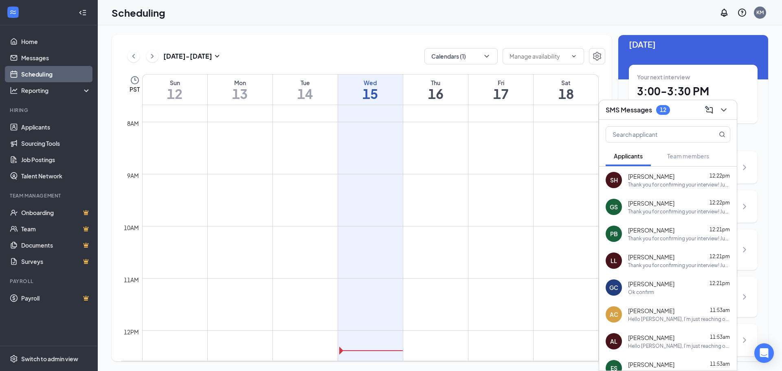
click at [663, 293] on div "Ok confirm" at bounding box center [679, 292] width 102 height 7
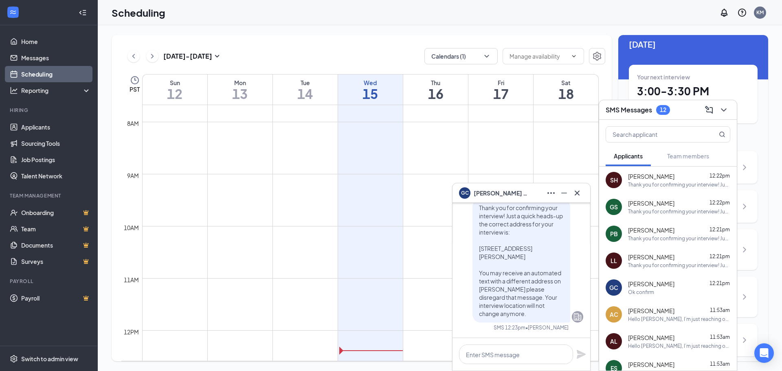
click at [662, 260] on div "[PERSON_NAME] 12:21pm" at bounding box center [679, 257] width 102 height 8
click at [653, 233] on span "[PERSON_NAME]" at bounding box center [651, 230] width 46 height 8
click at [647, 212] on div "Thank you for confirming your interview! Just a quick heads-up the correct addr…" at bounding box center [679, 211] width 102 height 7
click at [643, 180] on span "[PERSON_NAME]" at bounding box center [651, 176] width 46 height 8
click at [642, 212] on div "Thank you for confirming your interview! Just a quick heads-up the correct addr…" at bounding box center [679, 211] width 102 height 7
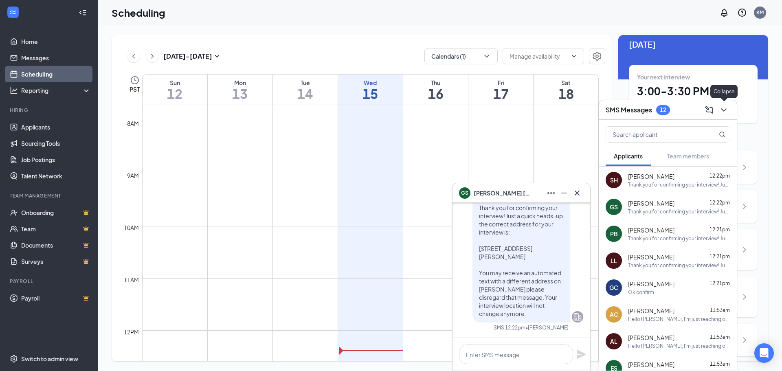
click at [722, 112] on icon "ChevronDown" at bounding box center [724, 110] width 10 height 10
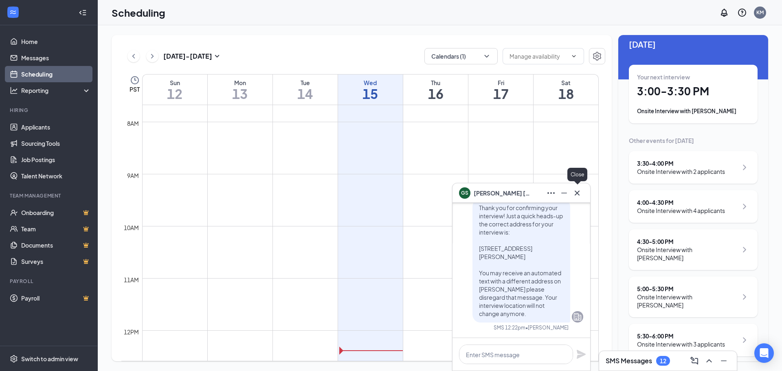
click at [579, 191] on icon "Cross" at bounding box center [577, 192] width 5 height 5
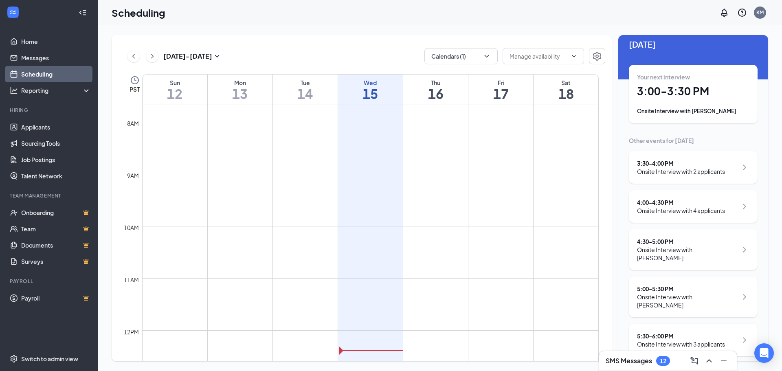
click at [661, 213] on div "Onsite Interview with 4 applicants" at bounding box center [681, 211] width 88 height 8
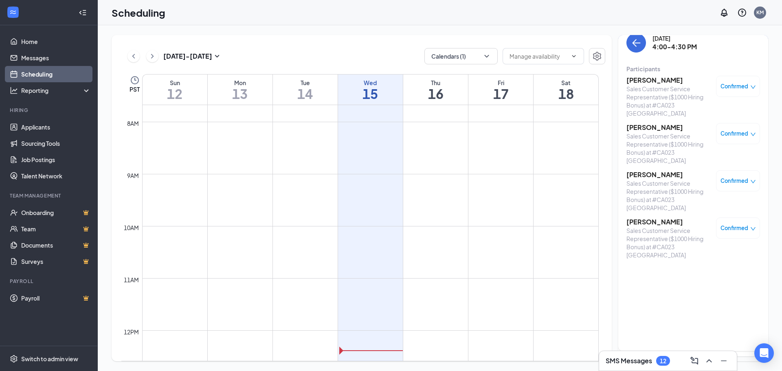
click at [641, 218] on h3 "[PERSON_NAME]" at bounding box center [670, 222] width 86 height 9
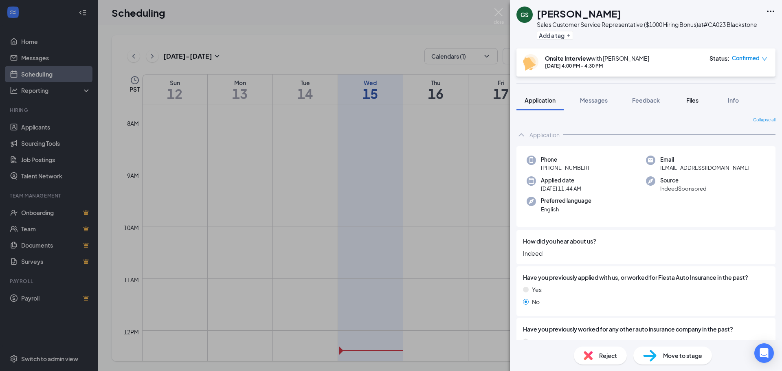
click at [695, 101] on span "Files" at bounding box center [693, 100] width 12 height 7
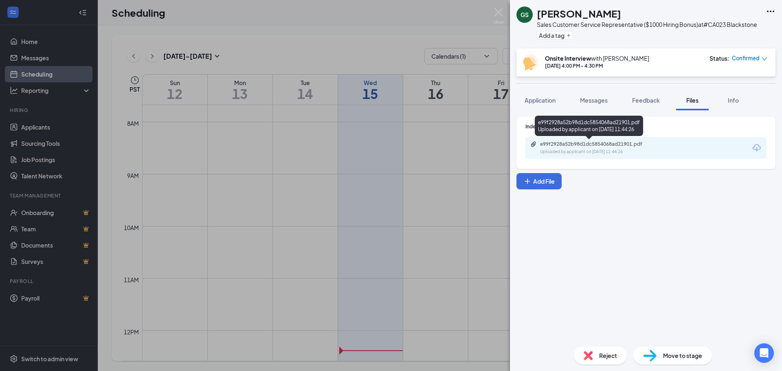
click at [581, 150] on div "Uploaded by applicant on [DATE] 11:44:26" at bounding box center [601, 152] width 122 height 7
click at [505, 17] on div "GS [PERSON_NAME] Sales Customer Service Representative ($1000 Hiring Bonus) at …" at bounding box center [391, 185] width 782 height 371
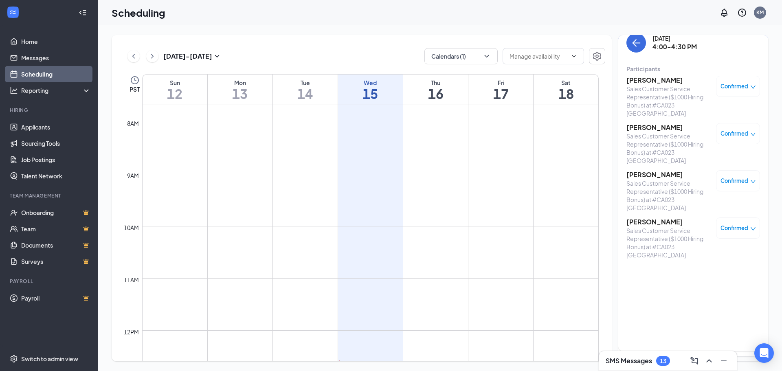
click at [495, 12] on div "Scheduling KM" at bounding box center [440, 12] width 685 height 25
click at [652, 359] on h3 "SMS Messages" at bounding box center [629, 361] width 46 height 9
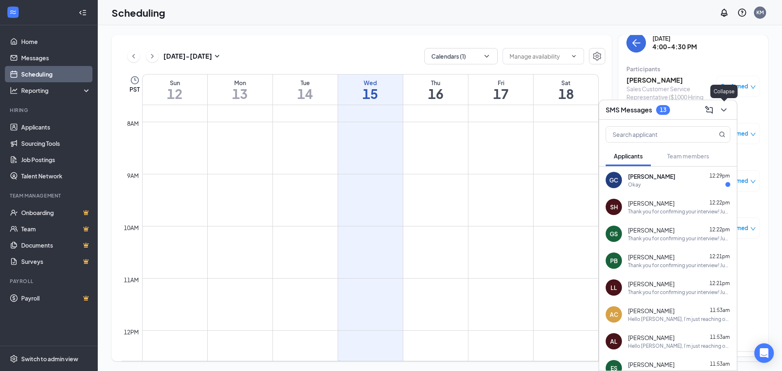
click at [724, 115] on button at bounding box center [724, 109] width 13 height 13
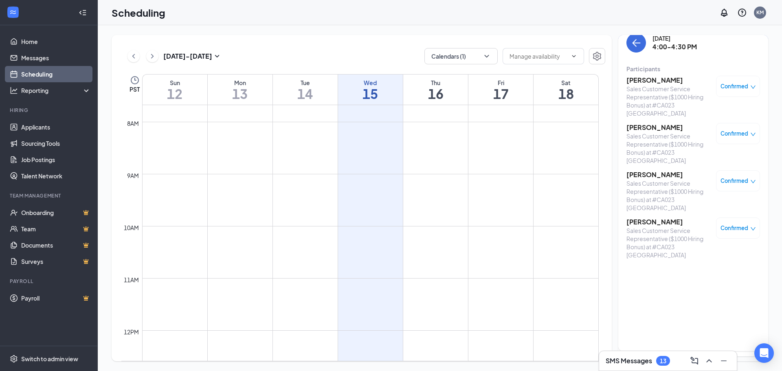
click at [403, 31] on div "[DATE] - [DATE] Calendars (1) PST Sun 12 Mon 13 Tue 14 Wed 15 Thu 16 Fri 17 Sat…" at bounding box center [440, 198] width 685 height 346
drag, startPoint x: 634, startPoint y: 42, endPoint x: 765, endPoint y: 303, distance: 292.5
click at [634, 42] on icon "ArrowLeft" at bounding box center [635, 43] width 4 height 8
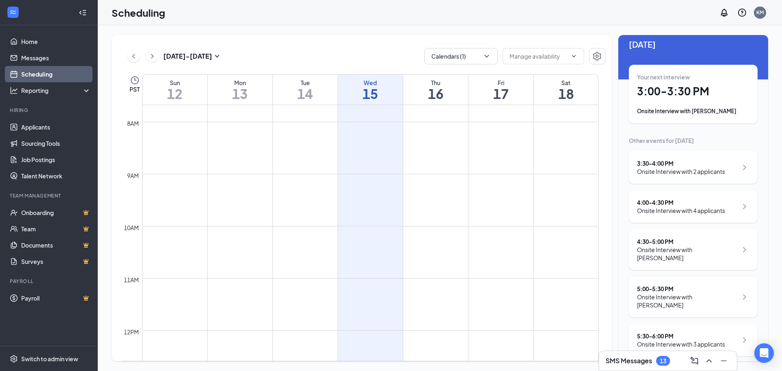
click at [635, 357] on h3 "SMS Messages" at bounding box center [629, 361] width 46 height 9
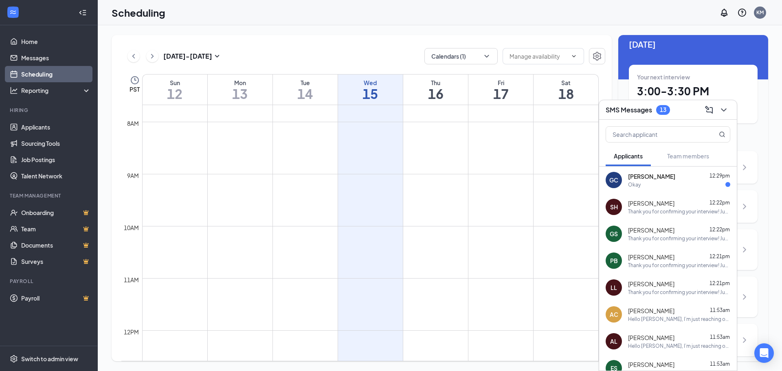
click at [653, 185] on div "Okay" at bounding box center [679, 184] width 102 height 7
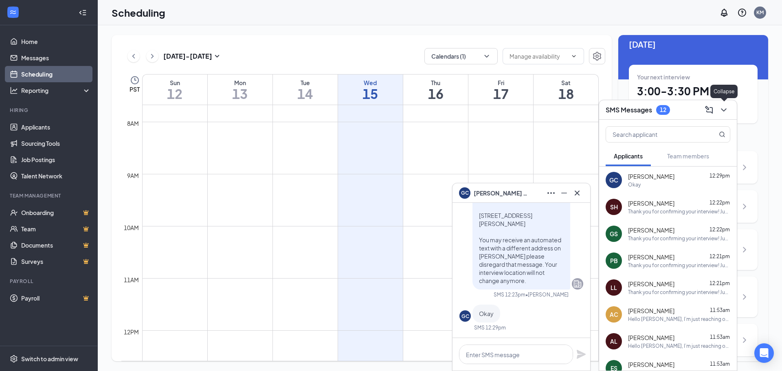
click at [724, 113] on icon "ChevronDown" at bounding box center [724, 110] width 10 height 10
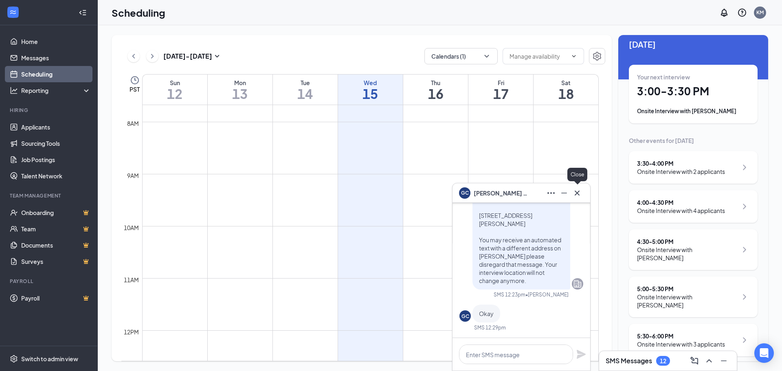
click at [579, 196] on icon "Cross" at bounding box center [577, 193] width 10 height 10
